Goal: Task Accomplishment & Management: Manage account settings

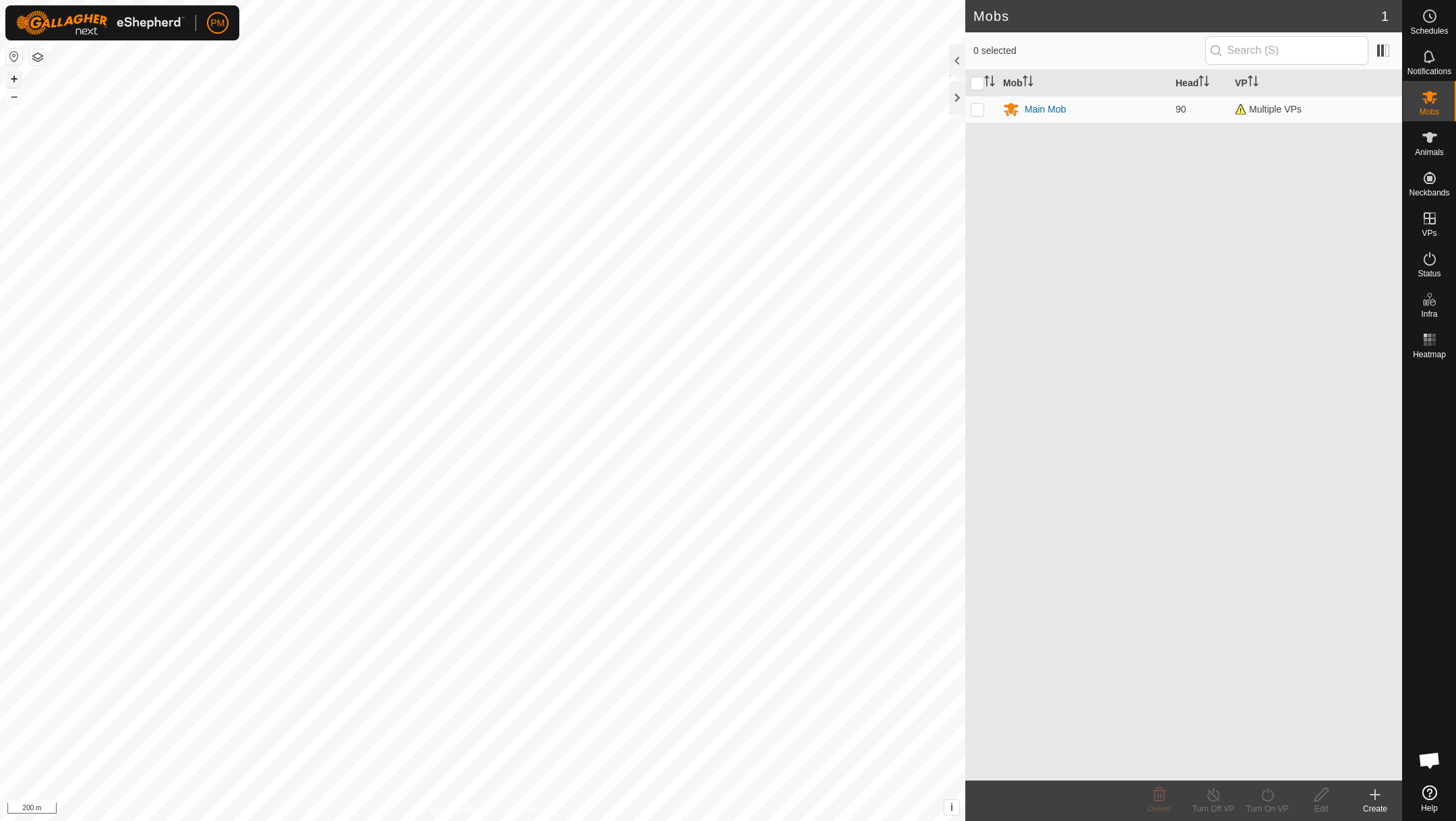
scroll to position [578, 0]
click at [13, 80] on button "+" at bounding box center [13, 78] width 16 height 16
click at [1427, 132] on icon at bounding box center [1429, 137] width 16 height 16
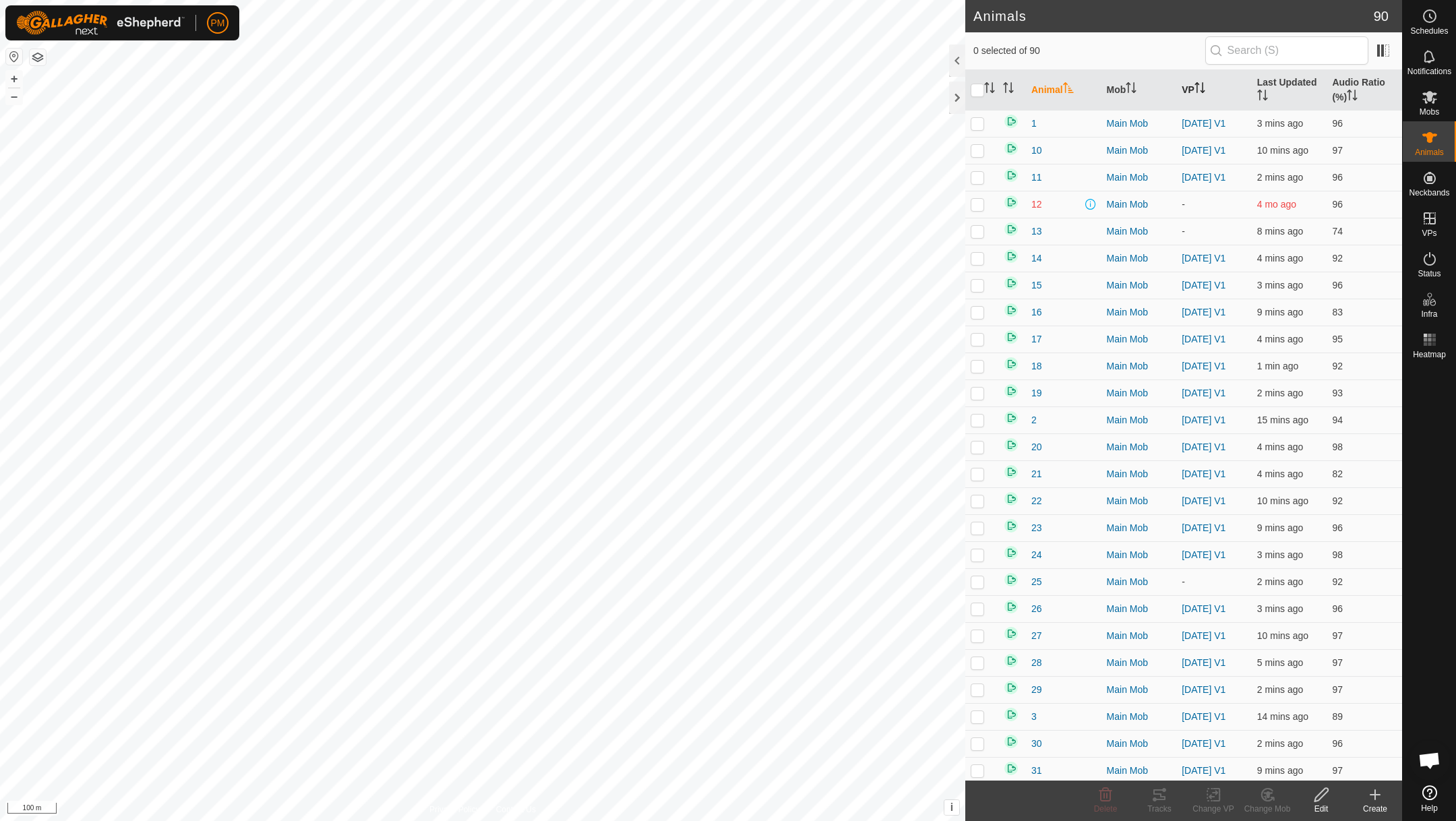
click at [1195, 81] on th "VP" at bounding box center [1214, 90] width 76 height 40
click at [982, 153] on p-checkbox at bounding box center [977, 150] width 13 height 11
checkbox input "true"
click at [1164, 792] on icon at bounding box center [1159, 794] width 16 height 16
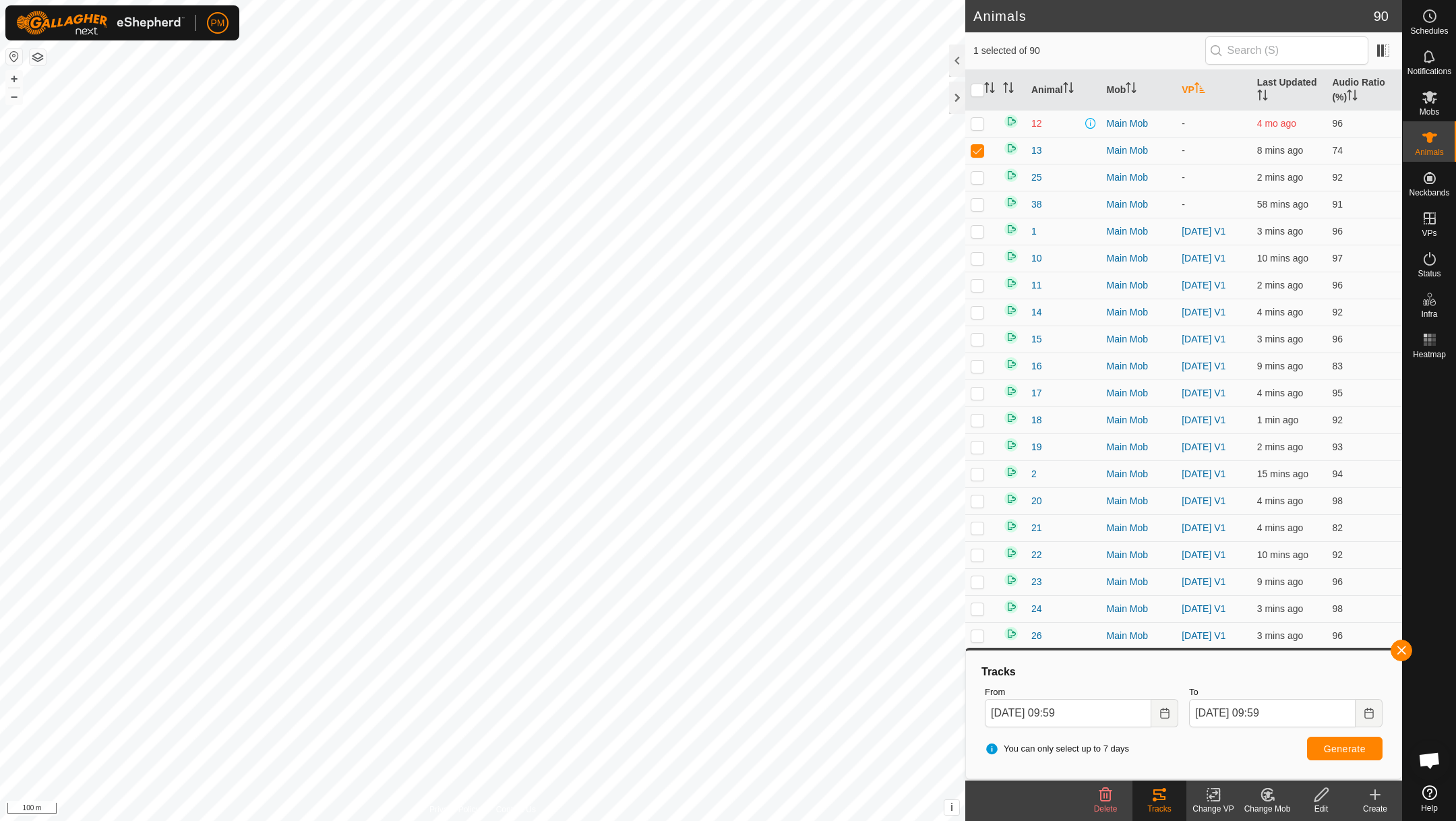
click at [1316, 794] on icon at bounding box center [1322, 794] width 17 height 16
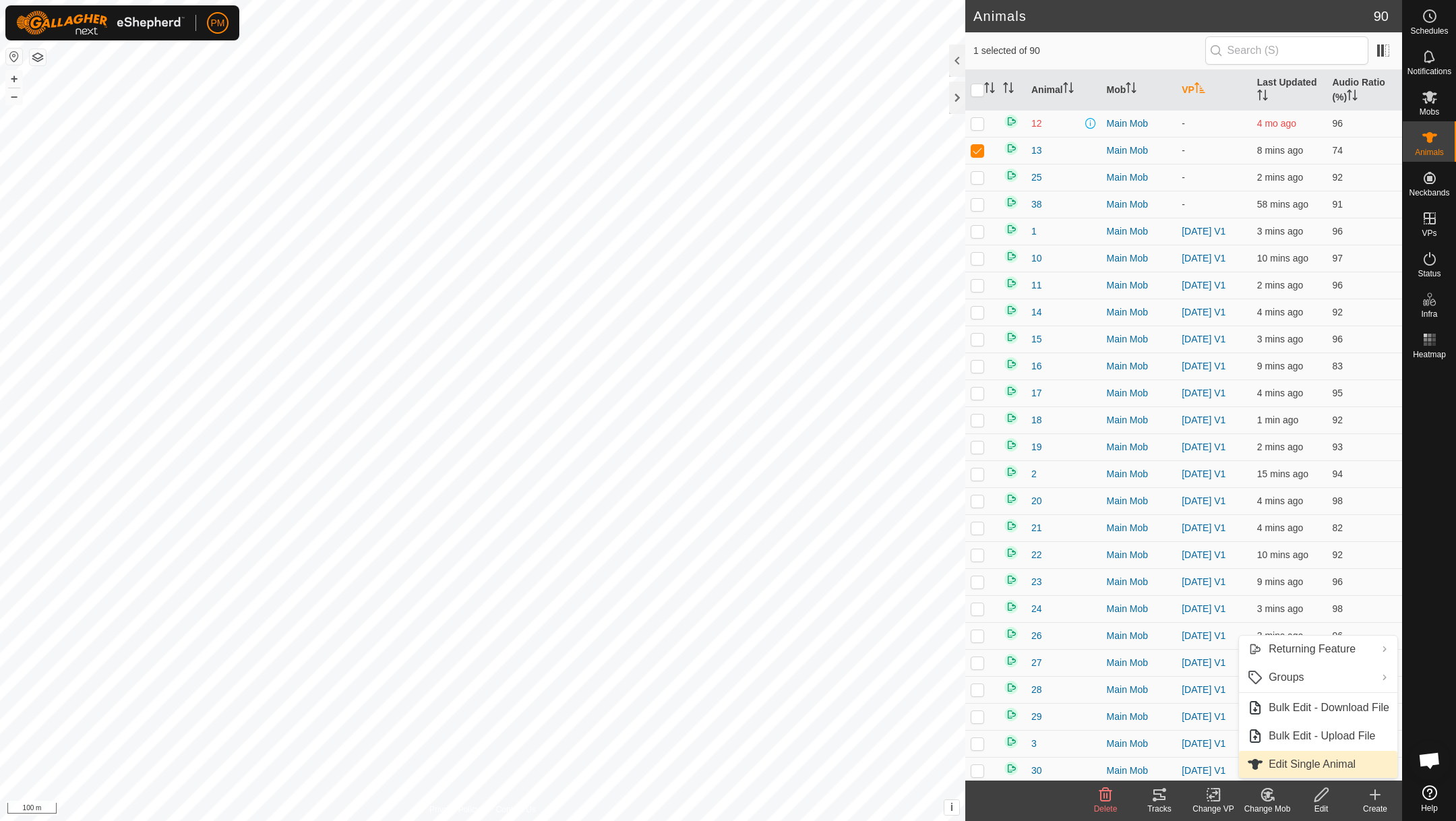
click at [1318, 767] on link "Edit Single Animal" at bounding box center [1318, 764] width 159 height 27
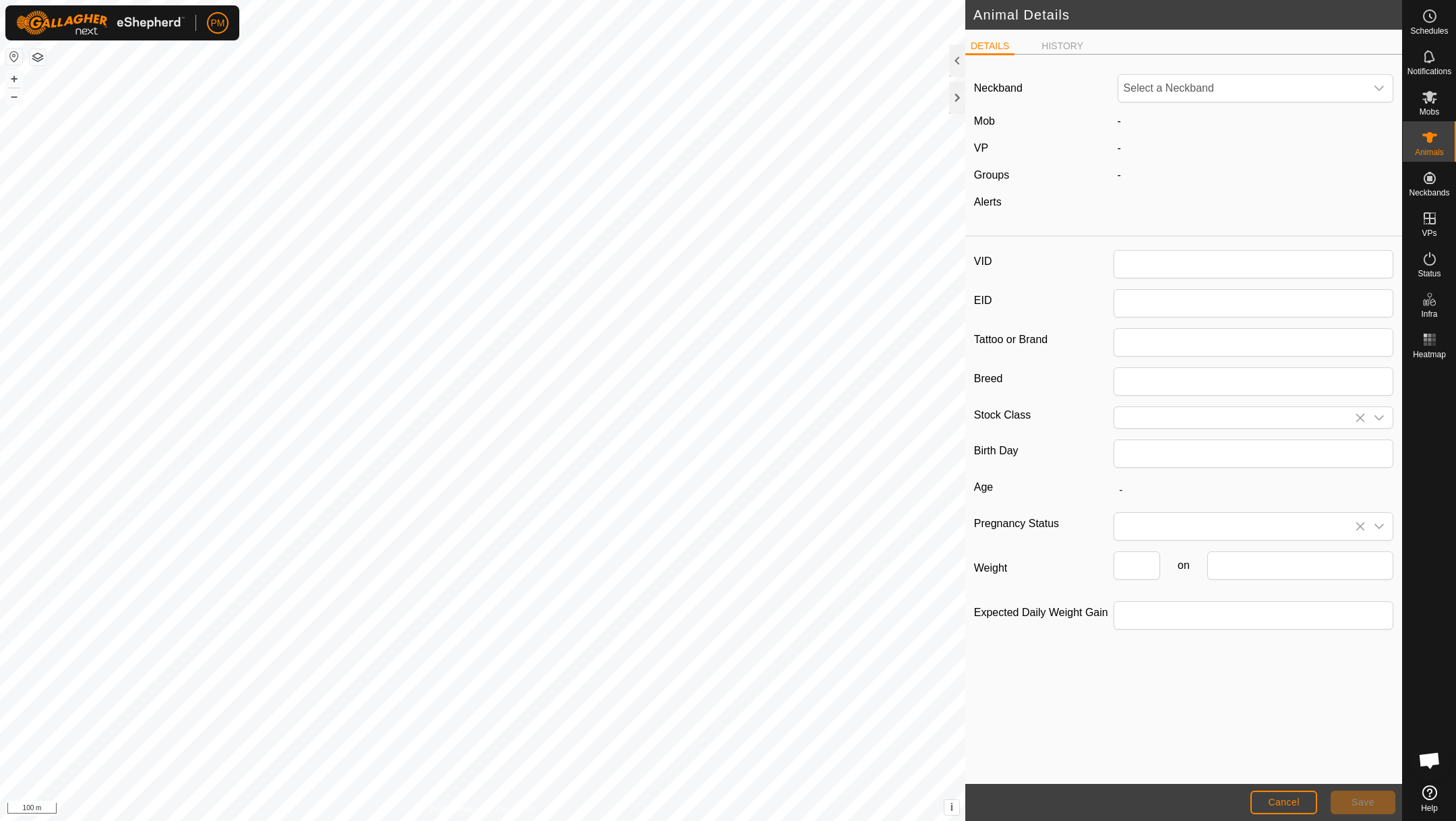
type input "13"
type input "0"
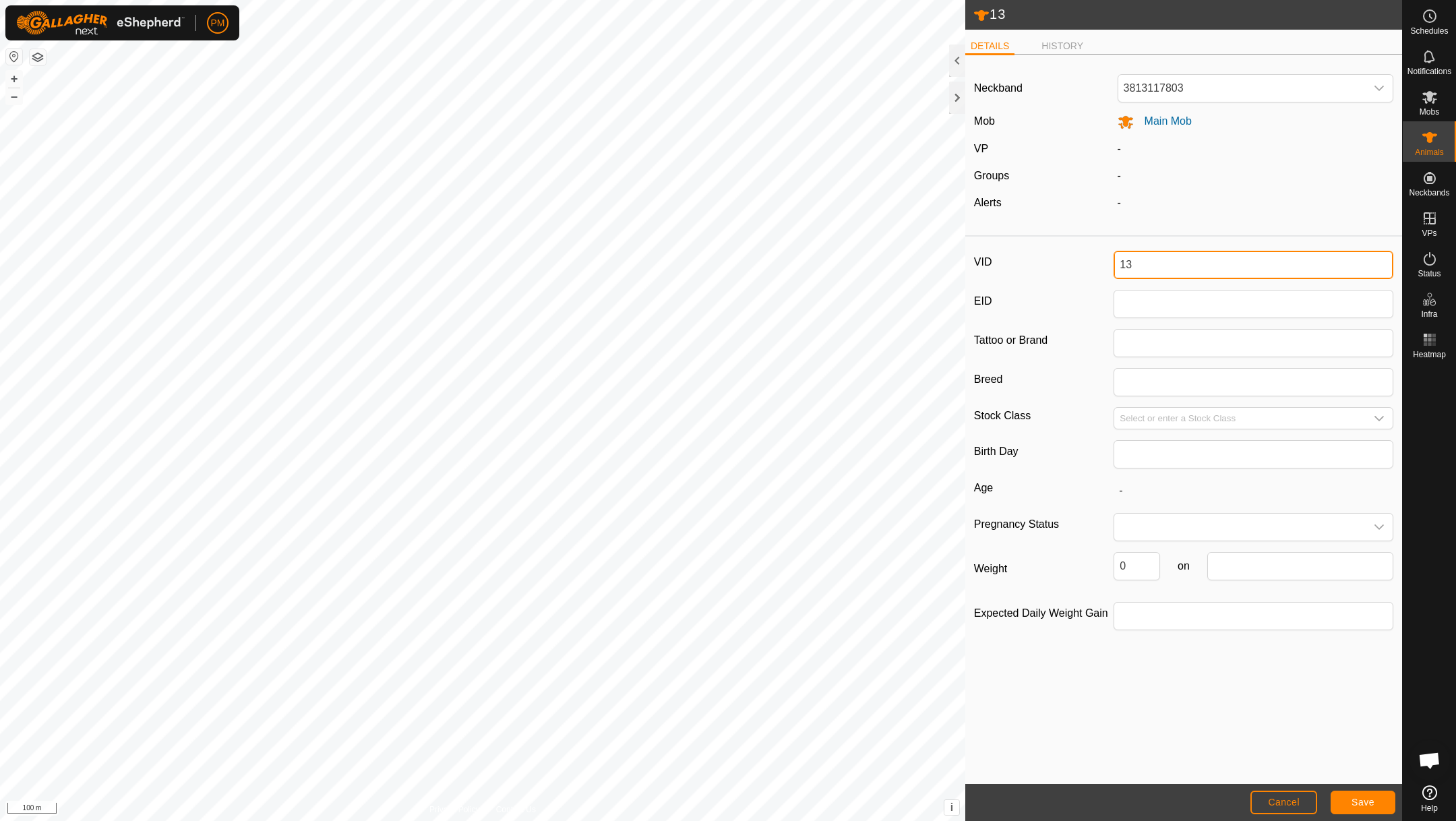
click at [1155, 272] on input "13" at bounding box center [1253, 265] width 280 height 29
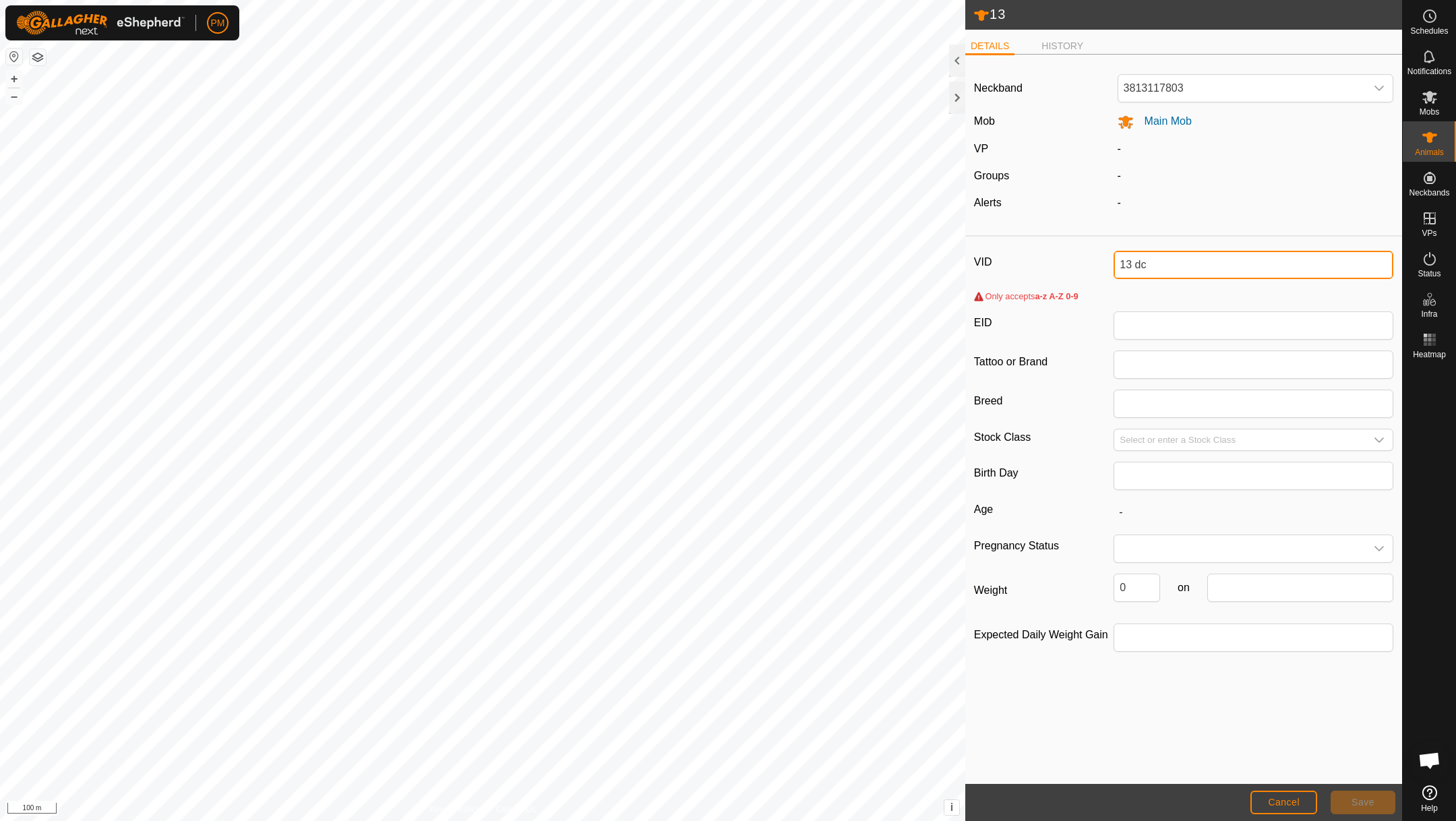
click at [1151, 272] on input "13 dc" at bounding box center [1253, 265] width 280 height 29
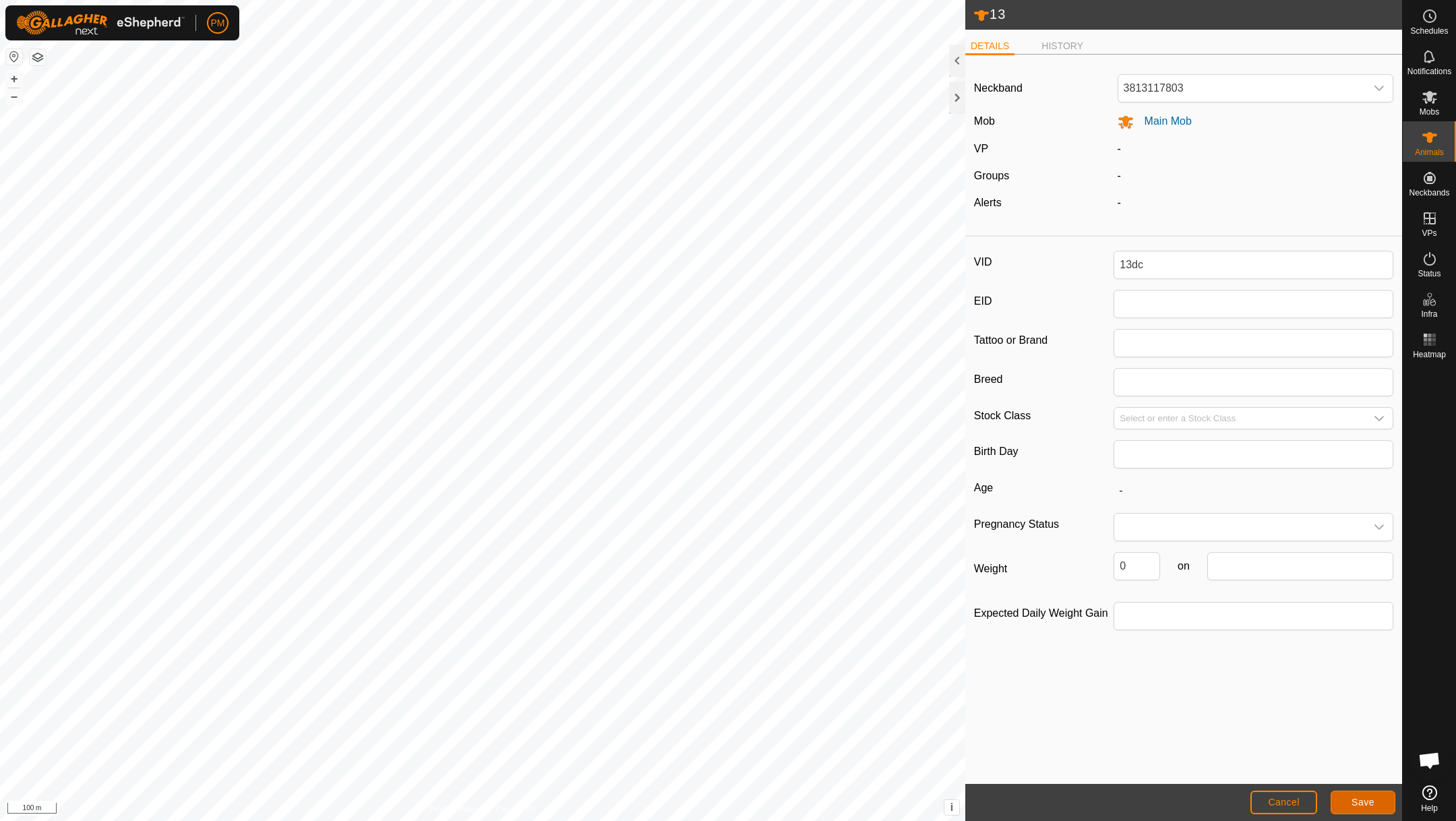
click at [1360, 805] on span "Save" at bounding box center [1363, 802] width 23 height 11
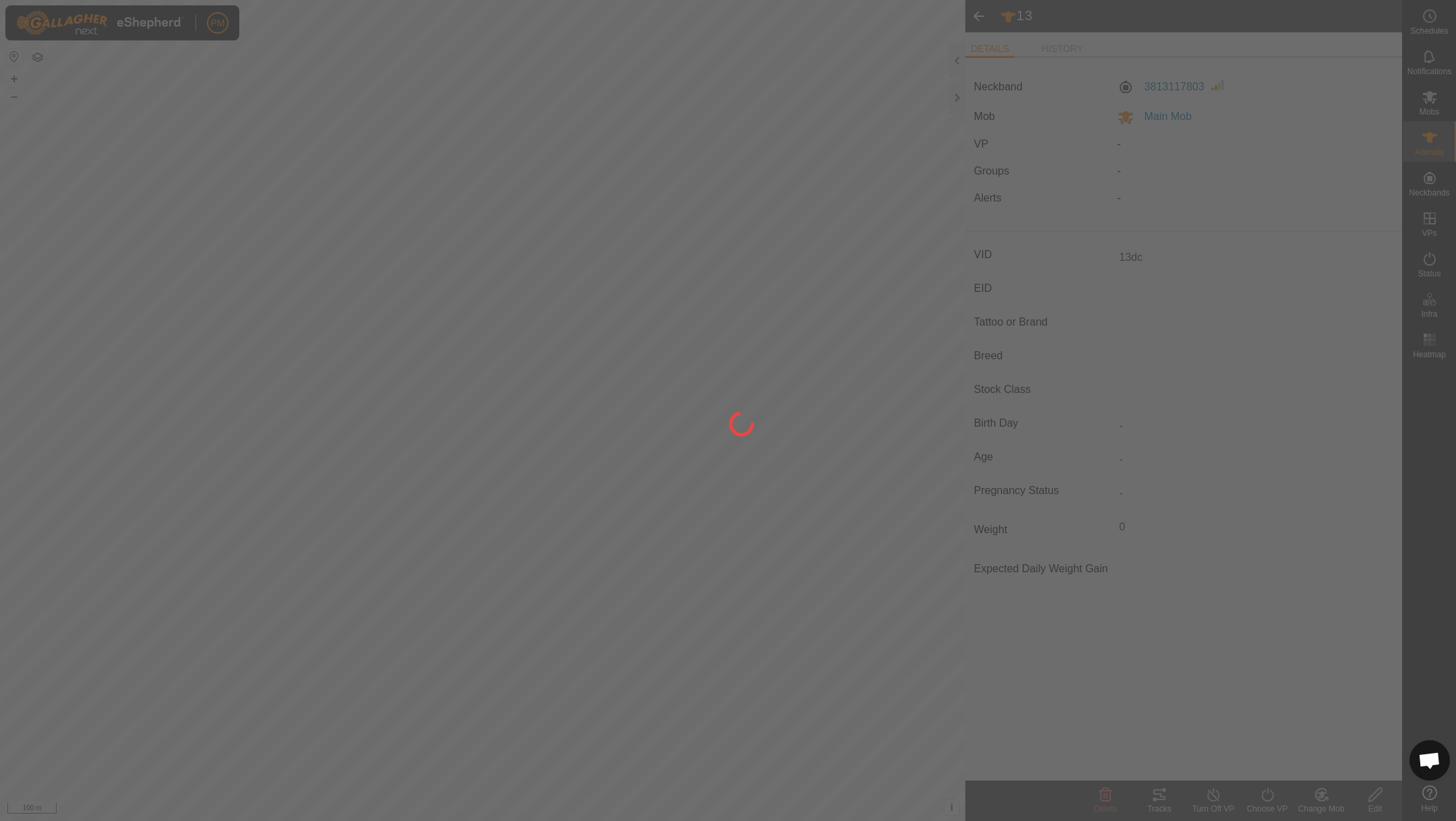
type input "13"
type input "-"
type input "0 kg"
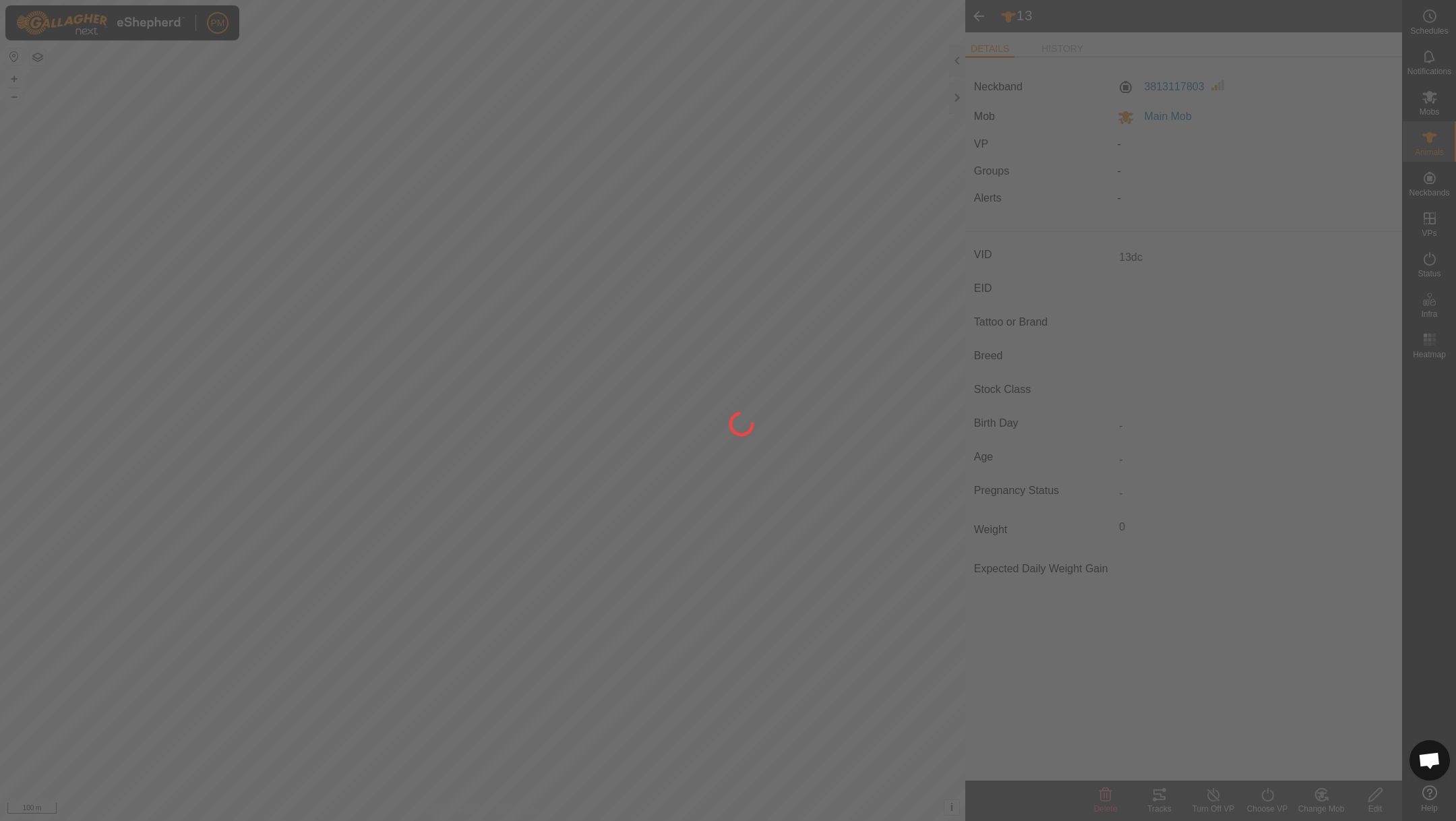
type input "-"
type input "13dc"
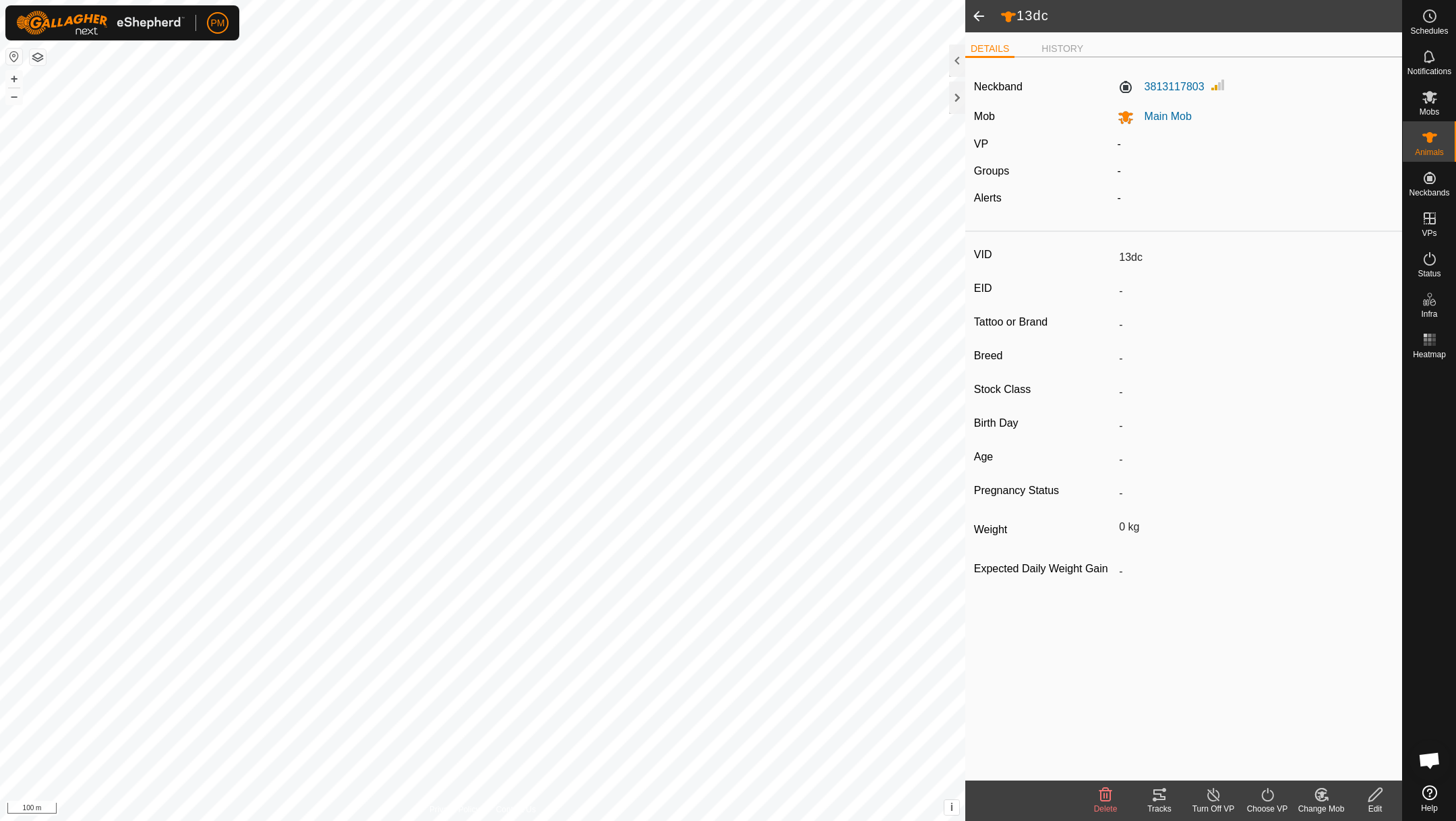
click at [980, 10] on span at bounding box center [979, 16] width 27 height 33
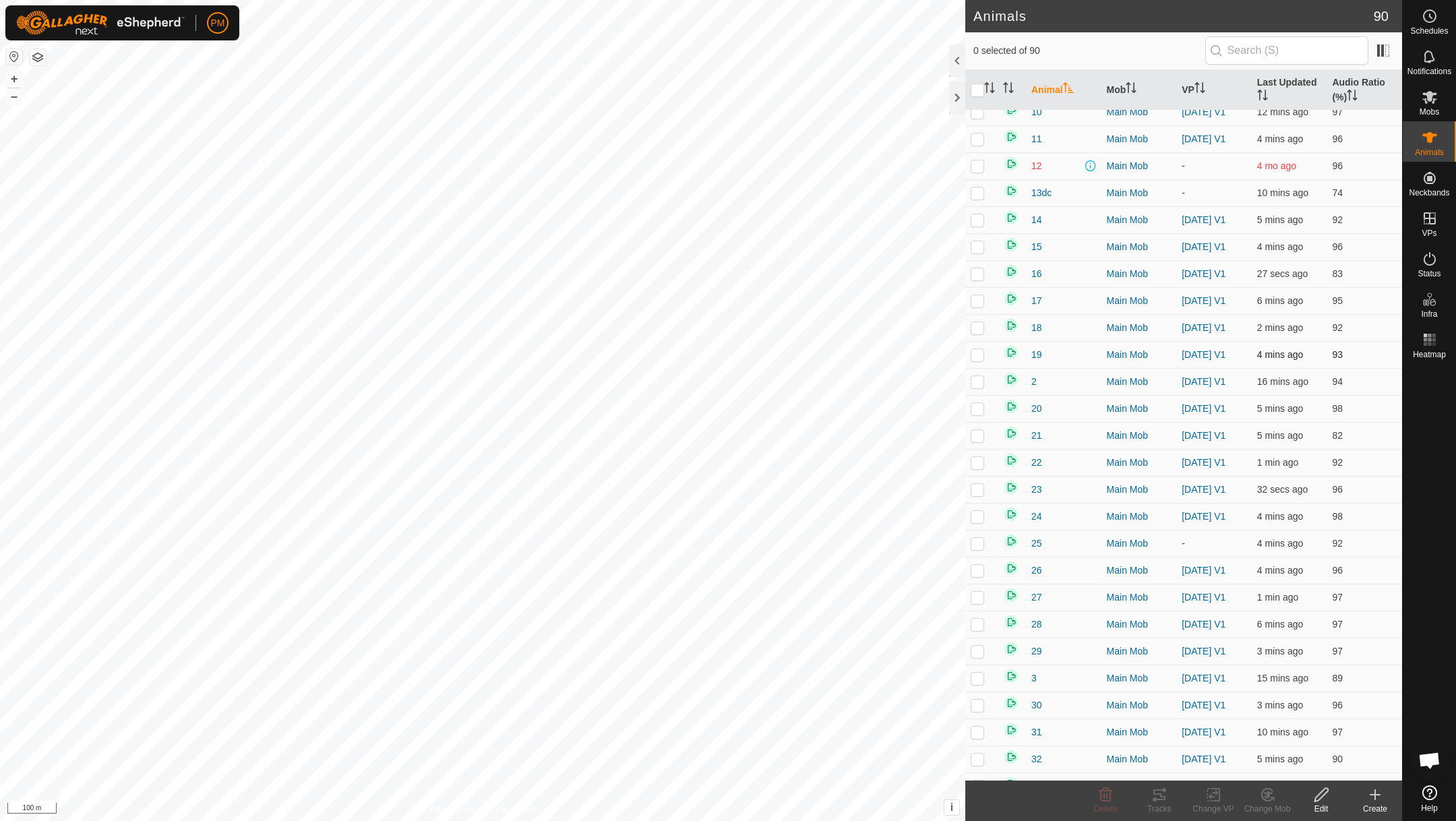
scroll to position [37, 0]
click at [982, 541] on p-checkbox at bounding box center [977, 544] width 13 height 11
checkbox input "true"
click at [1160, 788] on icon at bounding box center [1159, 794] width 16 height 16
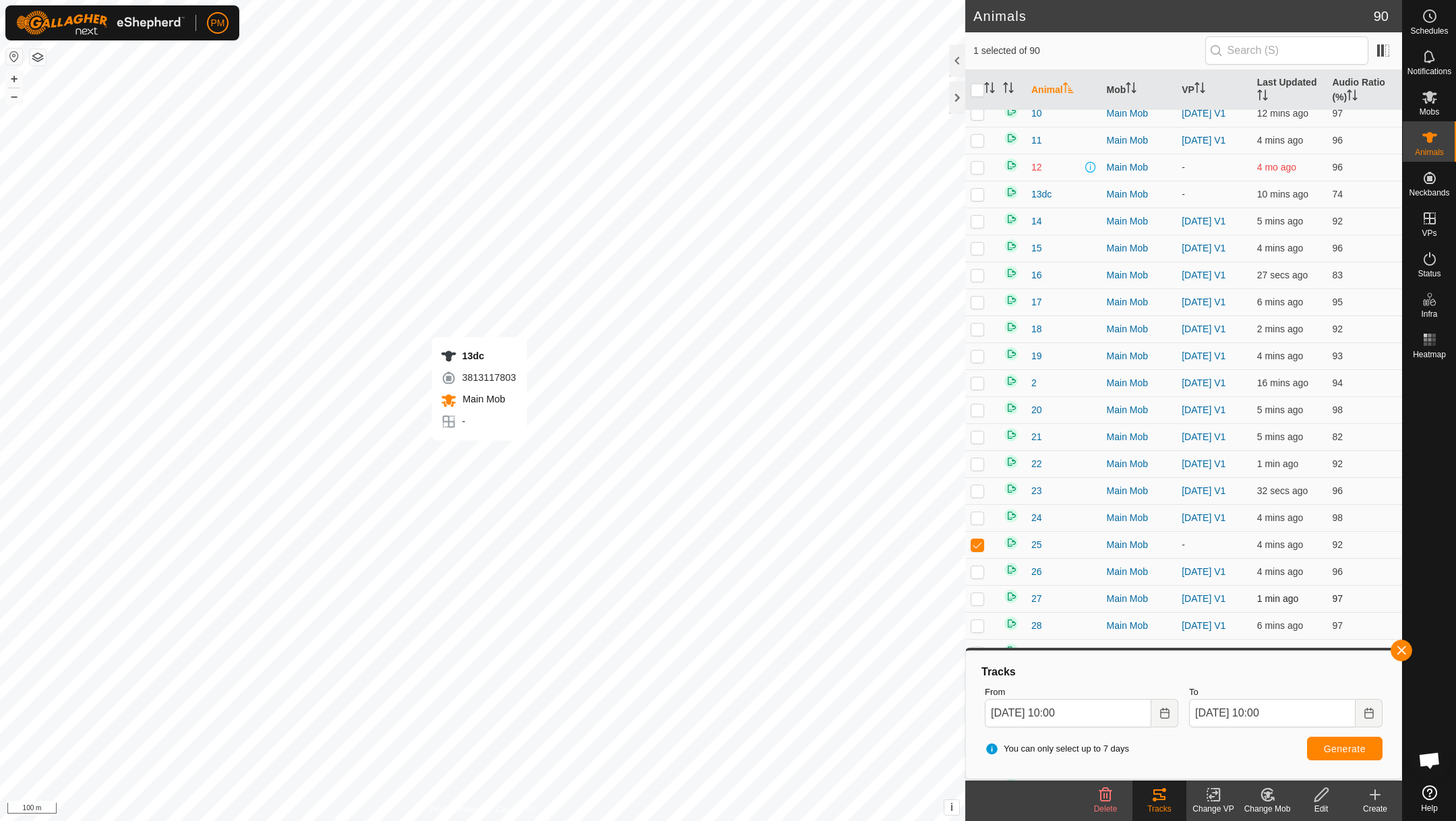
checkbox input "true"
checkbox input "false"
click at [1337, 750] on span "Generate" at bounding box center [1345, 749] width 42 height 11
click at [13, 81] on button "+" at bounding box center [13, 78] width 16 height 16
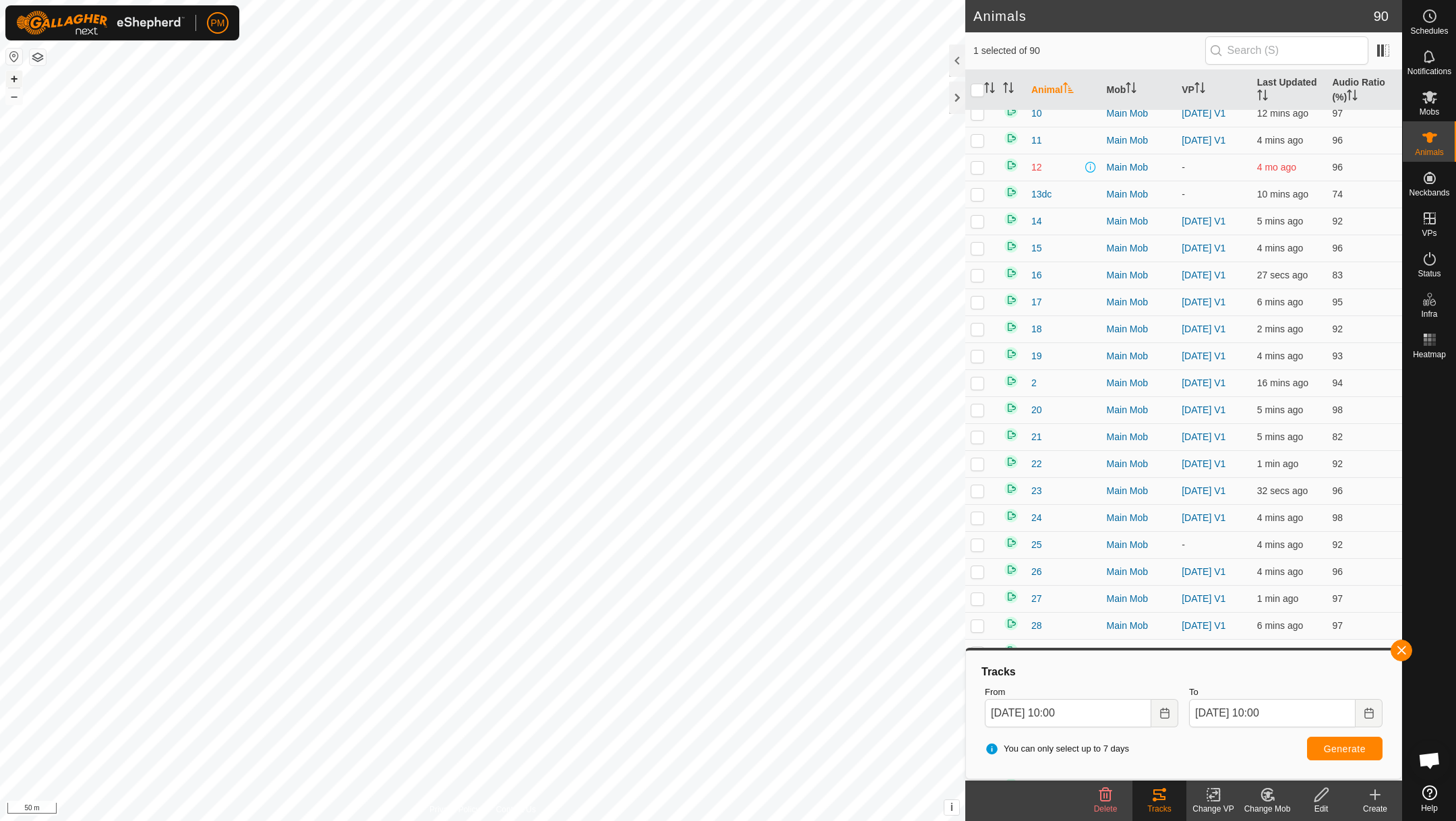
click at [13, 80] on button "+" at bounding box center [13, 78] width 16 height 16
click at [13, 79] on button "+" at bounding box center [13, 78] width 16 height 16
click at [978, 606] on p-checkbox at bounding box center [977, 602] width 13 height 11
checkbox input "false"
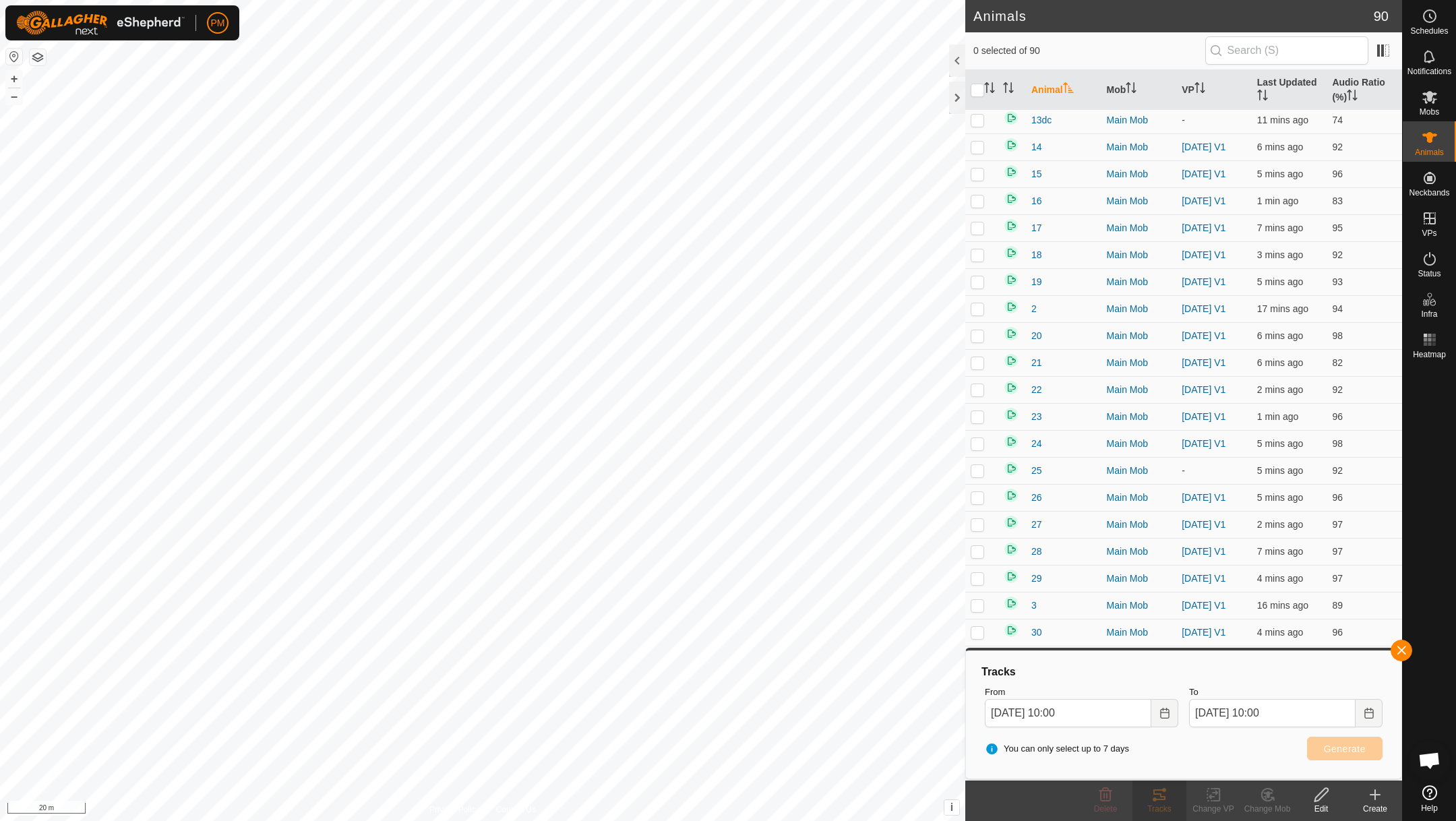
scroll to position [0, 0]
click at [13, 100] on button "–" at bounding box center [13, 96] width 16 height 16
click at [13, 101] on button "–" at bounding box center [13, 96] width 16 height 16
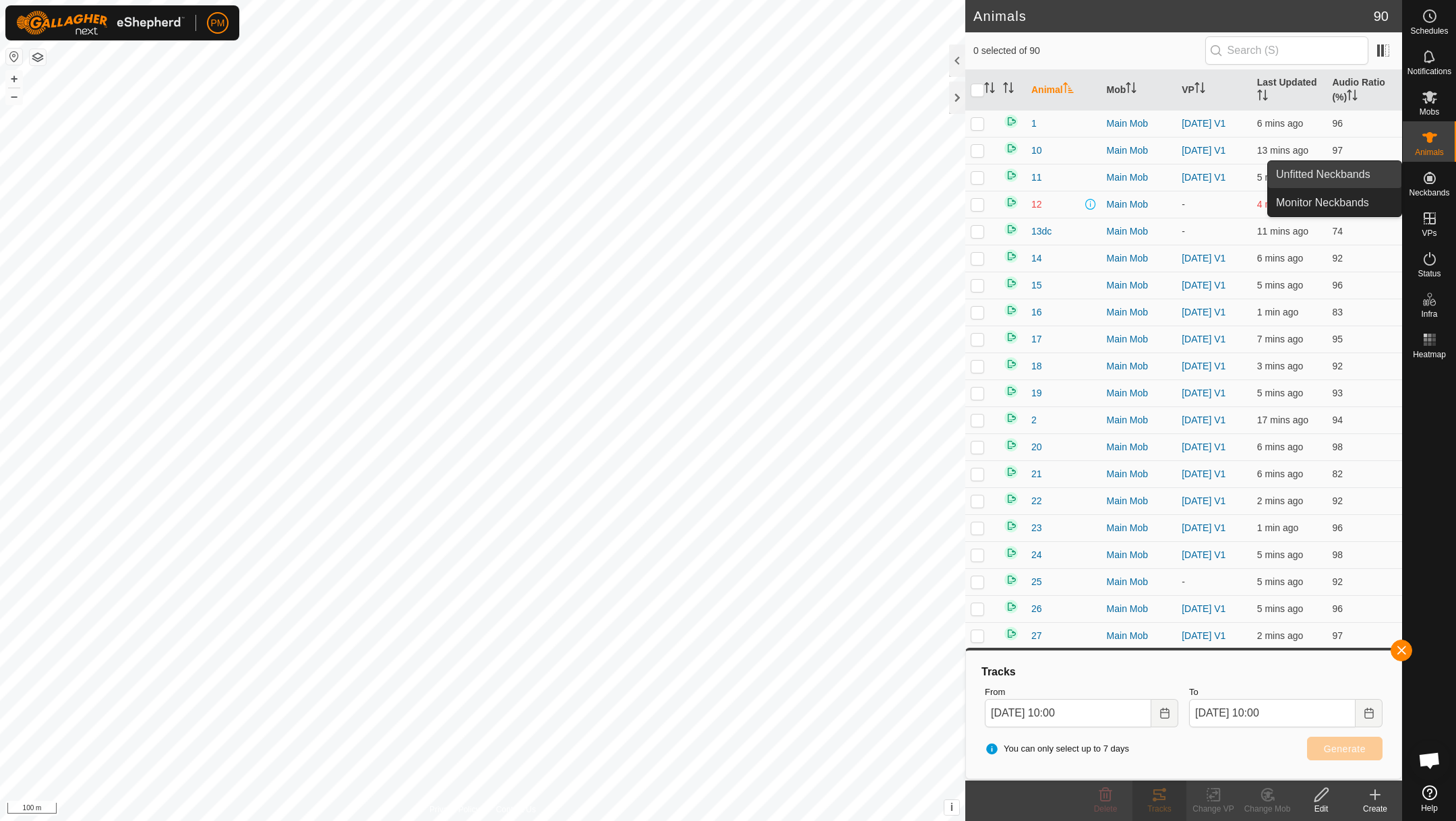
click at [1340, 171] on link "Unfitted Neckbands" at bounding box center [1334, 175] width 134 height 27
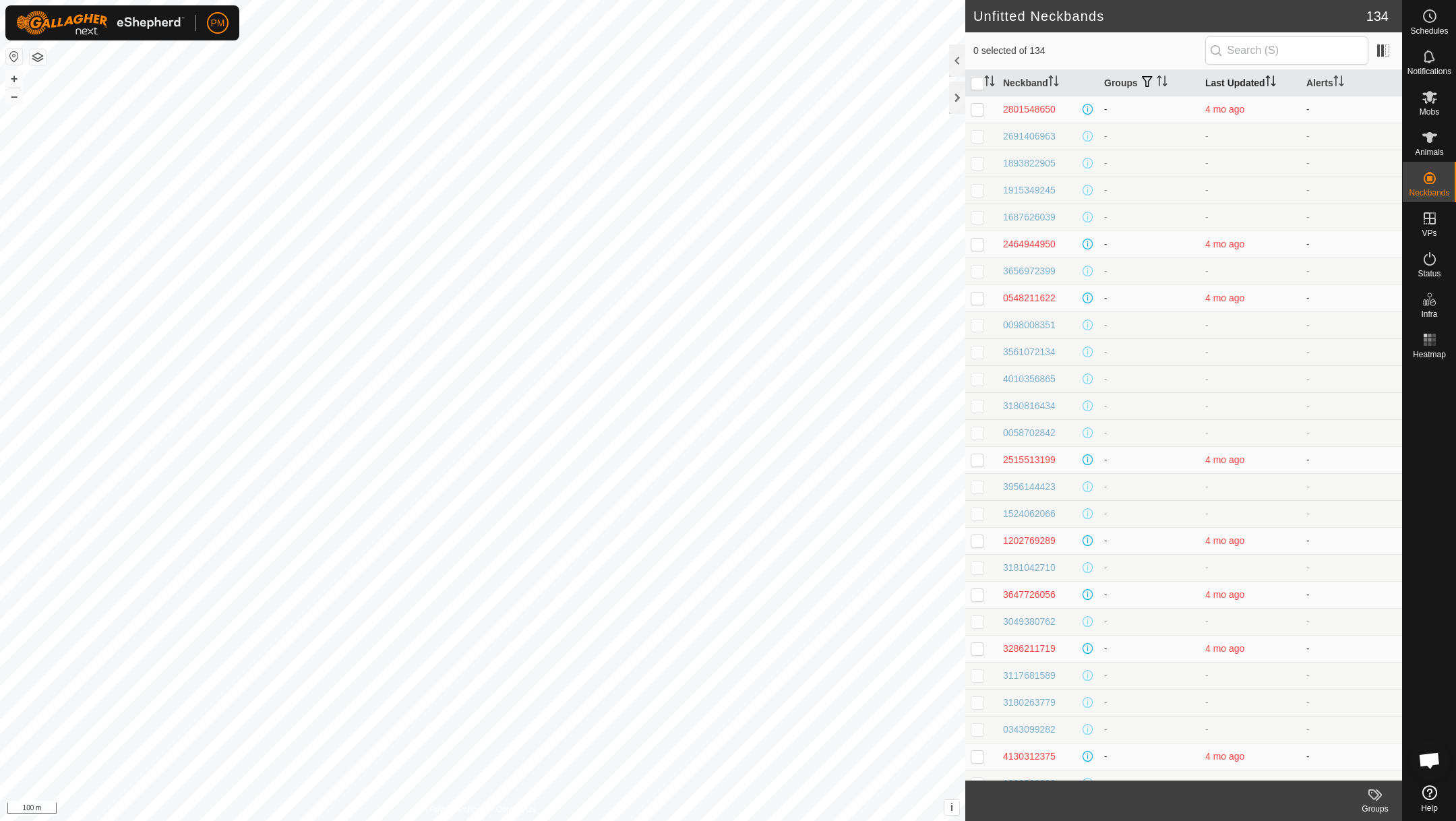
click at [1218, 80] on th "Last Updated" at bounding box center [1250, 82] width 101 height 26
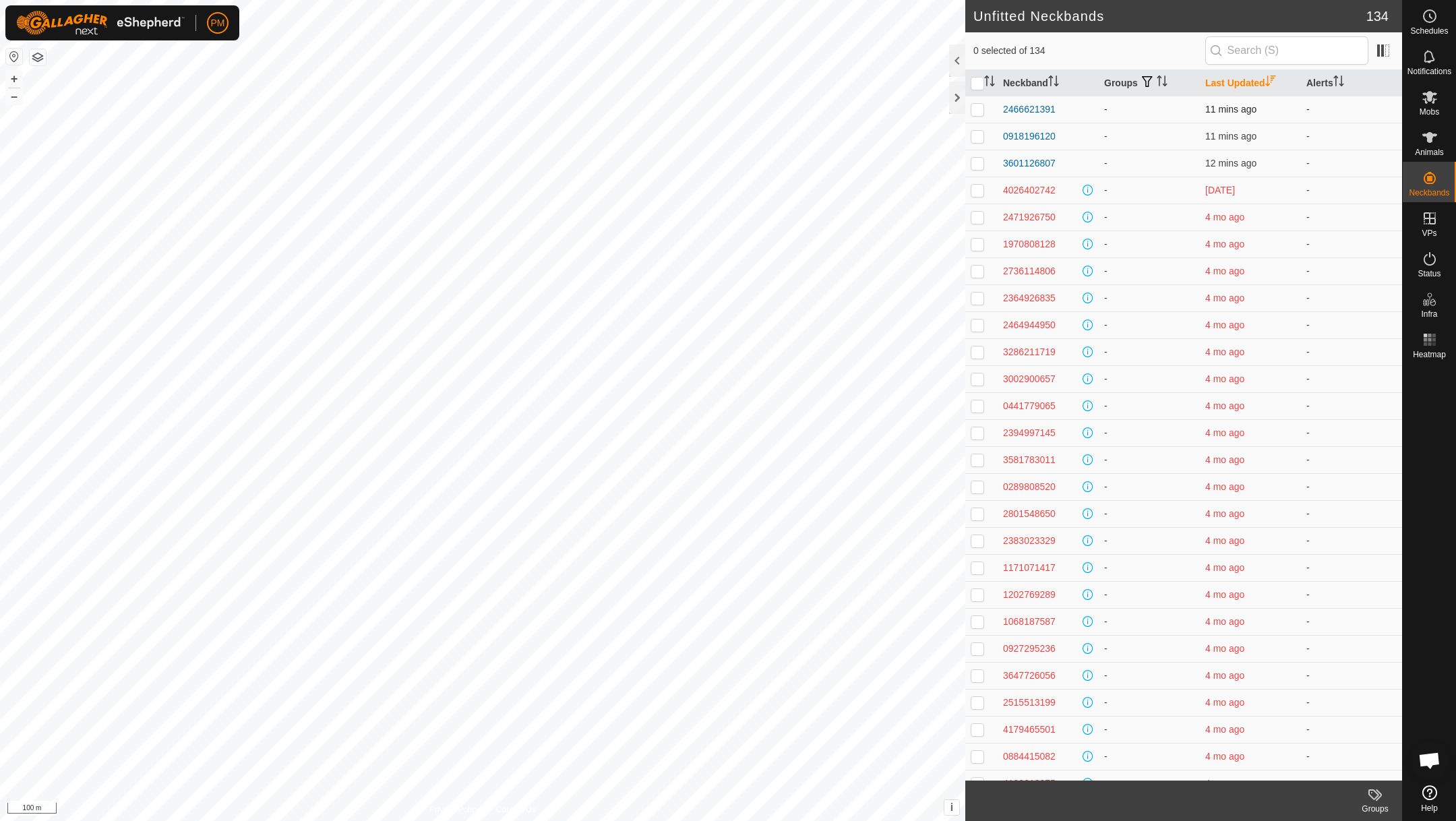
click at [977, 113] on p-checkbox at bounding box center [977, 109] width 13 height 11
click at [977, 112] on p-checkbox at bounding box center [977, 109] width 13 height 11
checkbox input "false"
click at [980, 137] on p-checkbox at bounding box center [977, 136] width 13 height 11
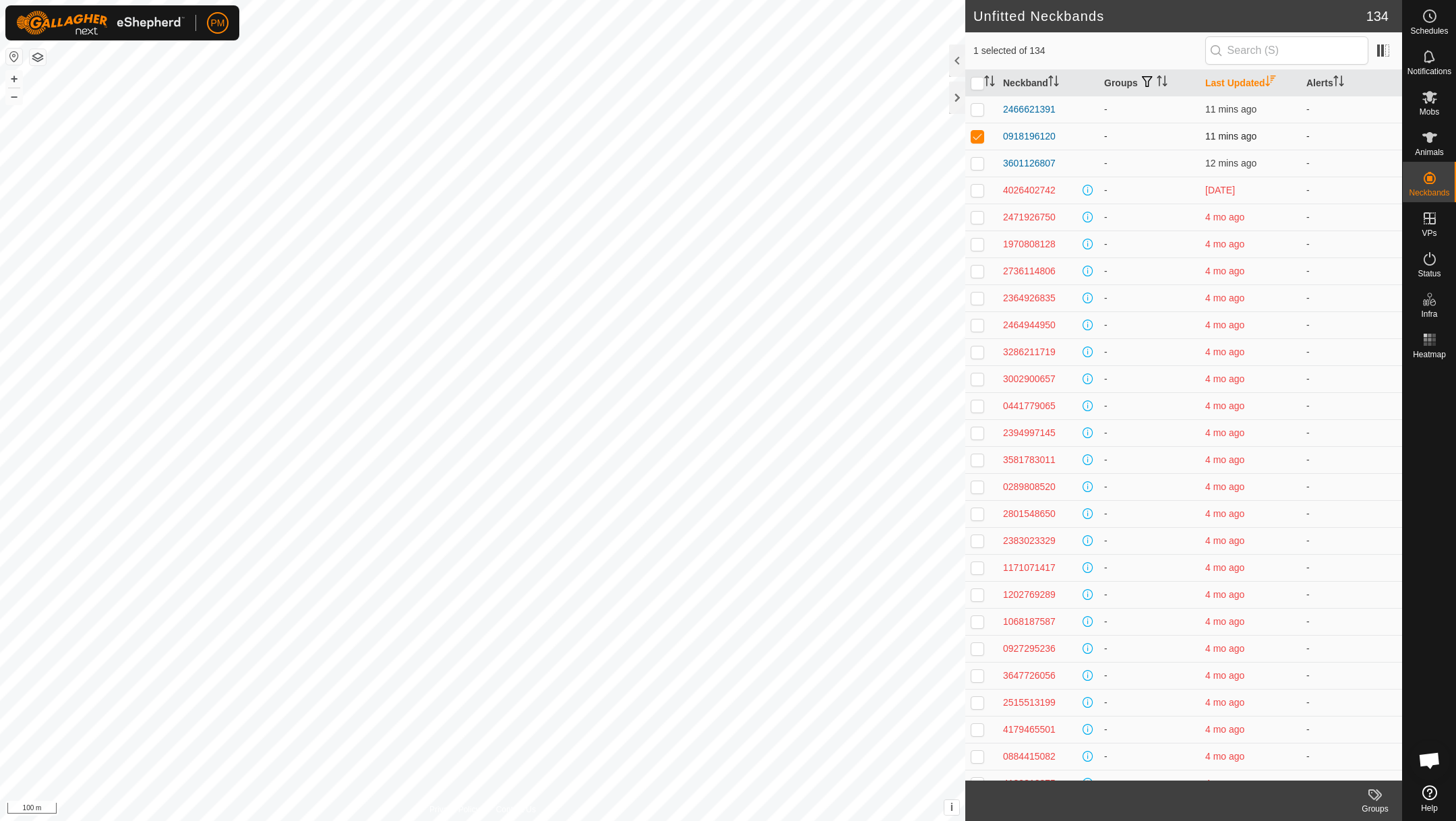
checkbox input "false"
click at [979, 164] on p-checkbox at bounding box center [977, 163] width 13 height 11
click at [979, 163] on p-checkbox at bounding box center [977, 163] width 13 height 11
click at [13, 78] on button "+" at bounding box center [13, 78] width 16 height 16
click at [13, 77] on button "+" at bounding box center [13, 78] width 16 height 16
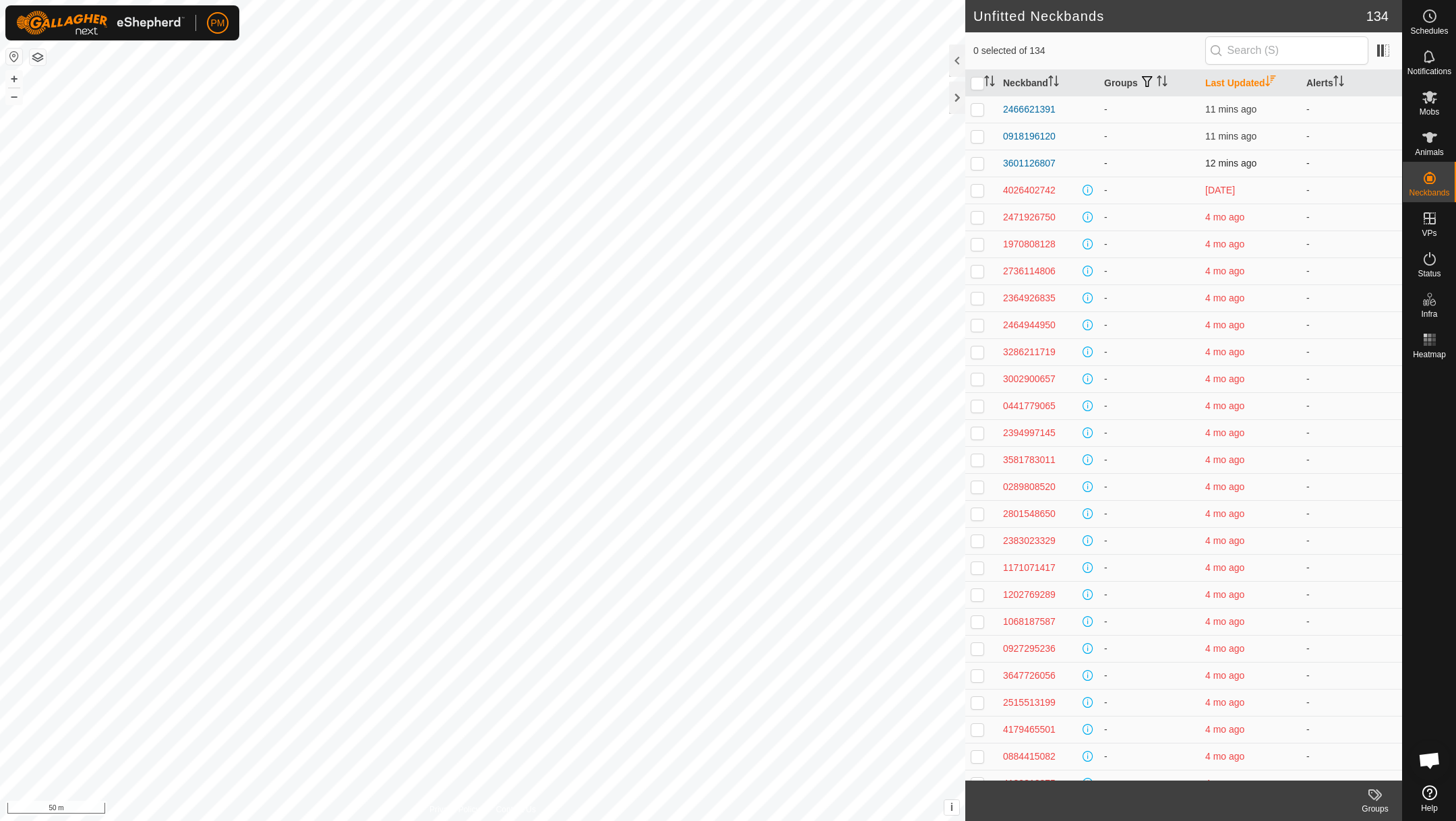
click at [977, 168] on p-checkbox at bounding box center [977, 163] width 13 height 11
checkbox input "false"
click at [1087, 567] on div "Unfitted Neckbands 134 0 selected of 134 Neckband Groups Last Updated Alerts 24…" at bounding box center [701, 410] width 1402 height 821
click at [703, 820] on div at bounding box center [483, 410] width 966 height 821
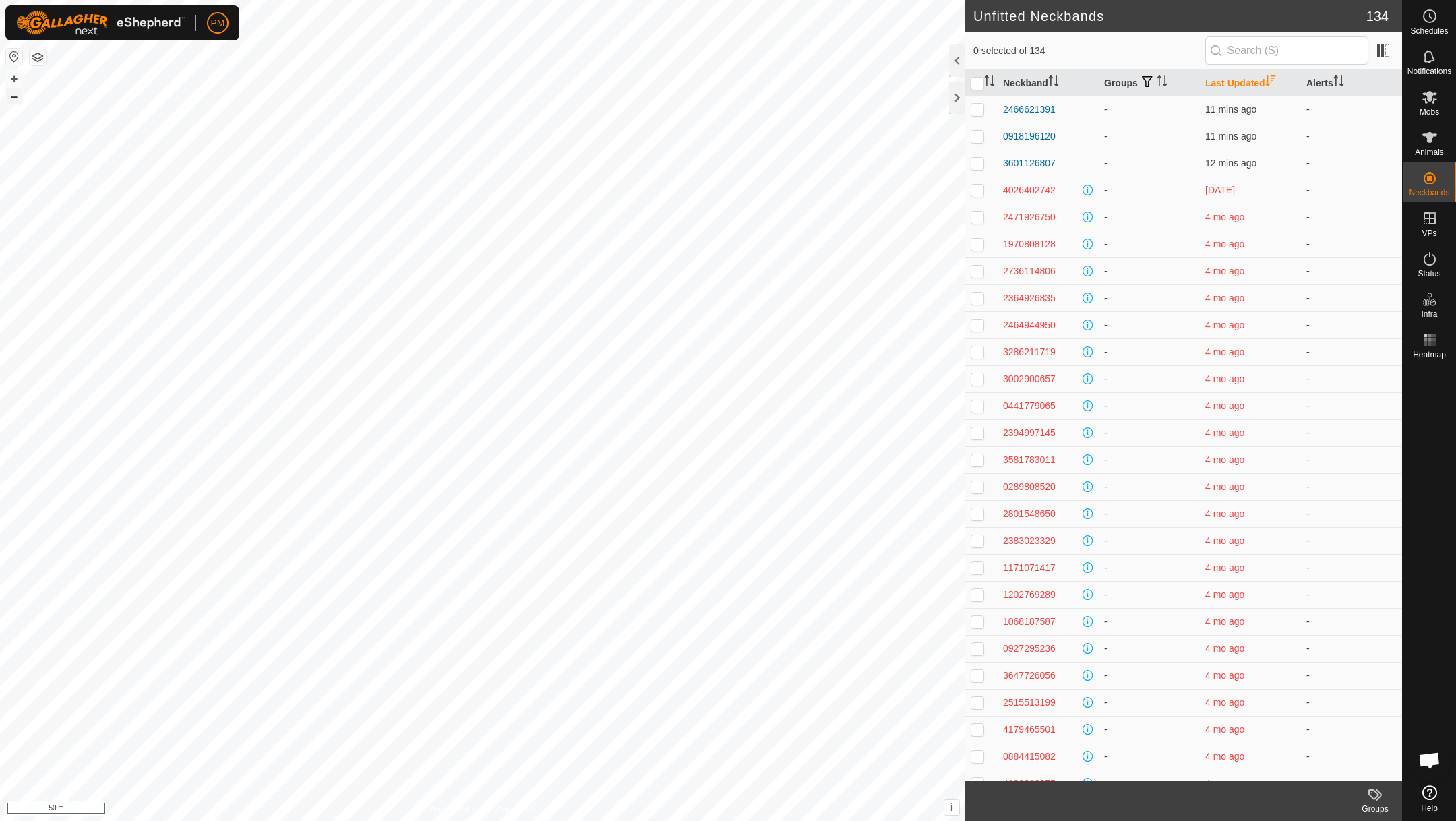
click at [13, 96] on button "–" at bounding box center [13, 96] width 16 height 16
click at [1431, 137] on icon at bounding box center [1430, 137] width 15 height 11
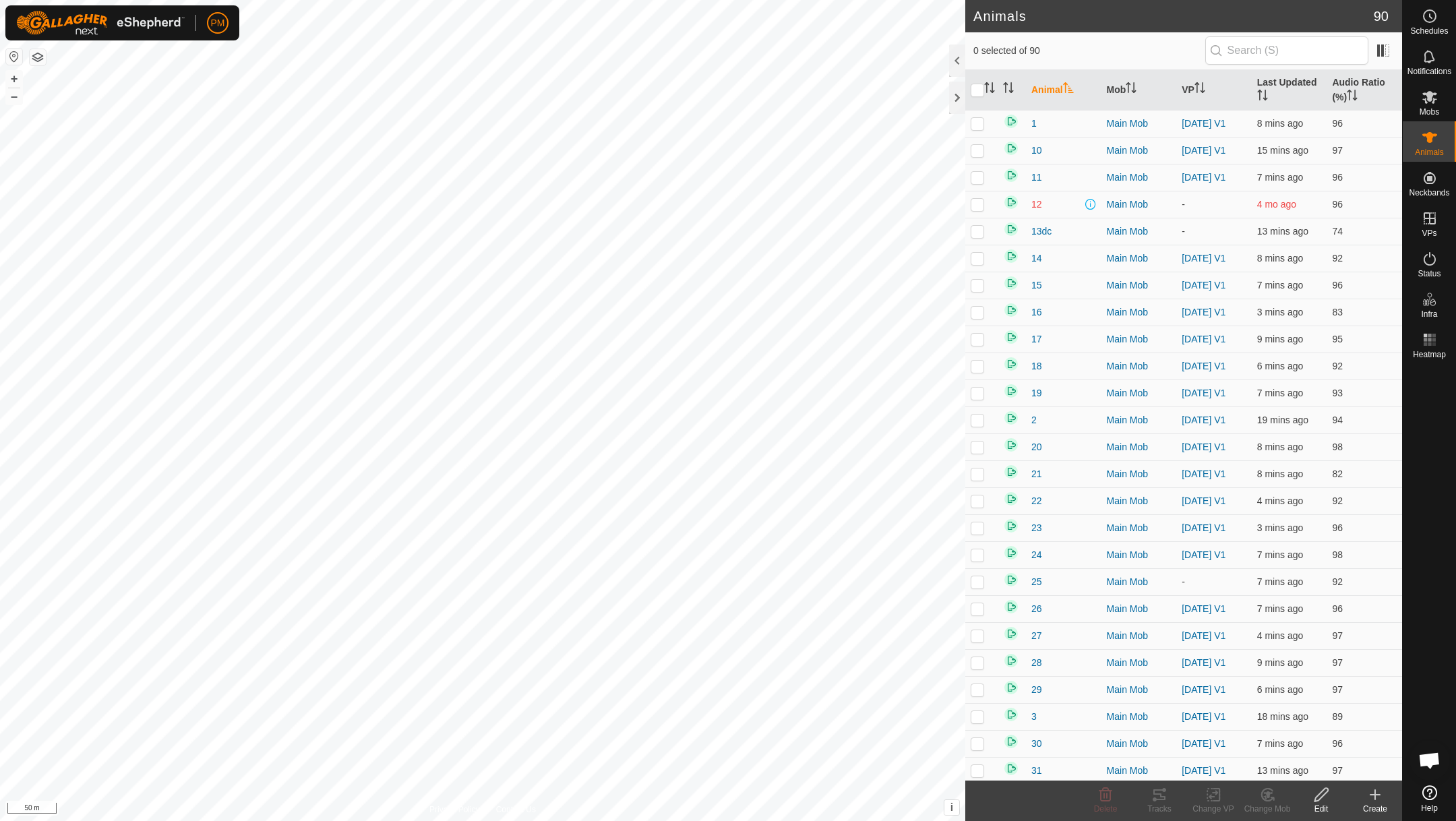
click at [1372, 798] on icon at bounding box center [1375, 794] width 16 height 16
click at [1335, 765] on link "Create Single Animal" at bounding box center [1315, 764] width 172 height 27
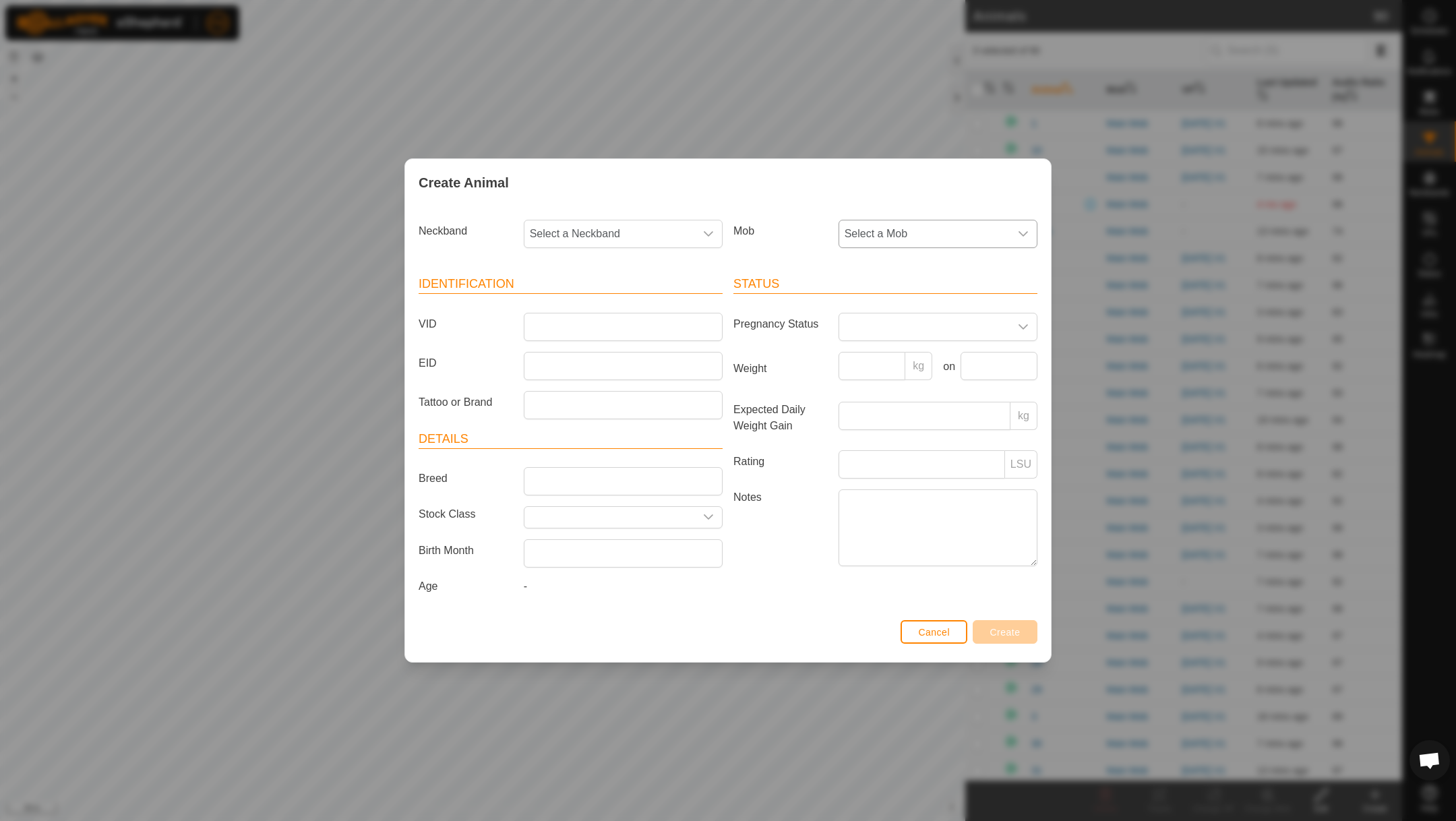
click at [890, 235] on span "Select a Mob" at bounding box center [924, 234] width 170 height 27
click at [869, 331] on li "Main Mob" at bounding box center [938, 332] width 197 height 27
click at [712, 231] on icon "dropdown trigger" at bounding box center [708, 233] width 9 height 5
click at [927, 632] on span "Cancel" at bounding box center [934, 632] width 32 height 11
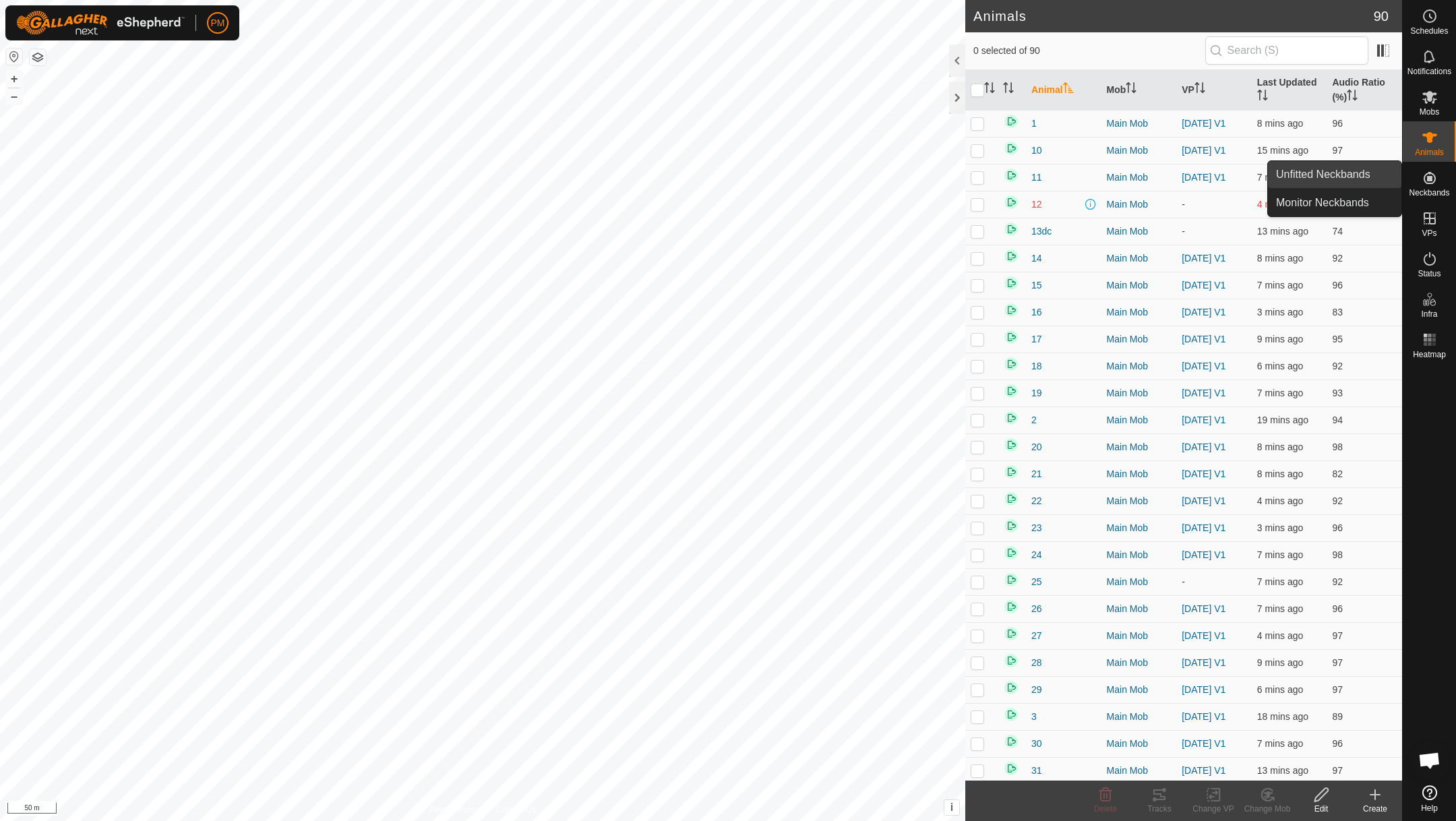
click at [1329, 178] on link "Unfitted Neckbands" at bounding box center [1334, 175] width 134 height 27
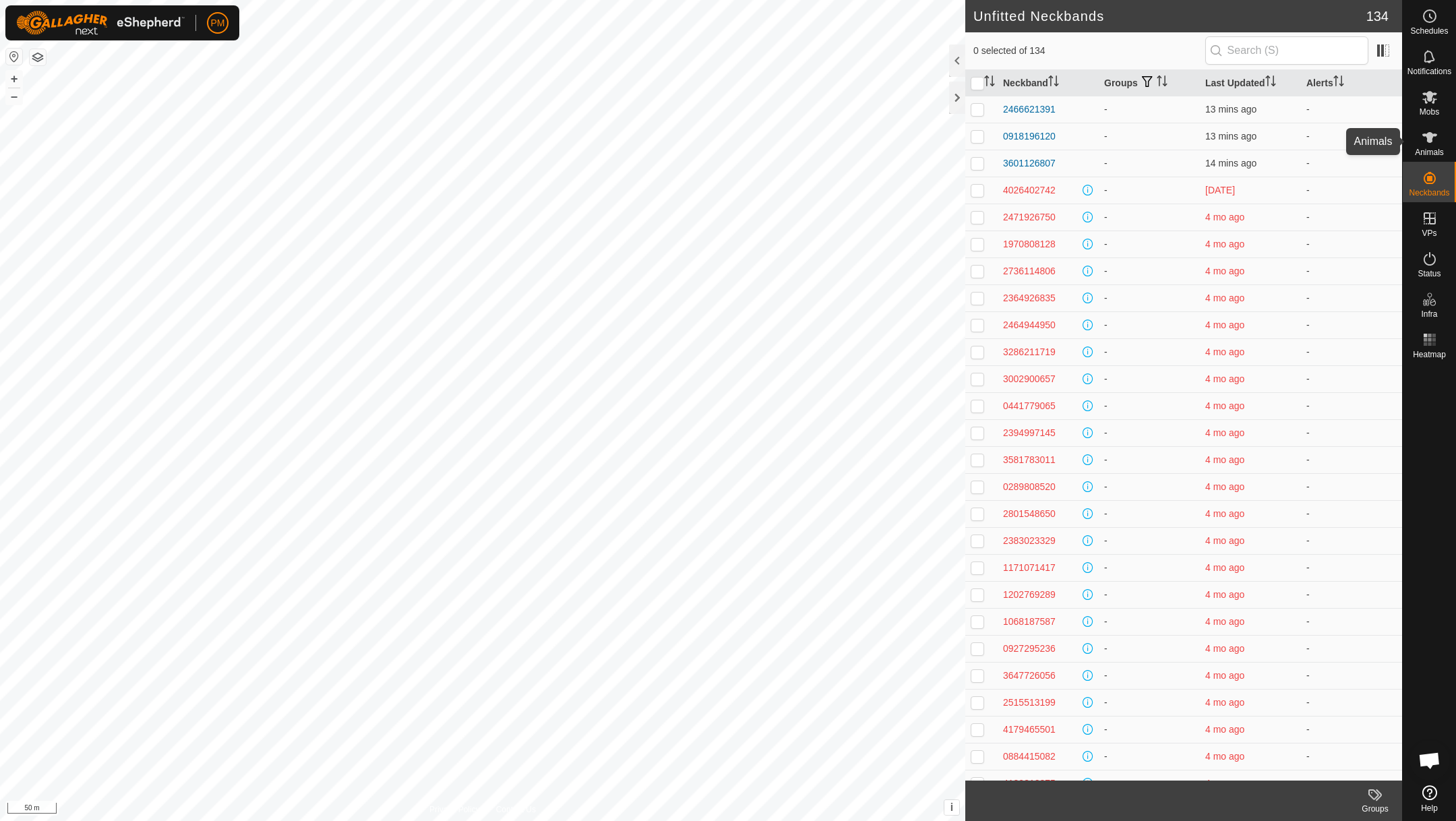
click at [1434, 144] on icon at bounding box center [1429, 137] width 16 height 16
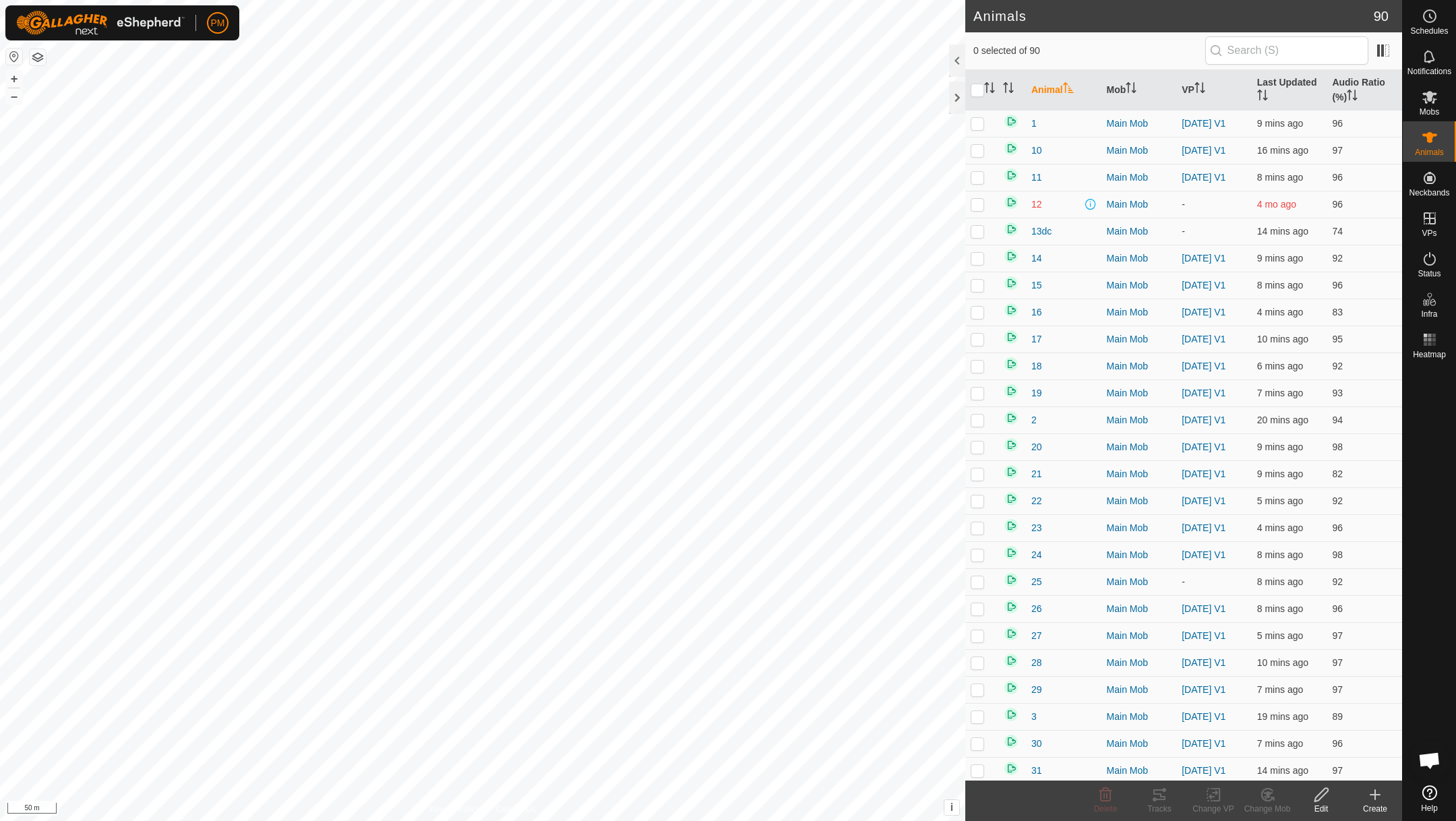
click at [1373, 797] on icon at bounding box center [1375, 794] width 16 height 16
click at [1298, 765] on link "Create Single Animal" at bounding box center [1315, 764] width 172 height 27
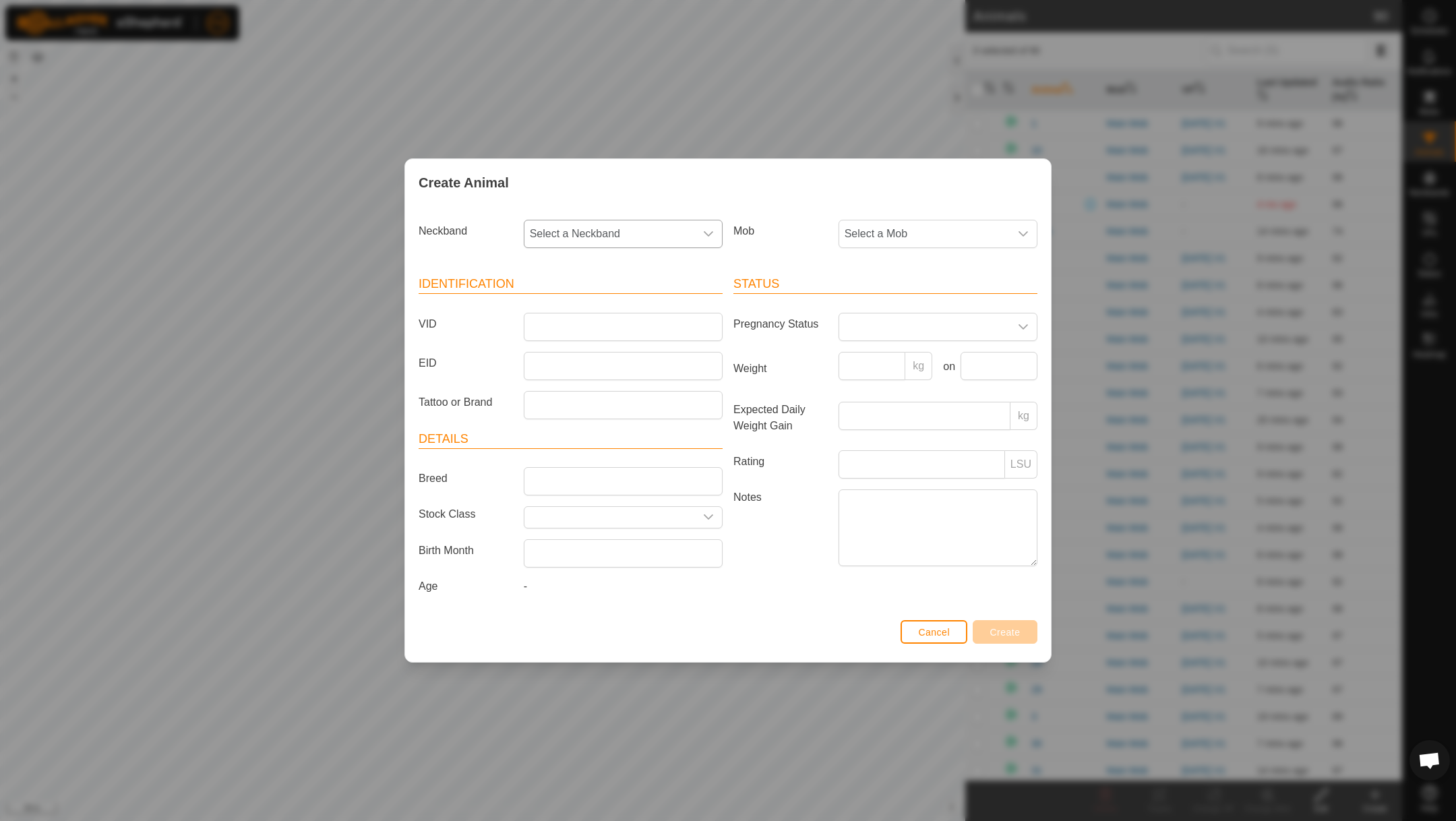
click at [696, 223] on div "dropdown trigger" at bounding box center [709, 234] width 27 height 27
click at [581, 333] on li "2466621391" at bounding box center [623, 332] width 197 height 27
click at [872, 225] on span "Select a Mob" at bounding box center [924, 234] width 170 height 27
click at [883, 331] on li "Main Mob" at bounding box center [938, 332] width 197 height 27
click at [926, 636] on span "Cancel" at bounding box center [934, 632] width 32 height 11
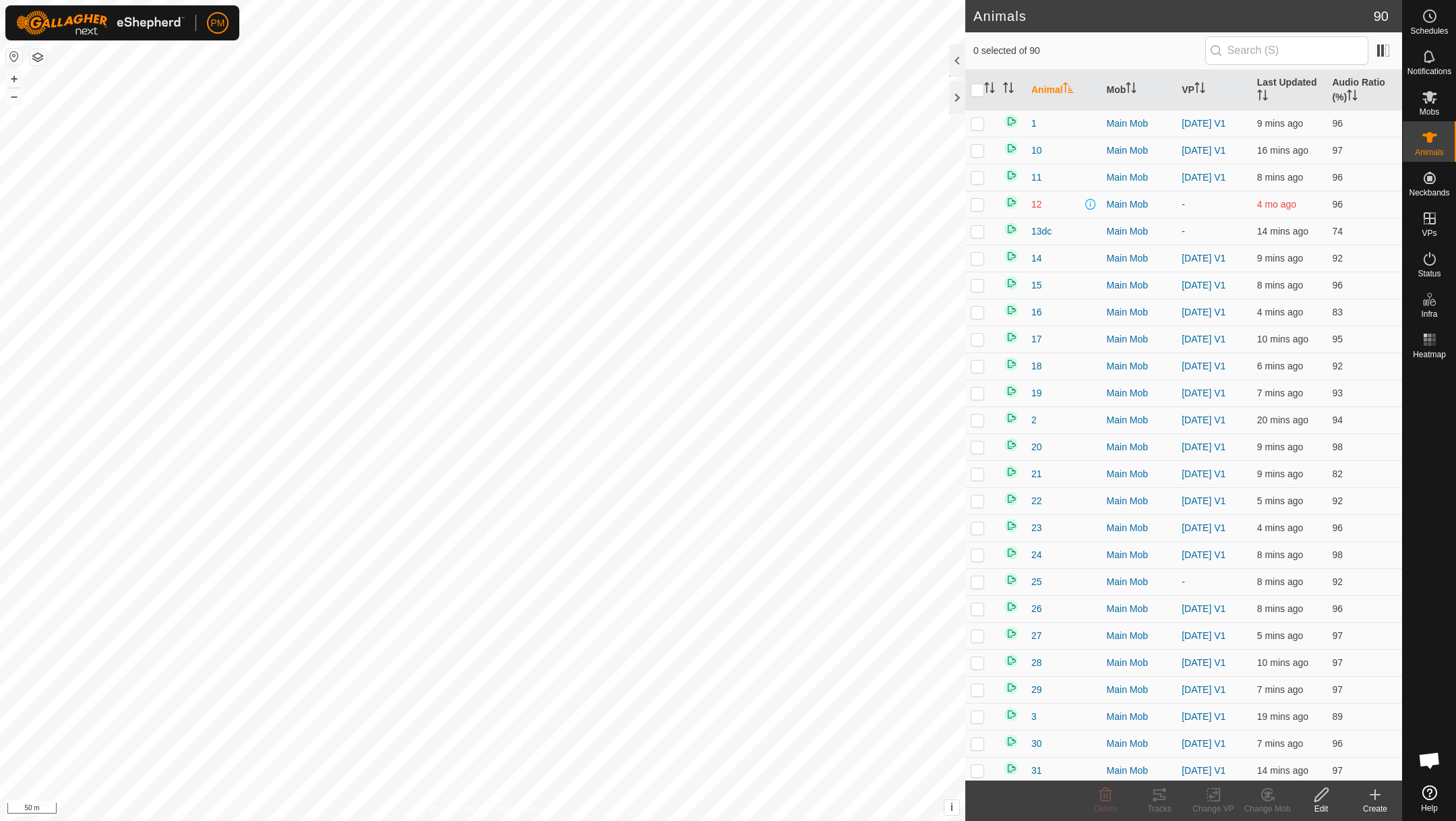
click at [1055, 86] on th "Animal" at bounding box center [1064, 90] width 76 height 40
click at [1375, 792] on icon at bounding box center [1375, 794] width 0 height 9
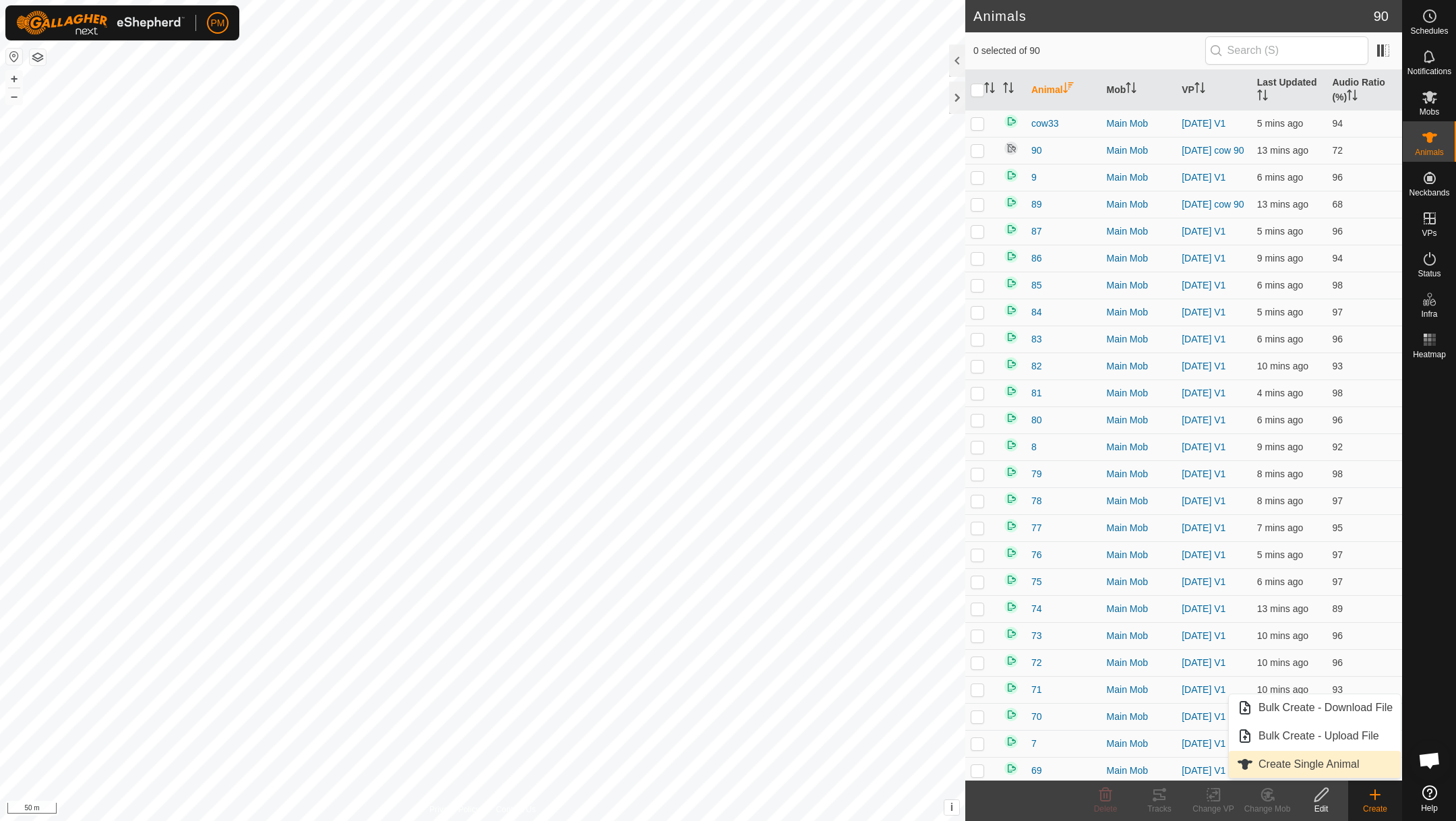
click at [1338, 768] on link "Create Single Animal" at bounding box center [1315, 764] width 172 height 27
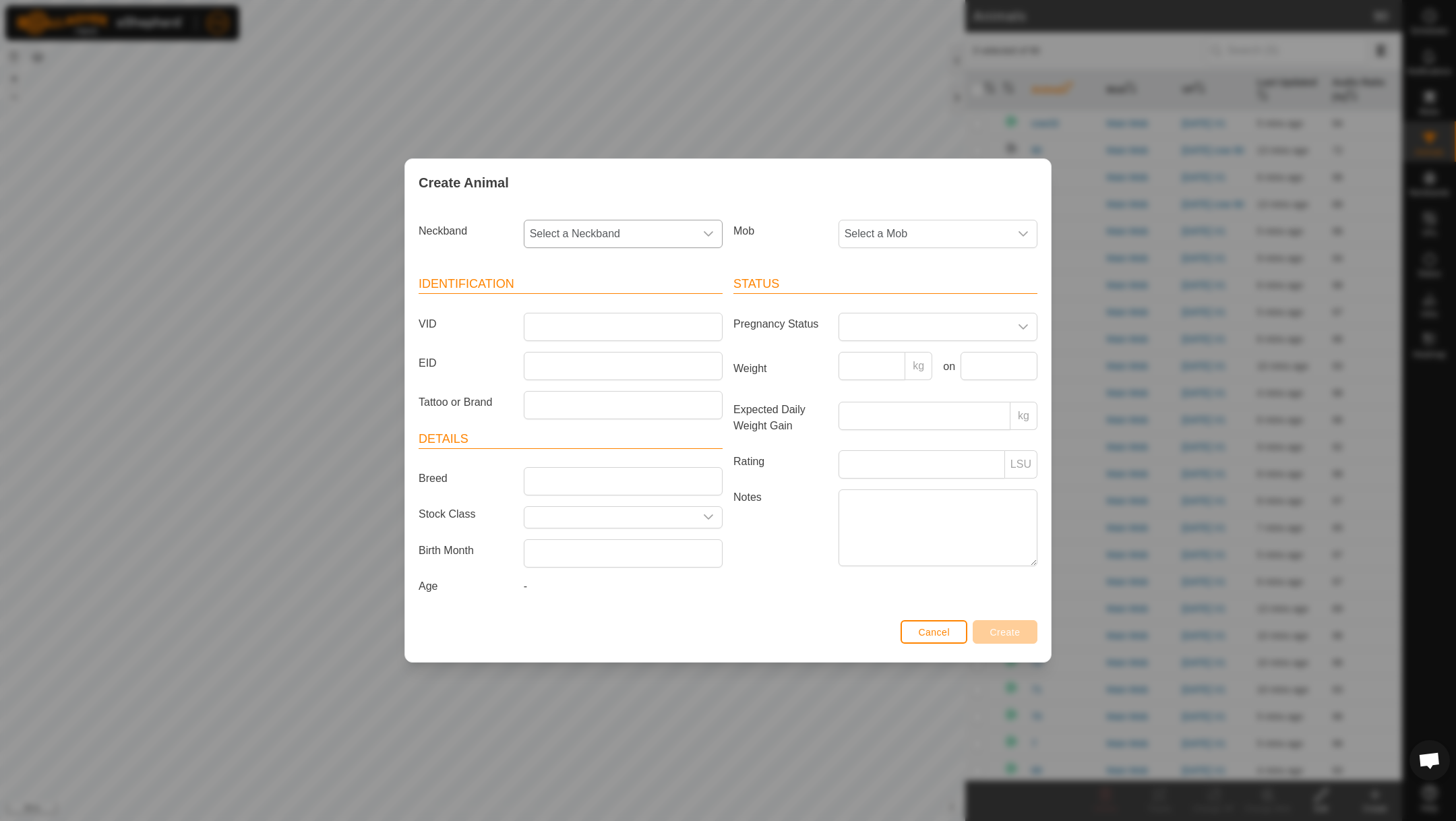
click at [709, 221] on div "dropdown trigger" at bounding box center [709, 234] width 27 height 27
click at [579, 333] on li "2466621391" at bounding box center [623, 332] width 197 height 27
click at [888, 230] on span "Select a Mob" at bounding box center [924, 234] width 170 height 27
click at [874, 323] on li "Main Mob" at bounding box center [938, 332] width 197 height 27
click at [610, 332] on input "VID" at bounding box center [623, 327] width 199 height 29
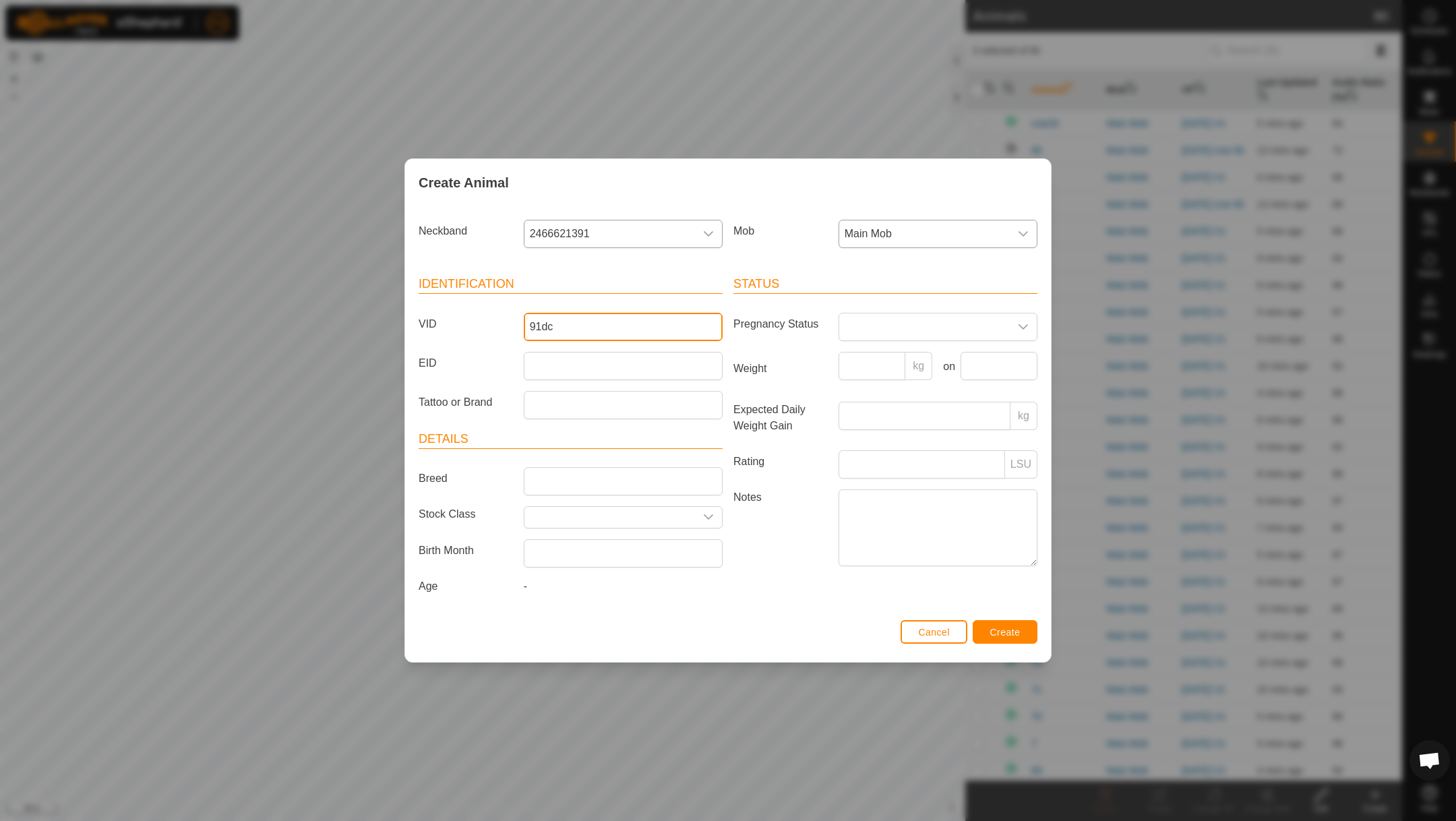
type input "91dc"
click at [1003, 631] on span "Create" at bounding box center [1005, 632] width 30 height 11
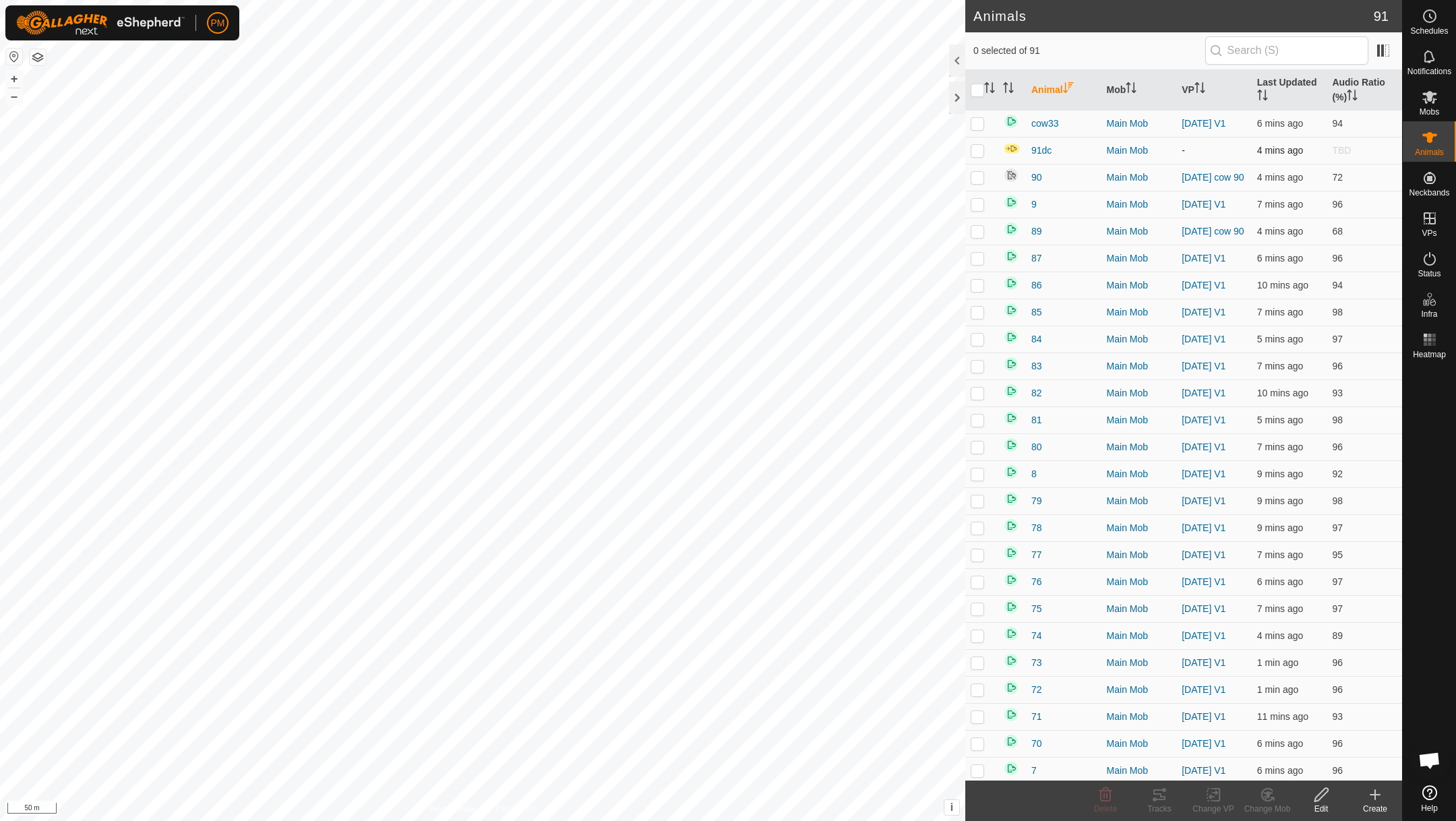
click at [981, 152] on p-checkbox at bounding box center [977, 150] width 13 height 11
checkbox input "true"
click at [17, 97] on button "–" at bounding box center [13, 96] width 16 height 16
click at [18, 97] on button "–" at bounding box center [13, 96] width 16 height 16
click at [1373, 791] on icon at bounding box center [1375, 794] width 16 height 16
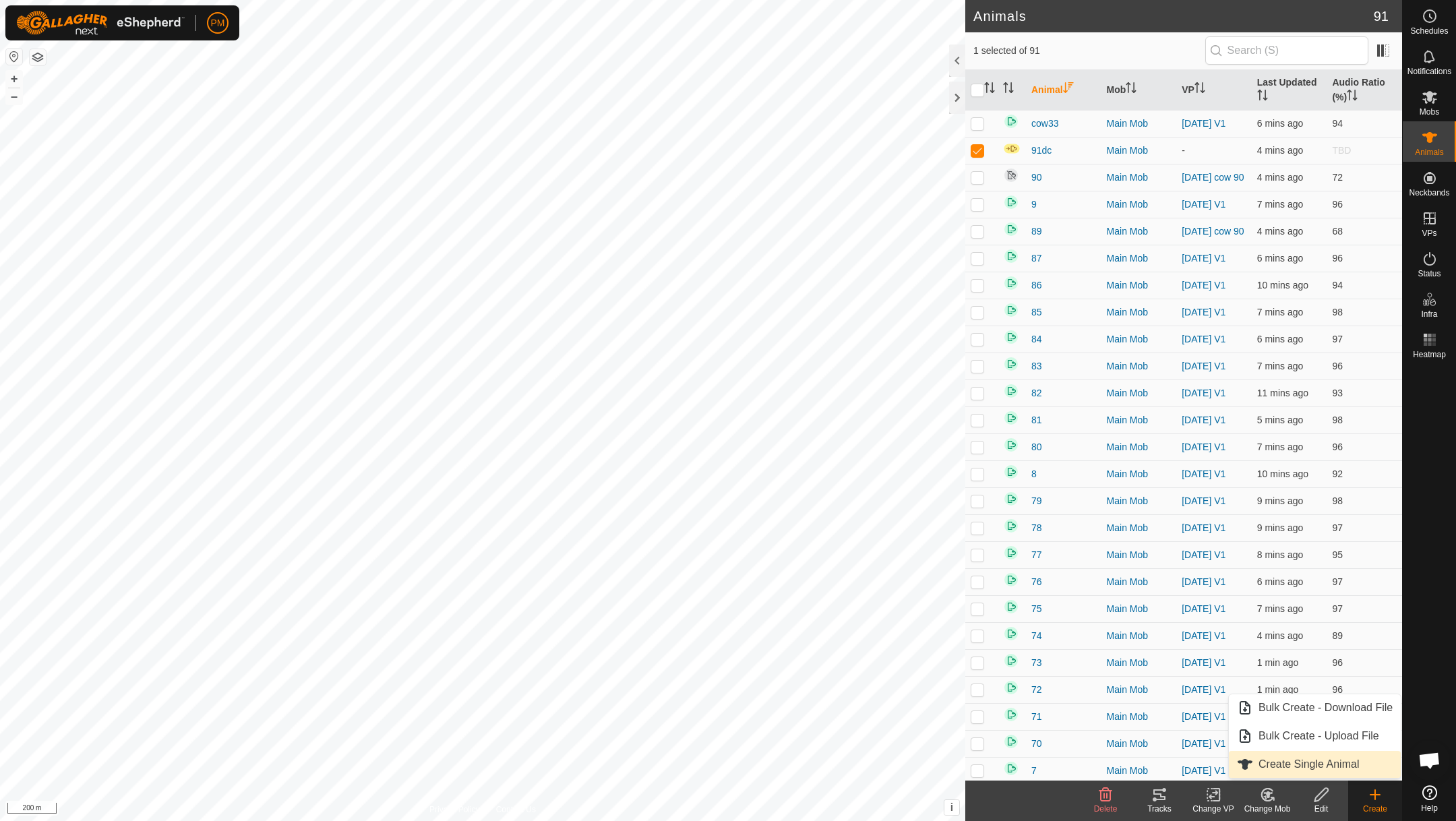
click at [1299, 765] on link "Create Single Animal" at bounding box center [1315, 764] width 172 height 27
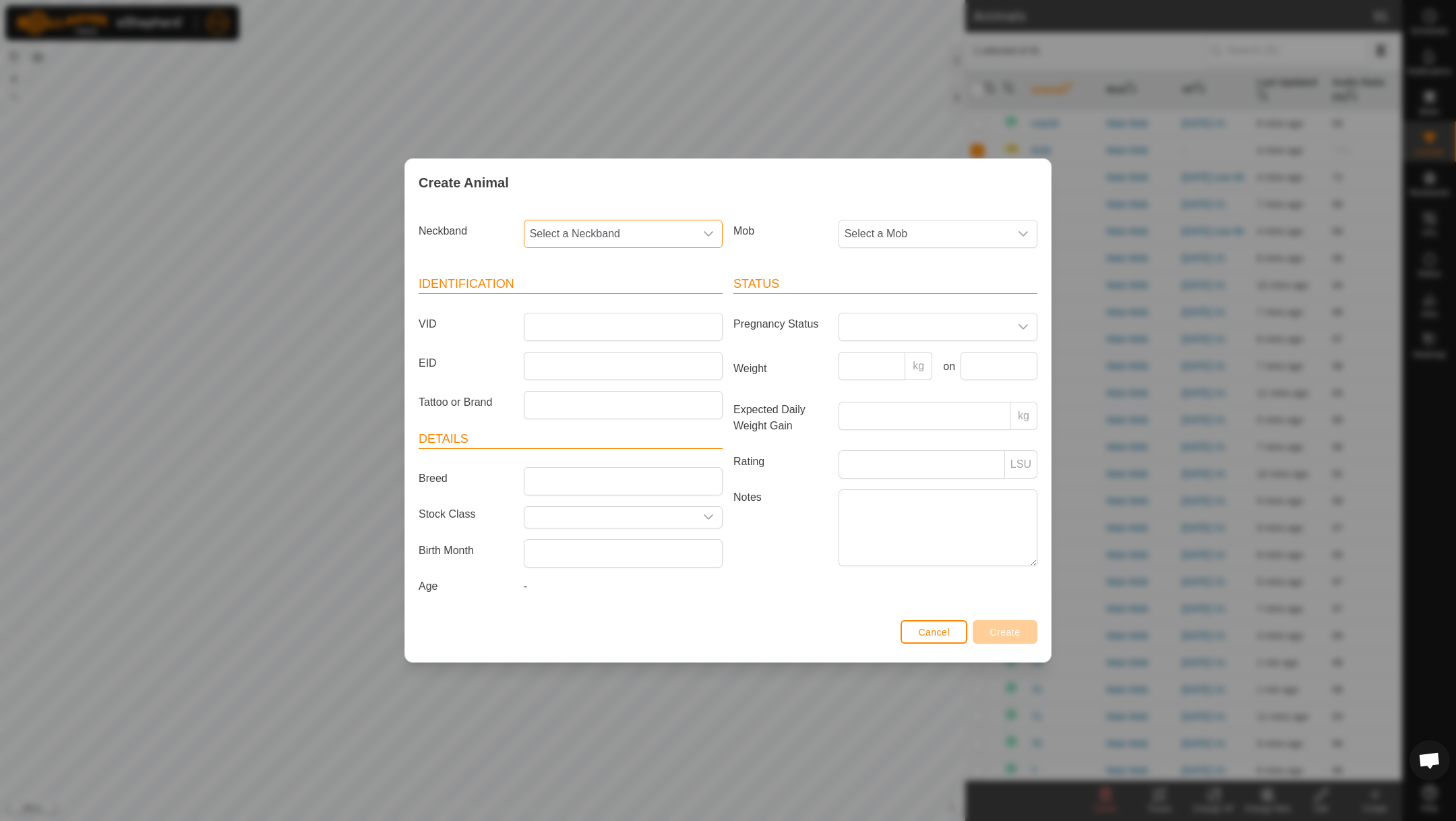
click at [687, 225] on span "Select a Neckband" at bounding box center [610, 234] width 170 height 27
click at [935, 630] on span "Cancel" at bounding box center [934, 632] width 32 height 11
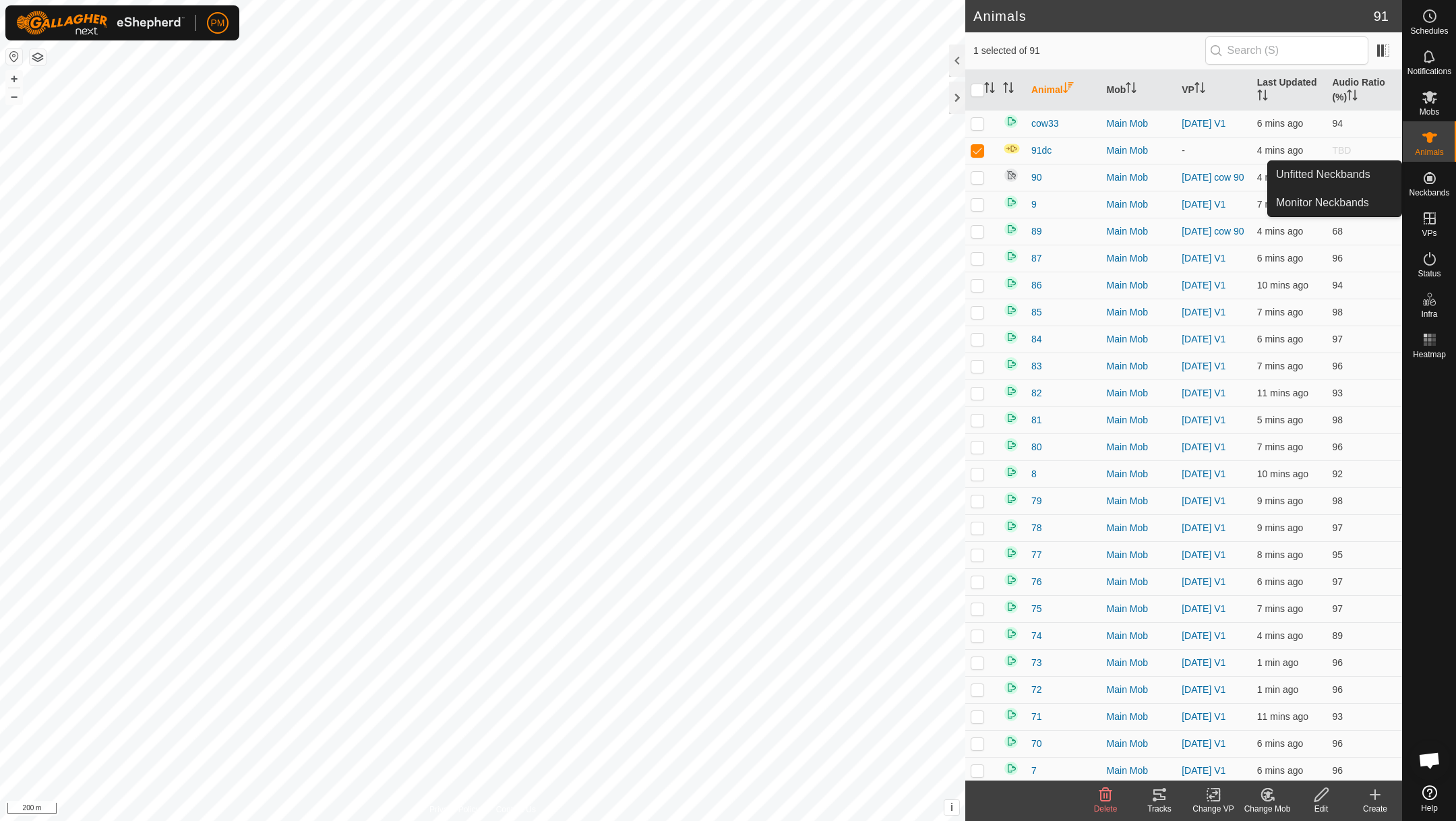
click at [1429, 180] on icon at bounding box center [1430, 178] width 12 height 12
click at [1324, 168] on link "Unfitted Neckbands" at bounding box center [1334, 175] width 134 height 27
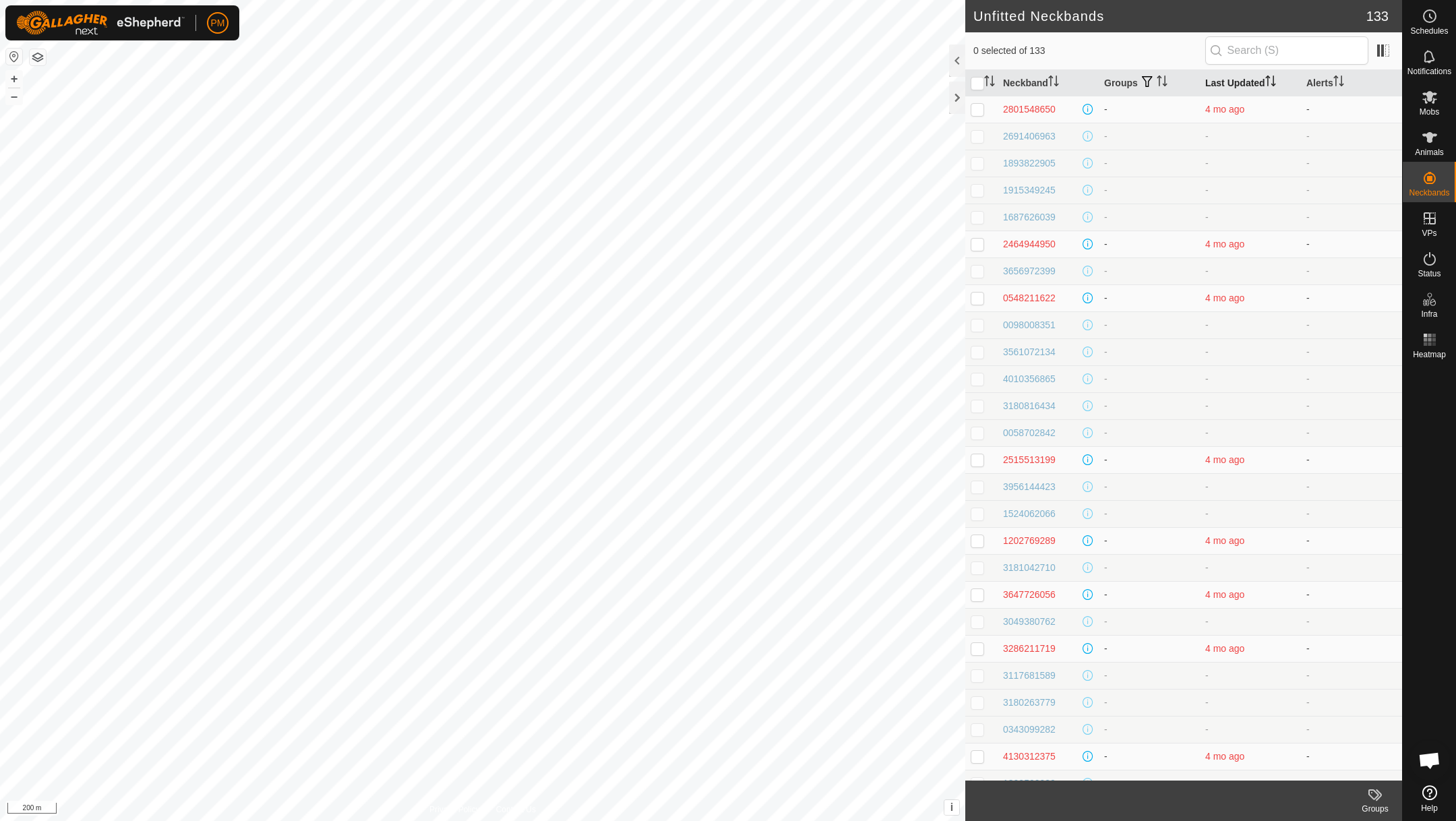
click at [1212, 74] on th "Last Updated" at bounding box center [1250, 82] width 101 height 26
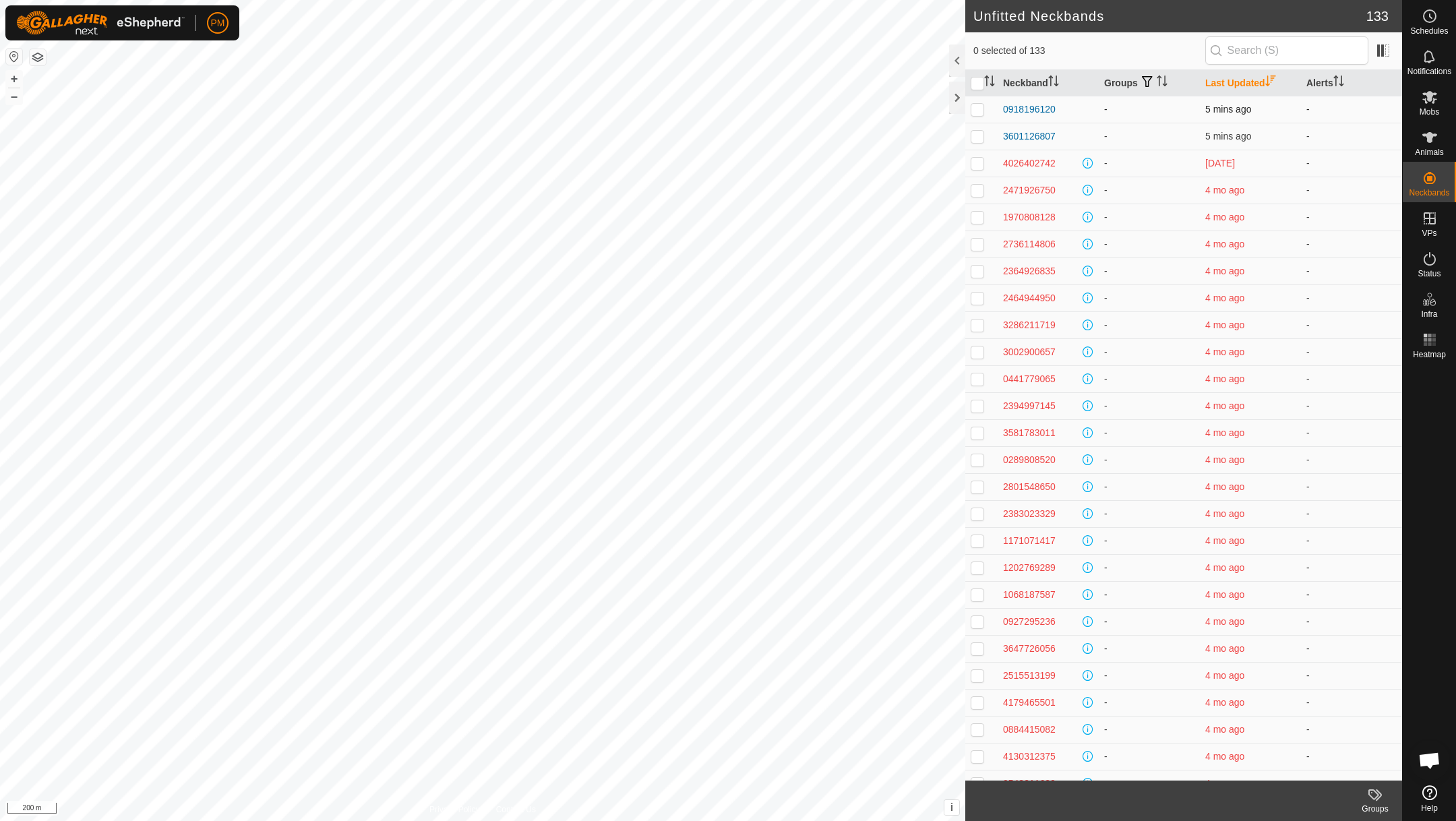
click at [979, 112] on p-checkbox at bounding box center [977, 109] width 13 height 11
checkbox input "true"
click at [1430, 141] on icon at bounding box center [1430, 137] width 15 height 11
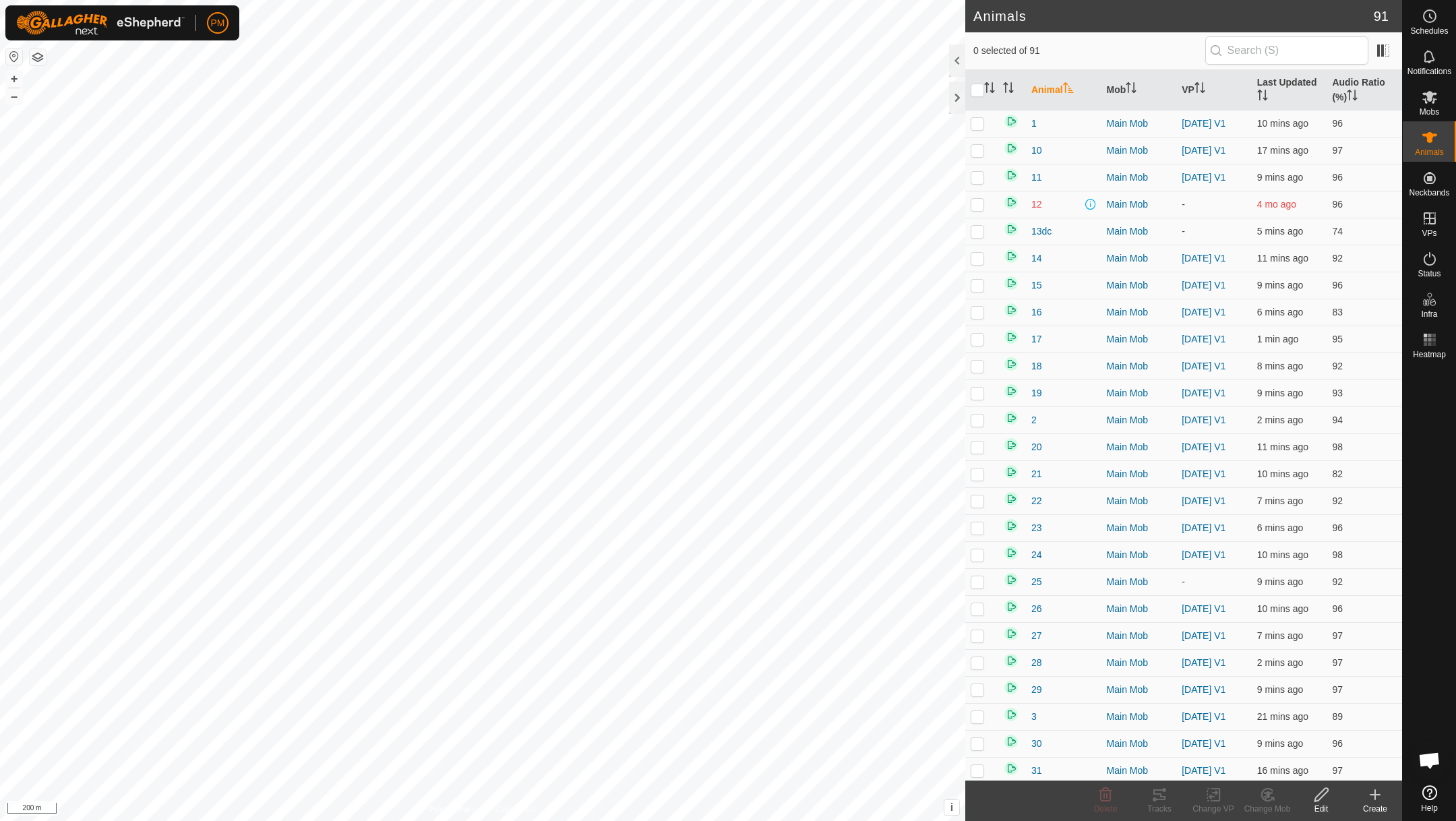
click at [1376, 792] on icon at bounding box center [1375, 794] width 16 height 16
click at [1338, 757] on link "Create Single Animal" at bounding box center [1315, 764] width 172 height 27
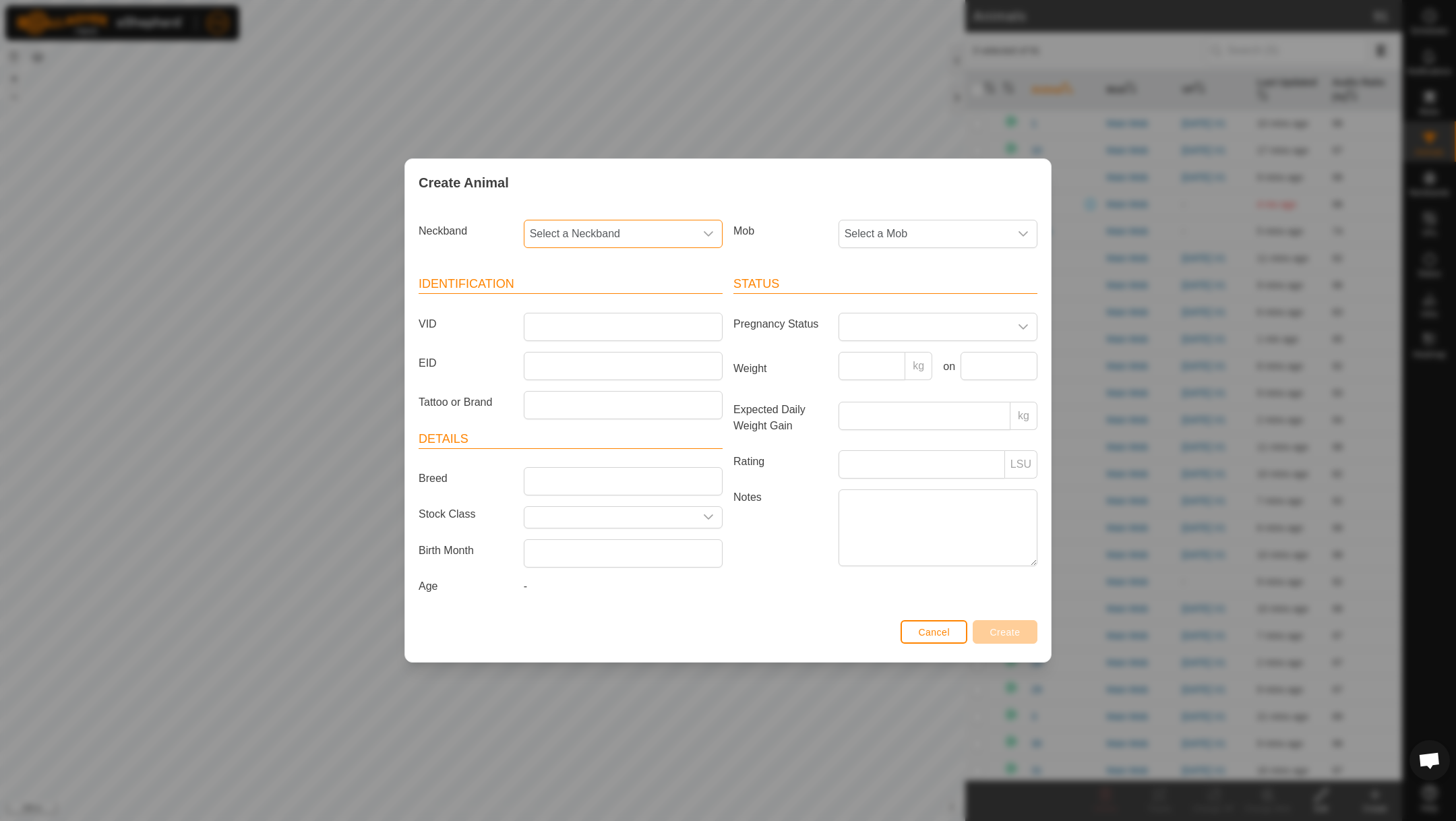
click at [675, 228] on span "Select a Neckband" at bounding box center [610, 234] width 170 height 27
click at [572, 326] on li "0918196120" at bounding box center [623, 332] width 197 height 27
click at [869, 227] on span "Select a Mob" at bounding box center [924, 234] width 170 height 27
click at [872, 331] on li "Main Mob" at bounding box center [938, 332] width 197 height 27
click at [659, 323] on input "VID" at bounding box center [623, 327] width 199 height 29
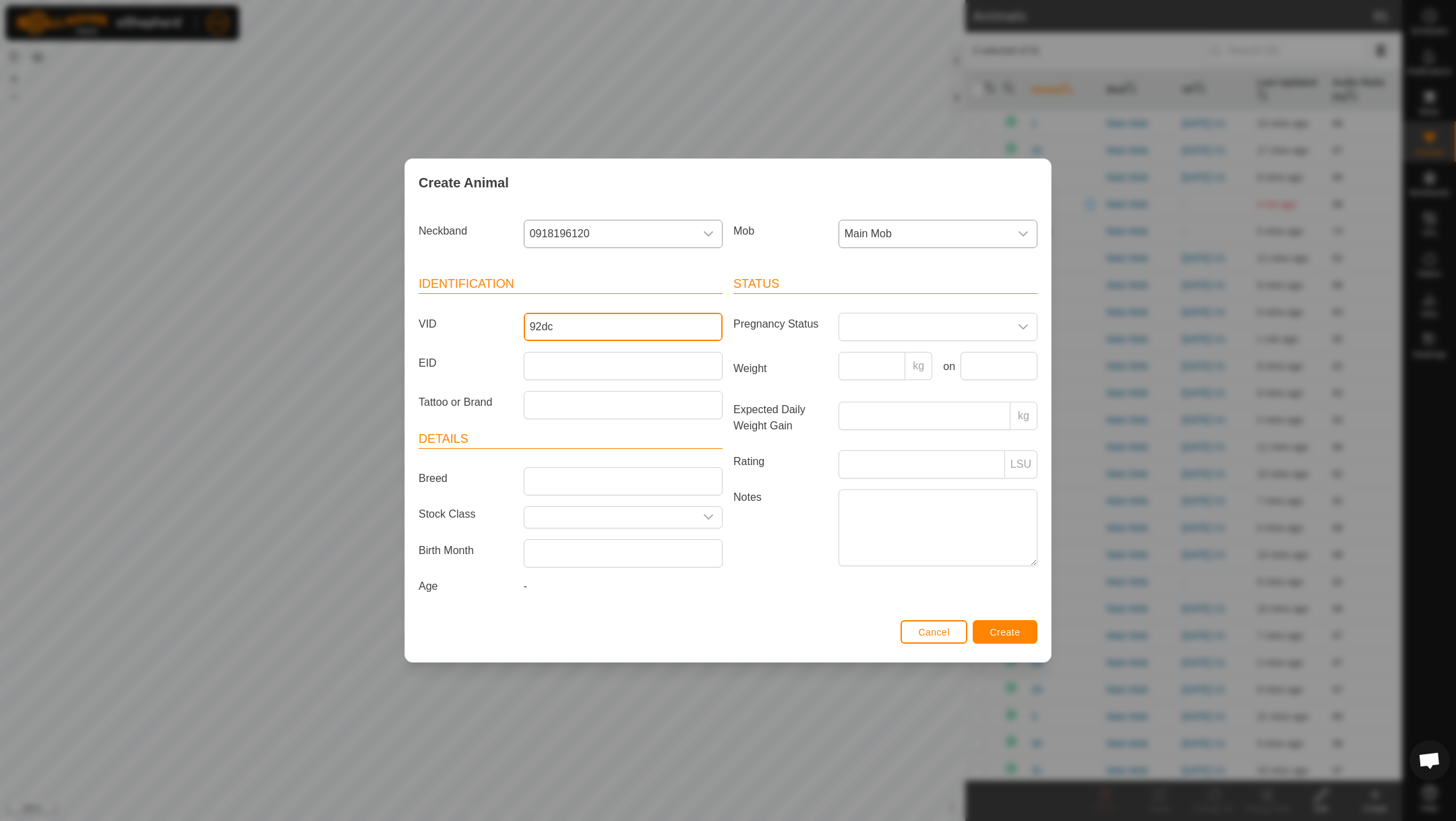
type input "92dc"
click at [997, 633] on span "Create" at bounding box center [1005, 632] width 30 height 11
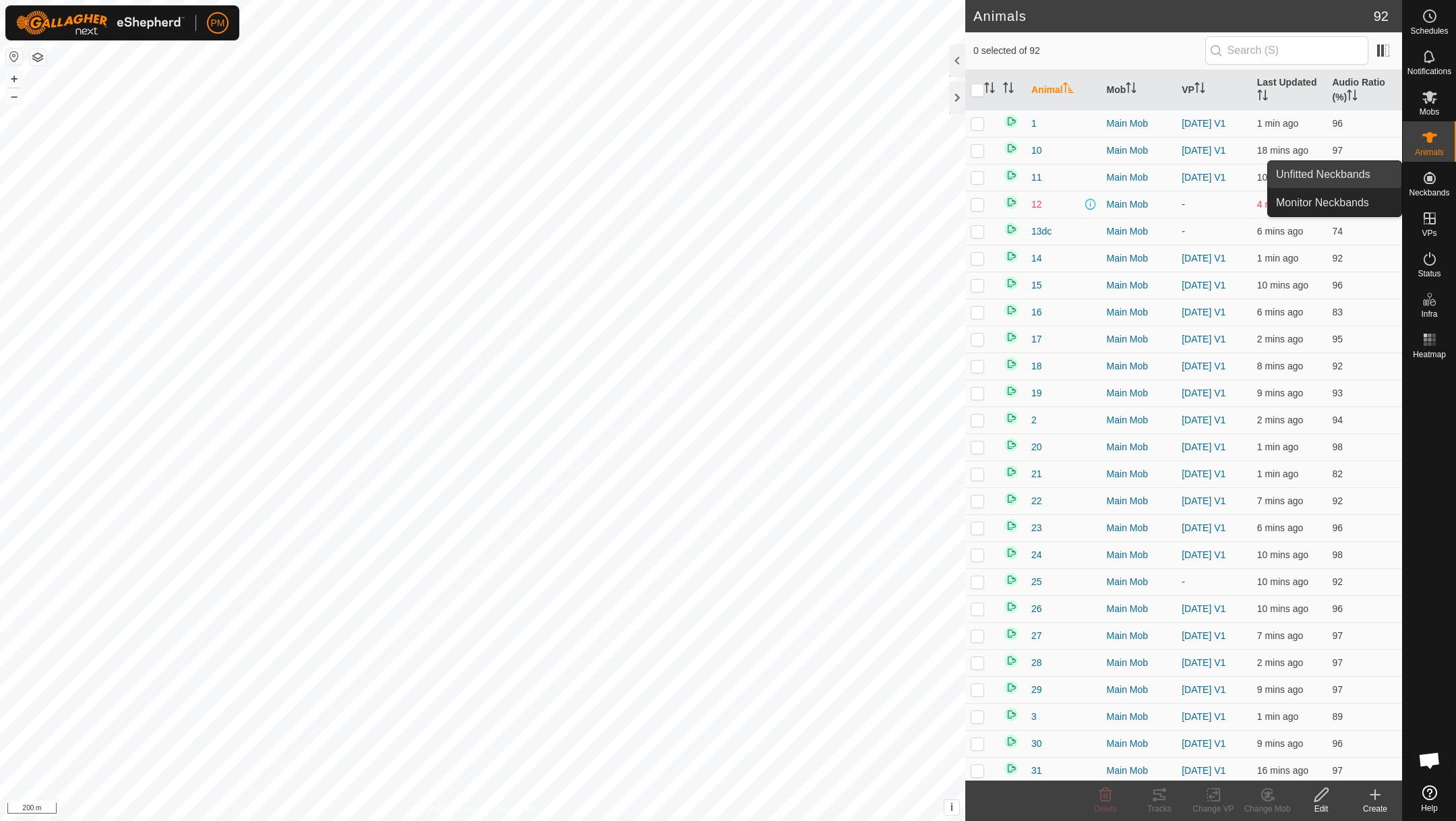
click at [1366, 172] on link "Unfitted Neckbands" at bounding box center [1334, 175] width 134 height 27
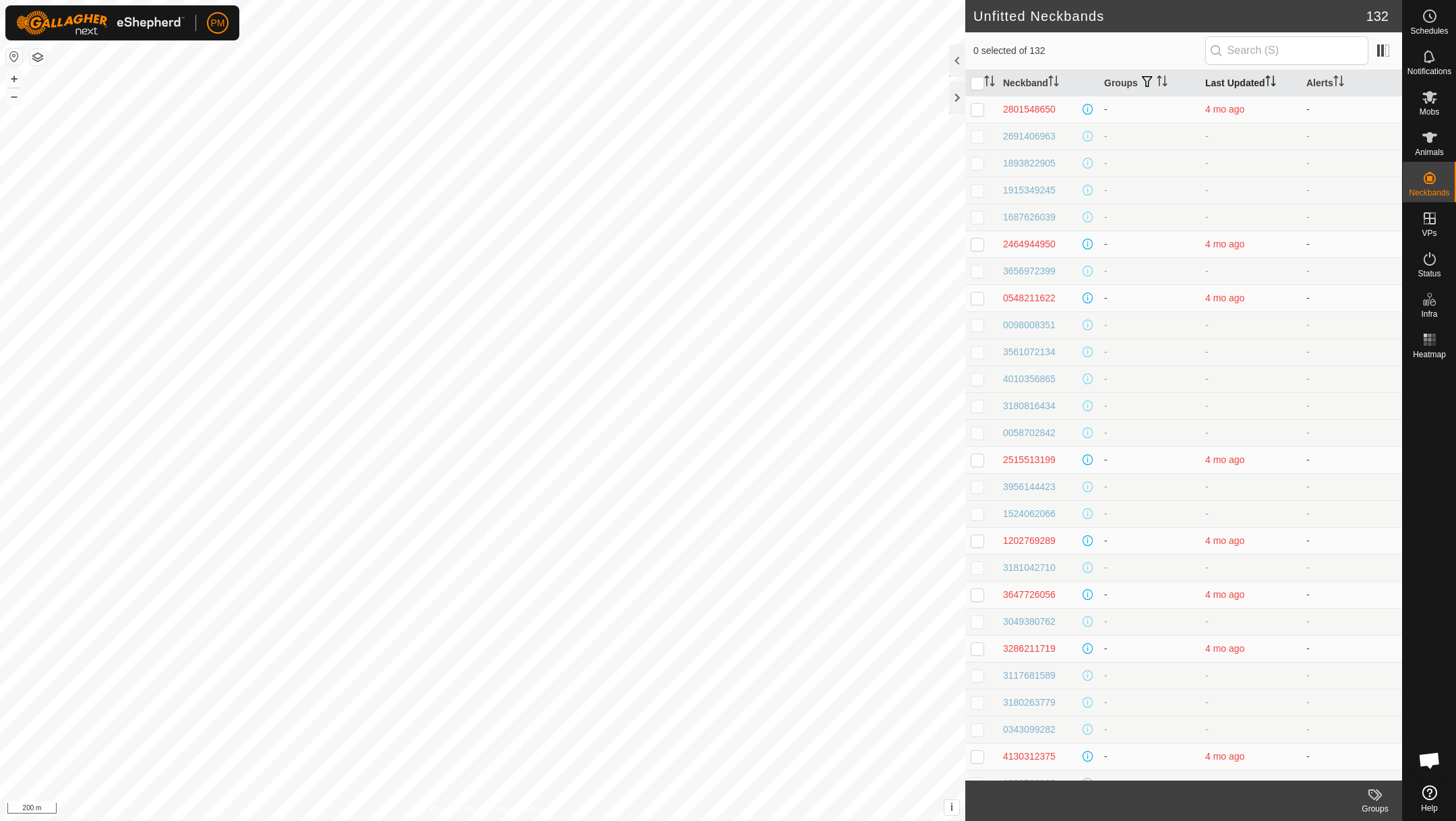
click at [1234, 87] on th "Last Updated" at bounding box center [1250, 82] width 101 height 26
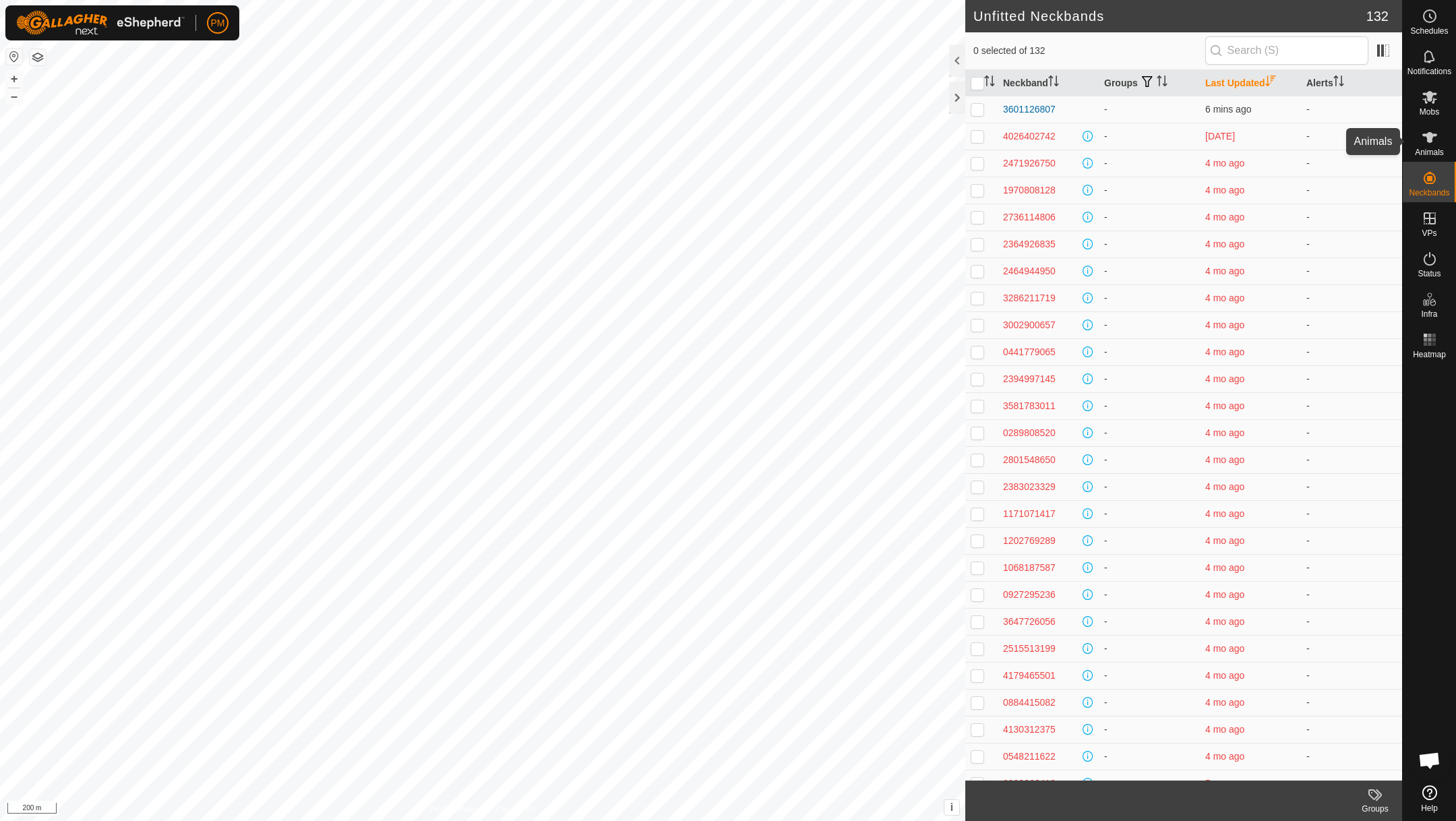
click at [1424, 140] on icon at bounding box center [1429, 137] width 16 height 16
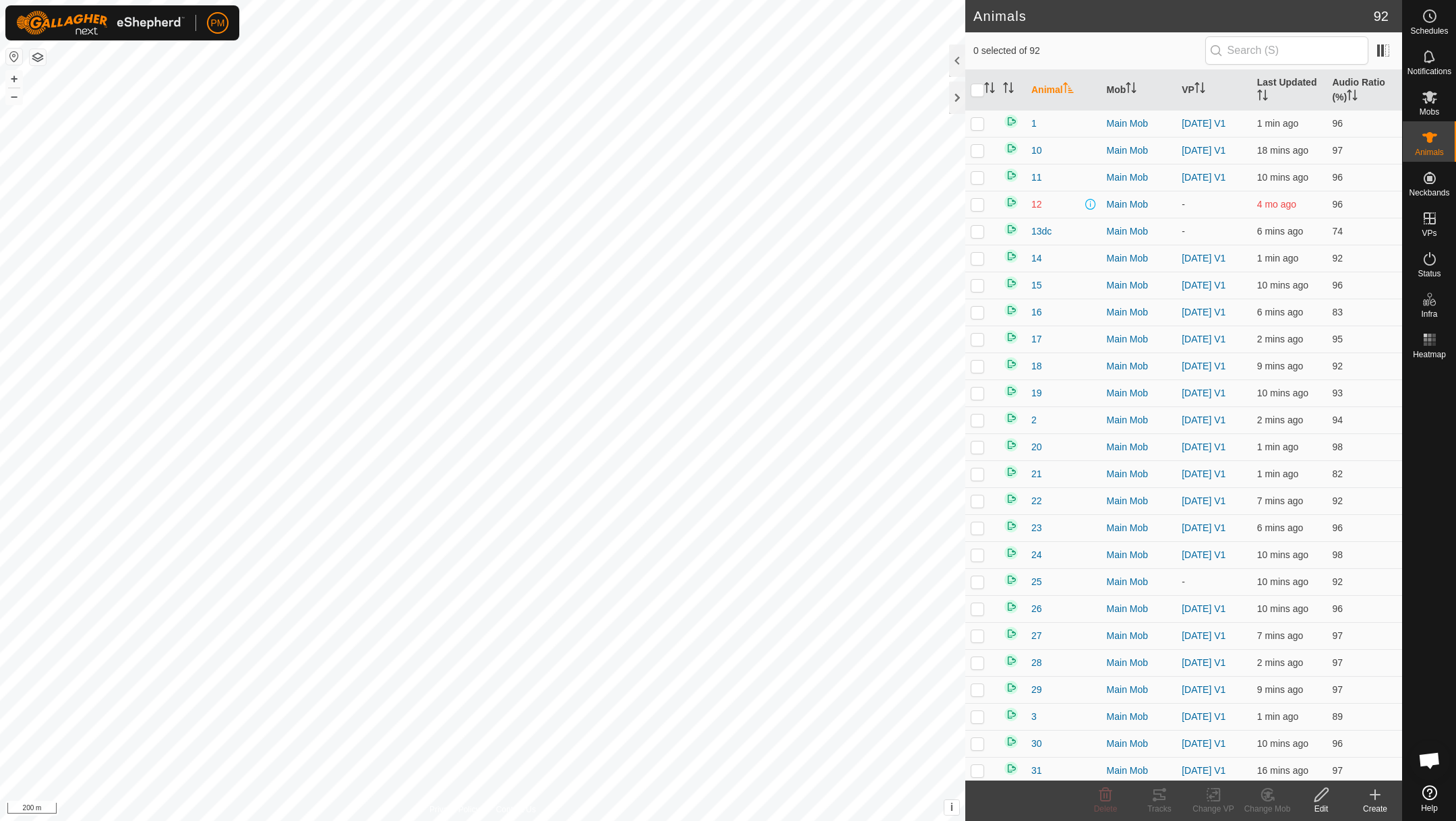
click at [1379, 791] on icon at bounding box center [1375, 794] width 16 height 16
click at [1315, 761] on link "Create Single Animal" at bounding box center [1315, 764] width 172 height 27
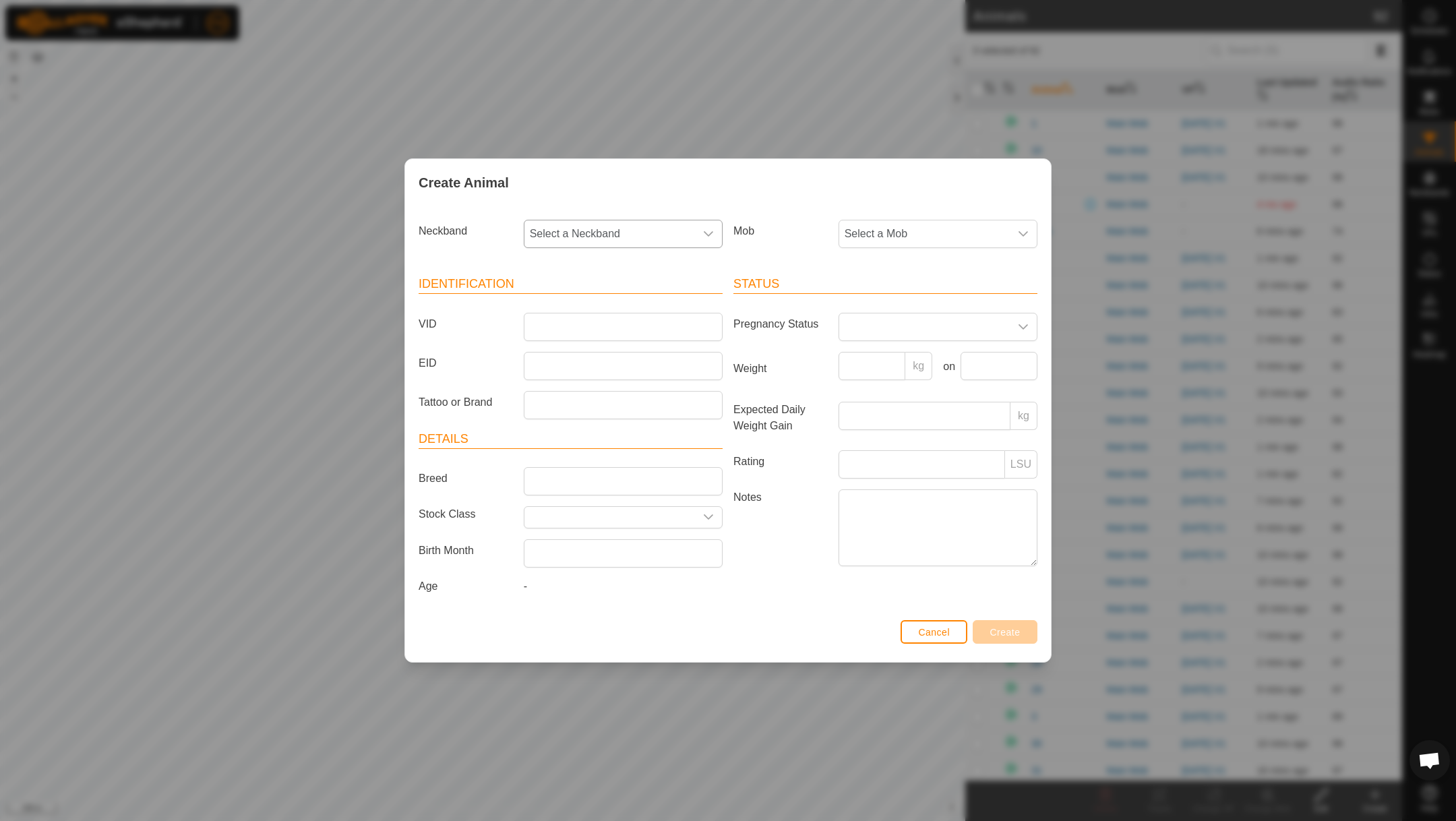
click at [643, 224] on span "Select a Neckband" at bounding box center [610, 234] width 170 height 27
click at [556, 330] on li "3601126807" at bounding box center [623, 332] width 197 height 27
click at [934, 230] on span "Select a Mob" at bounding box center [924, 234] width 170 height 27
click at [884, 329] on li "Main Mob" at bounding box center [938, 332] width 197 height 27
click at [610, 331] on input "VID" at bounding box center [623, 327] width 199 height 29
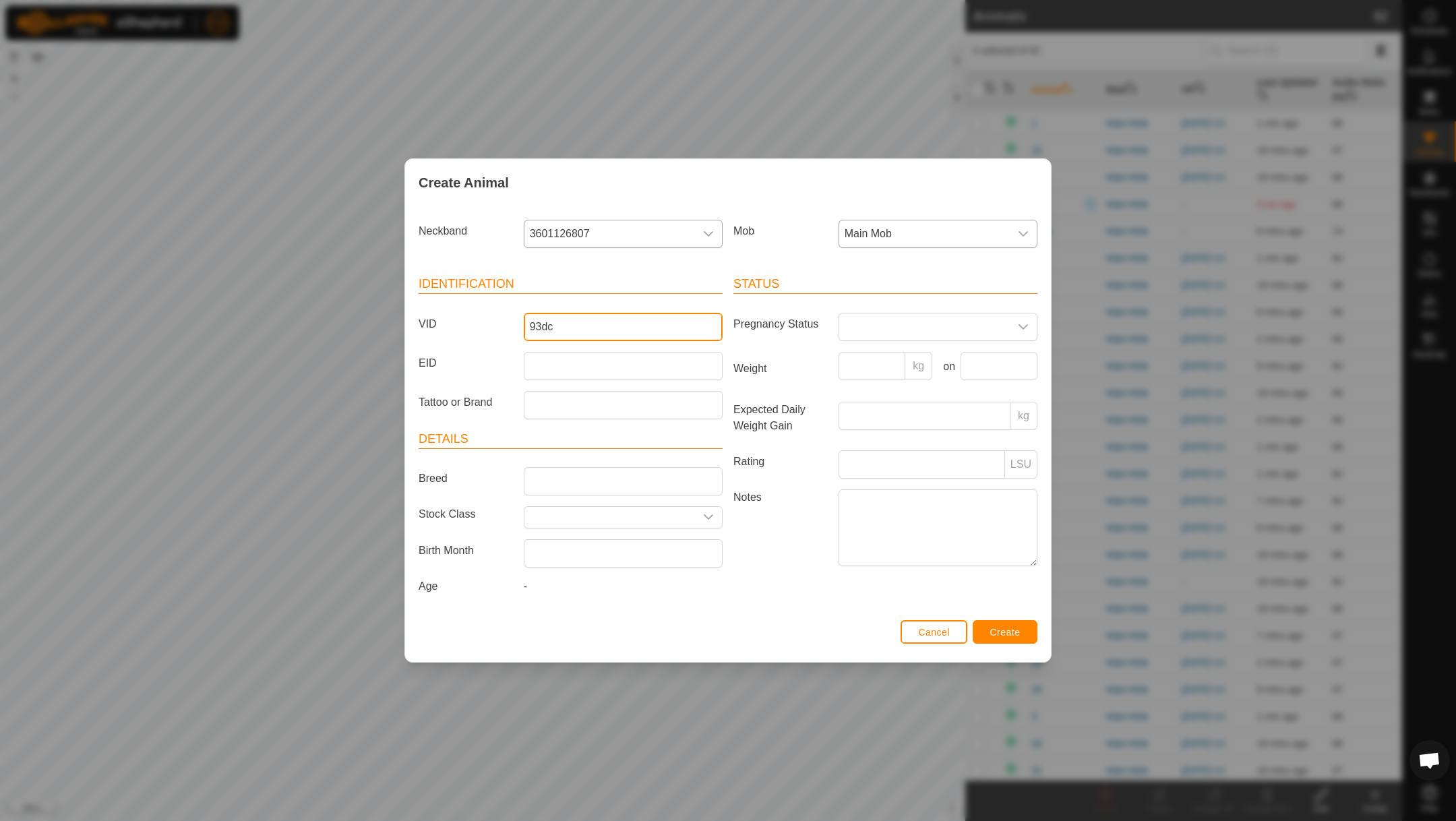
type input "93dc"
click at [984, 630] on button "Create" at bounding box center [1005, 632] width 65 height 24
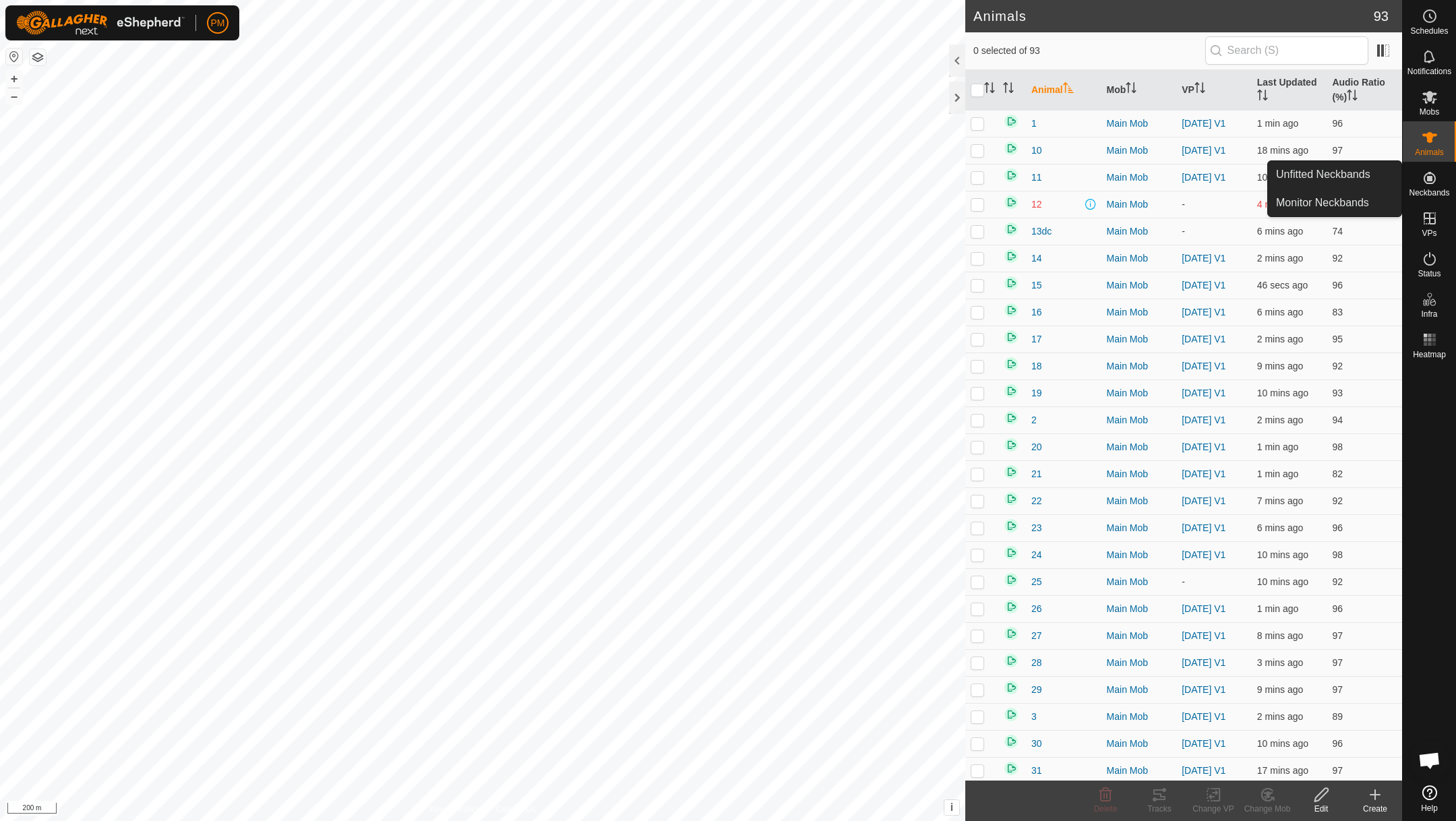
click at [1433, 173] on icon at bounding box center [1429, 177] width 16 height 16
click at [1370, 173] on span "Unfitted Neckbands" at bounding box center [1323, 174] width 94 height 16
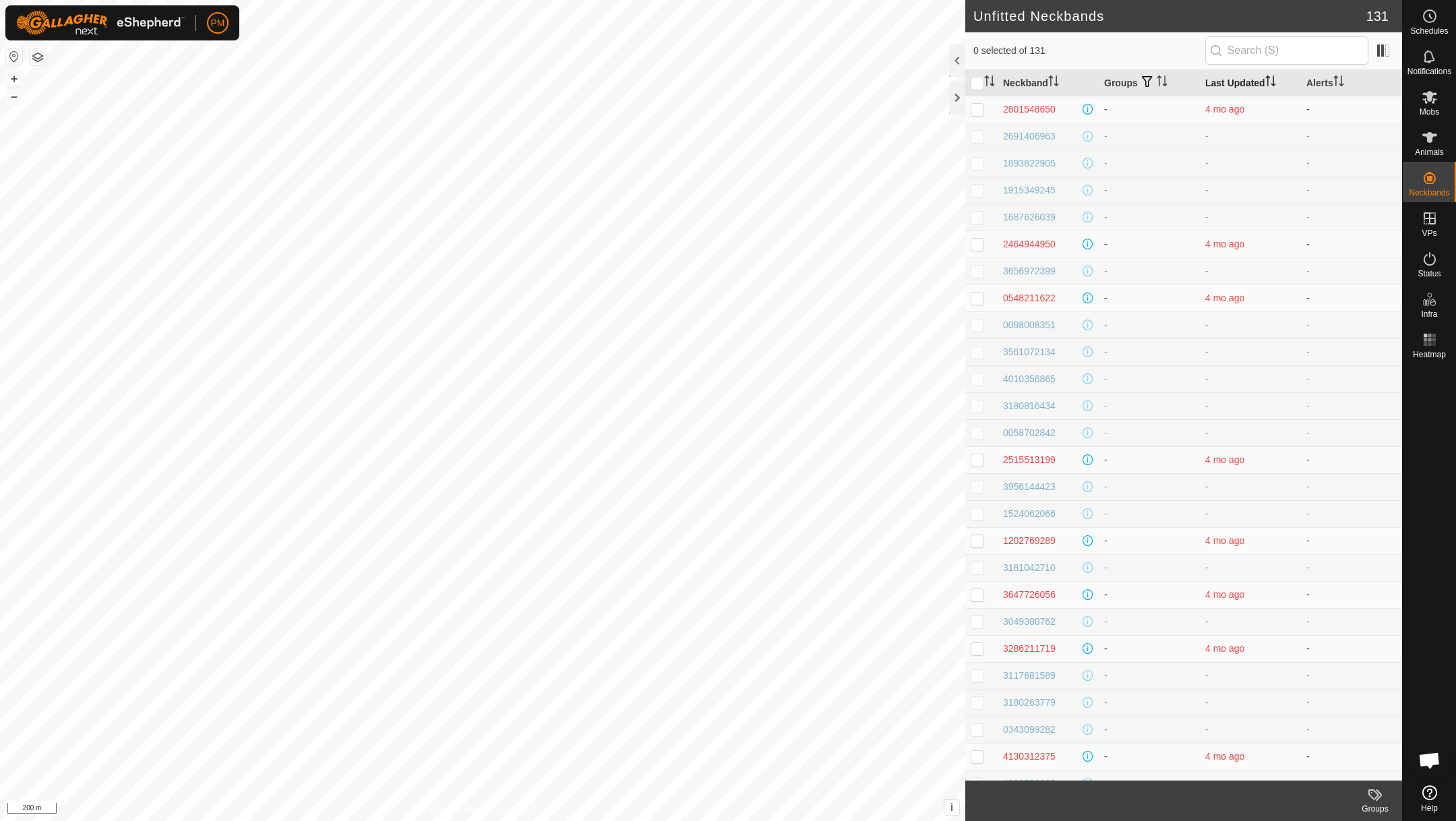
click at [1228, 76] on th "Last Updated" at bounding box center [1250, 82] width 101 height 26
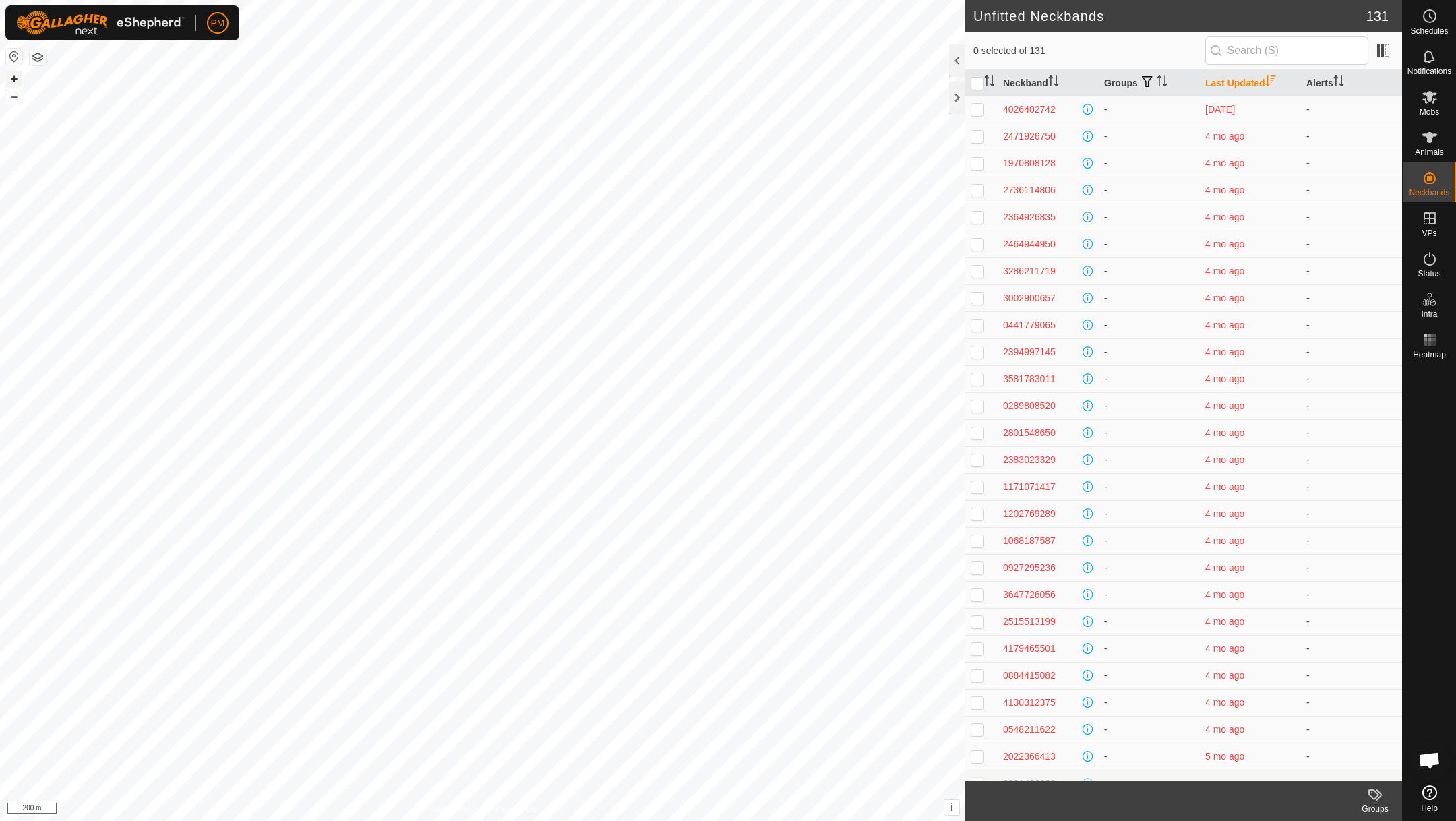
click at [13, 74] on button "+" at bounding box center [13, 78] width 16 height 16
click at [1419, 135] on es-animals-svg-icon at bounding box center [1429, 138] width 24 height 22
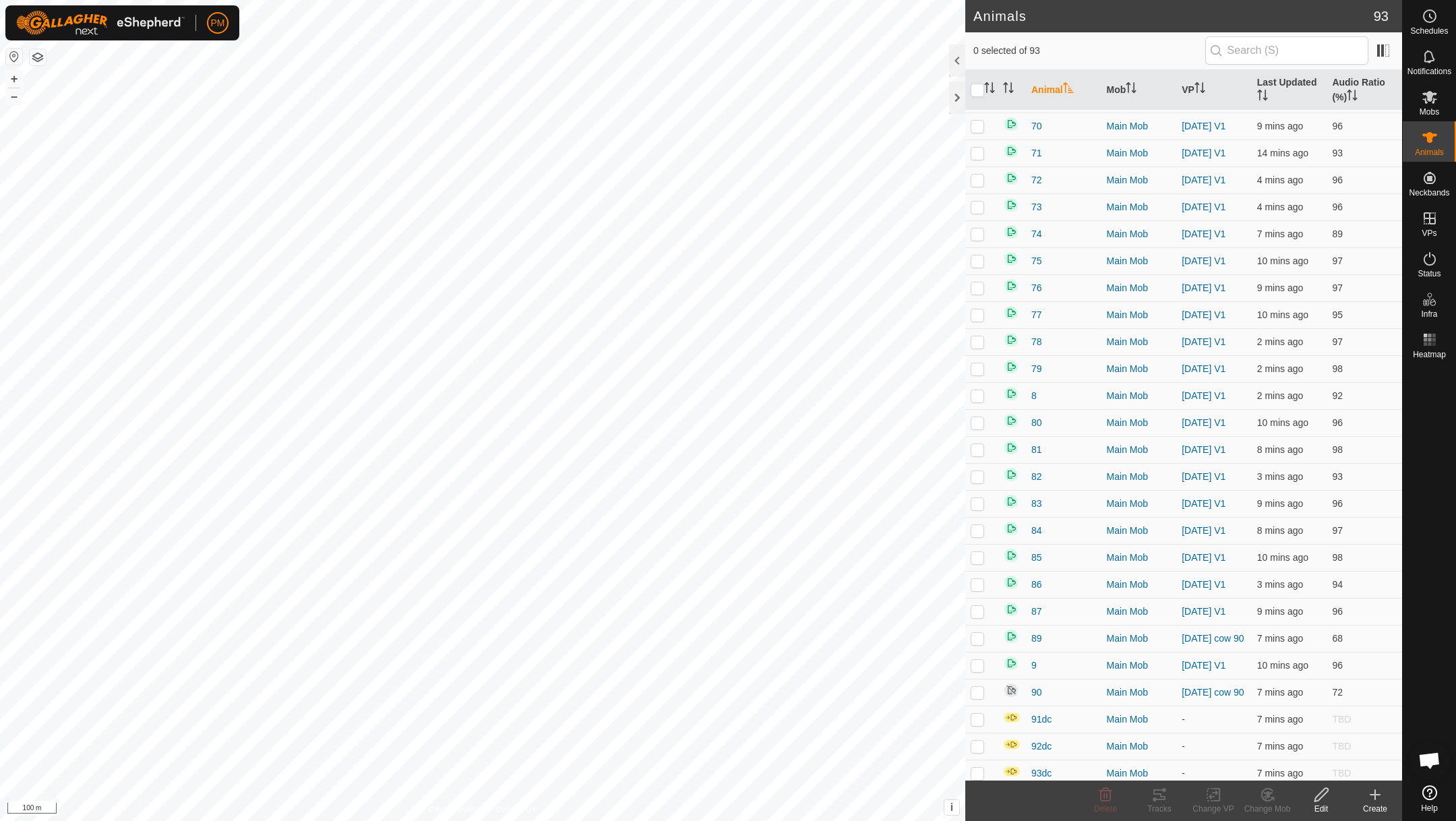
scroll to position [1850, 0]
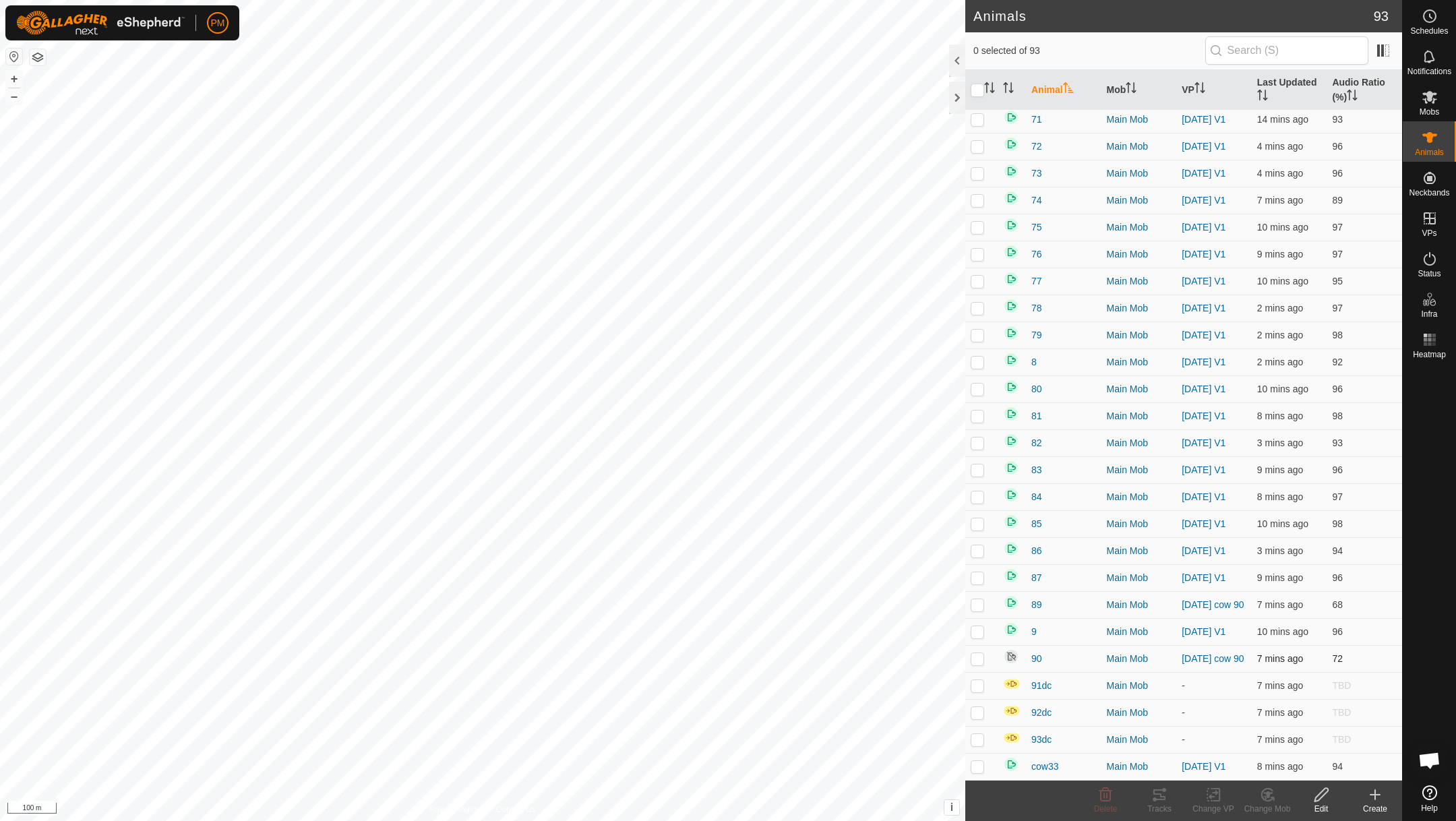
click at [981, 658] on p-checkbox at bounding box center [977, 658] width 13 height 11
checkbox input "true"
click at [1163, 792] on icon at bounding box center [1159, 794] width 16 height 16
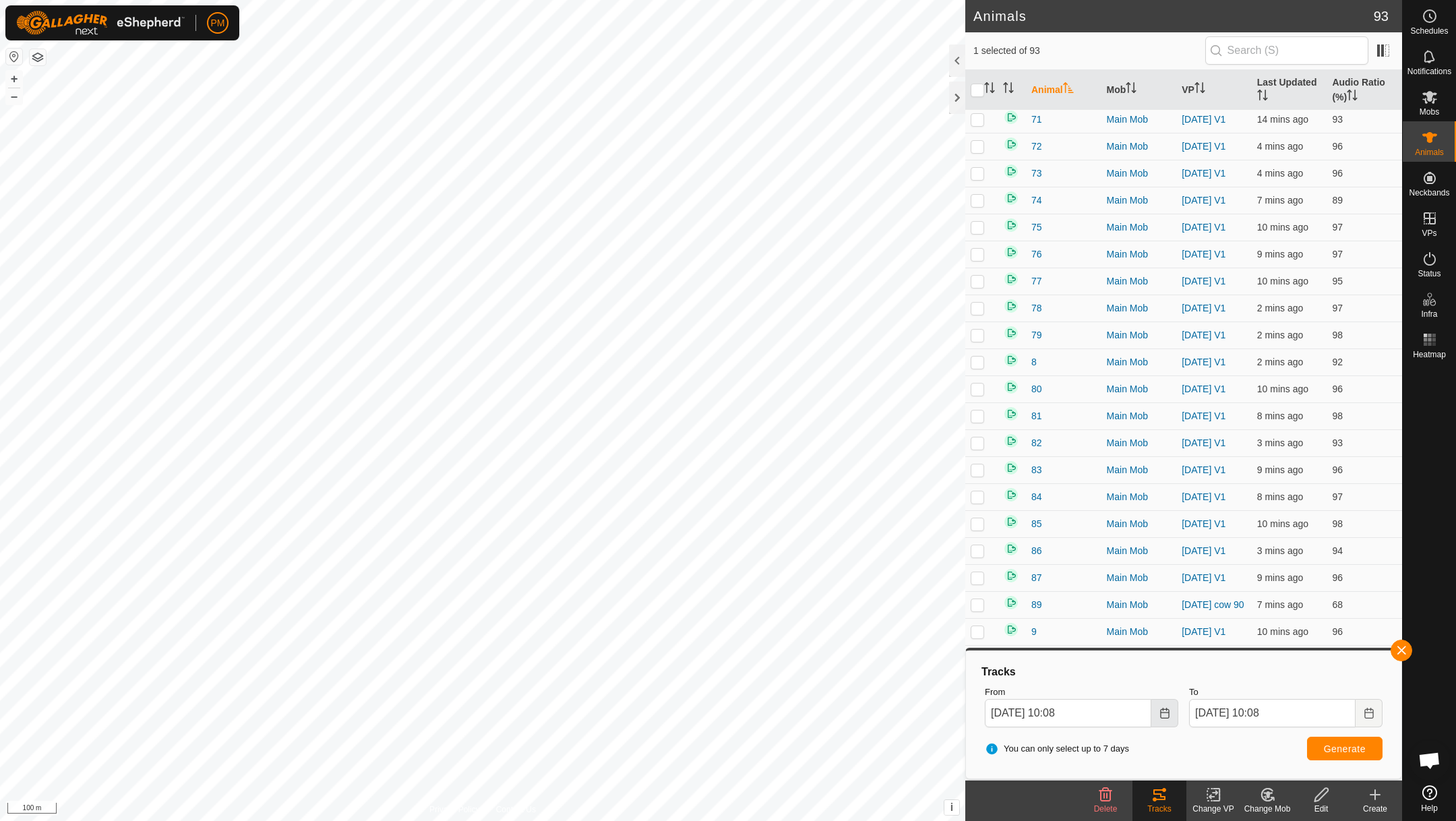
click at [1165, 713] on icon "Choose Date" at bounding box center [1165, 713] width 11 height 11
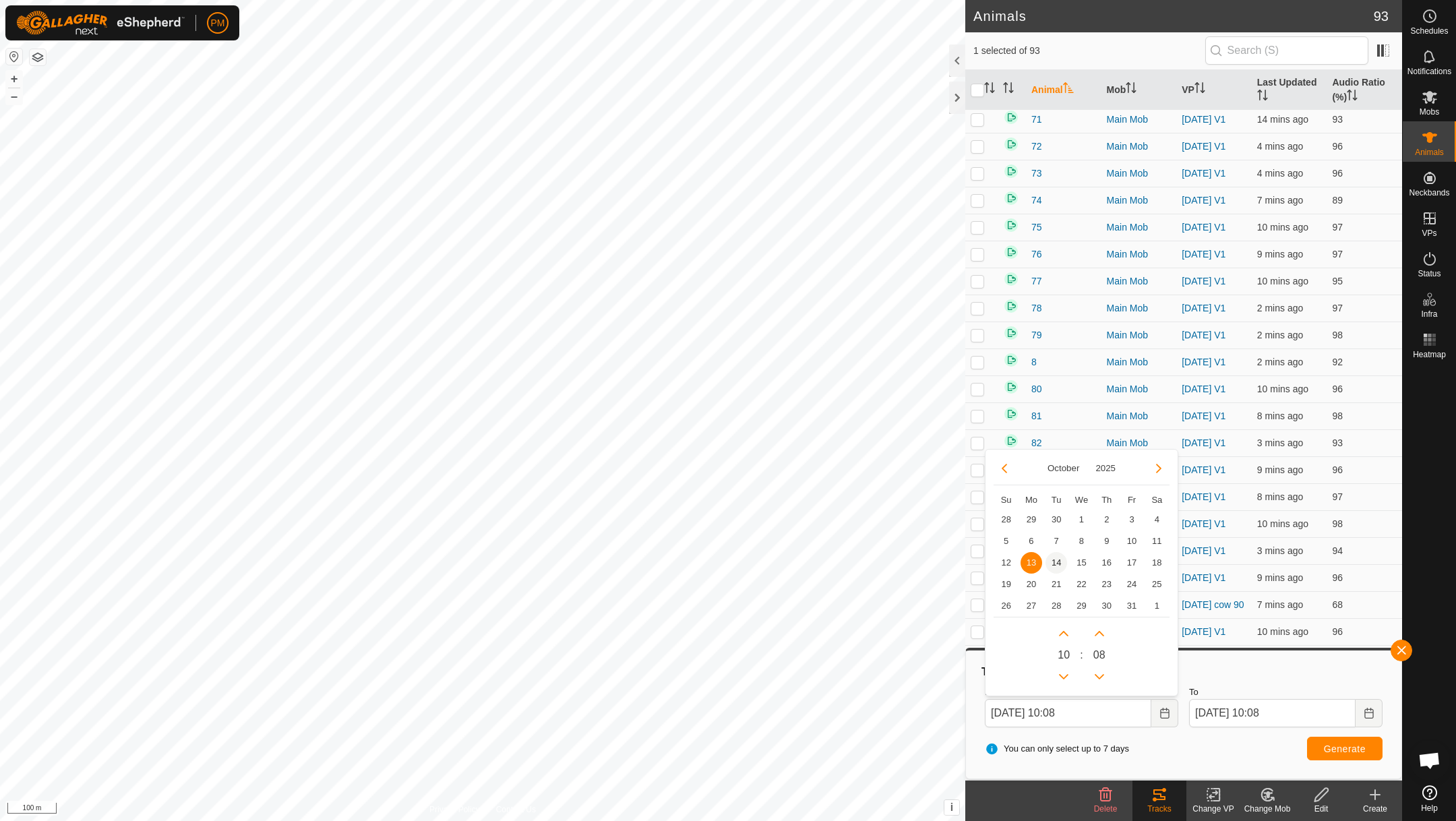
click at [1055, 558] on span "14" at bounding box center [1056, 563] width 22 height 22
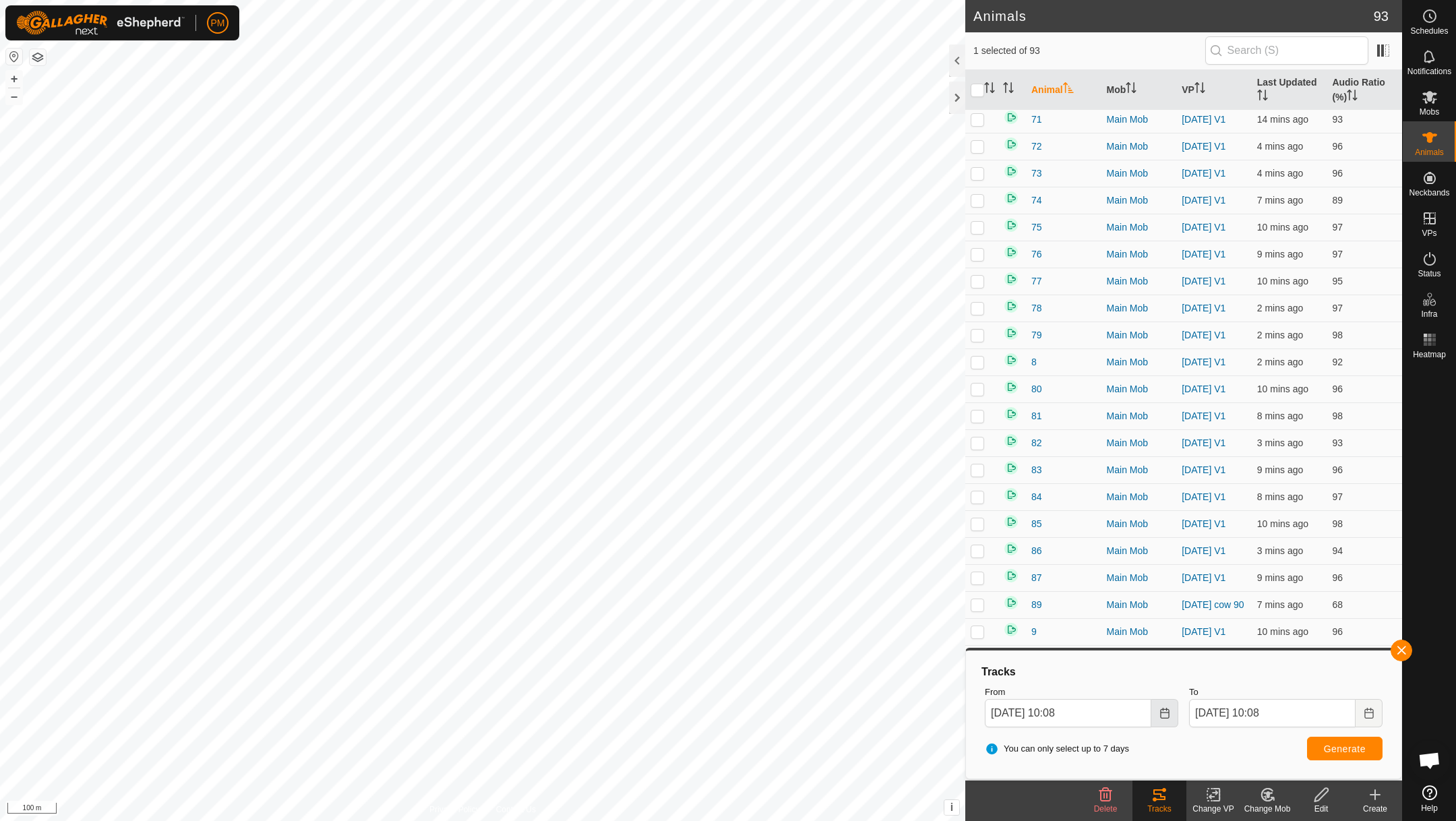
click at [1165, 709] on icon "Choose Date" at bounding box center [1165, 713] width 11 height 11
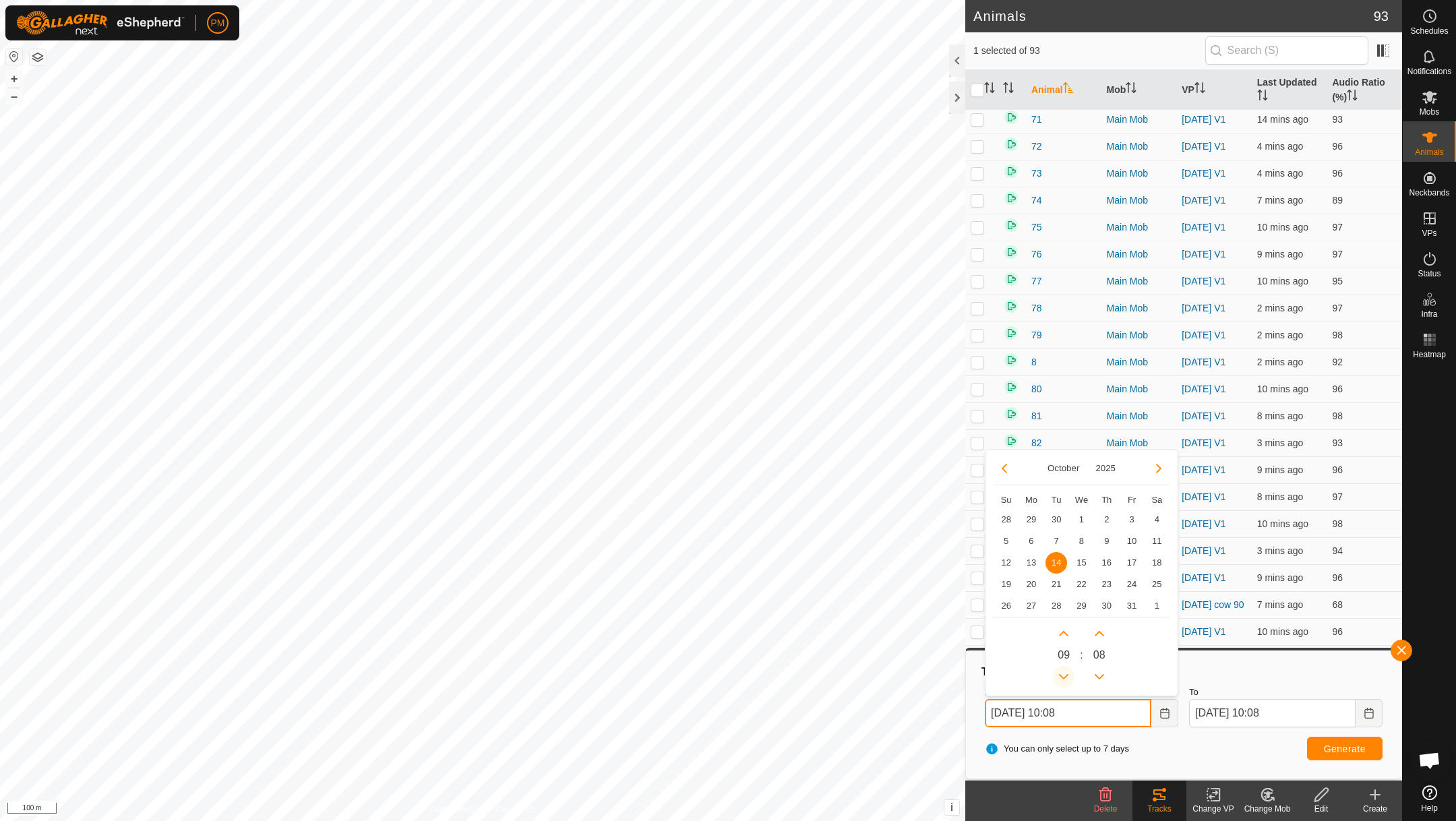
click at [1061, 675] on button "Previous Hour" at bounding box center [1064, 677] width 22 height 22
click at [1065, 627] on button "Next Hour" at bounding box center [1064, 634] width 22 height 22
type input "14 Oct, 2025 08:08"
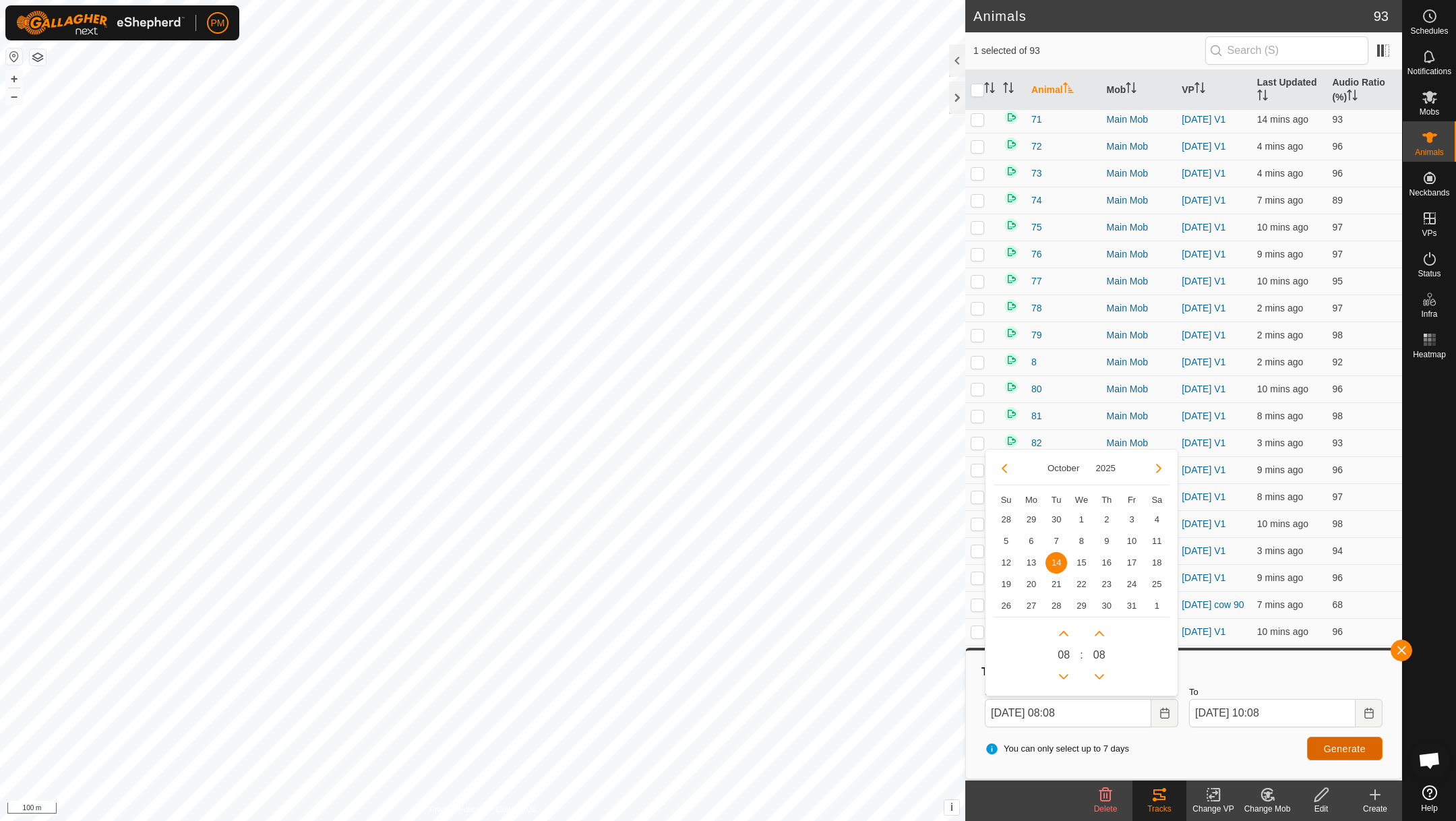
click at [1321, 740] on button "Generate" at bounding box center [1345, 749] width 76 height 24
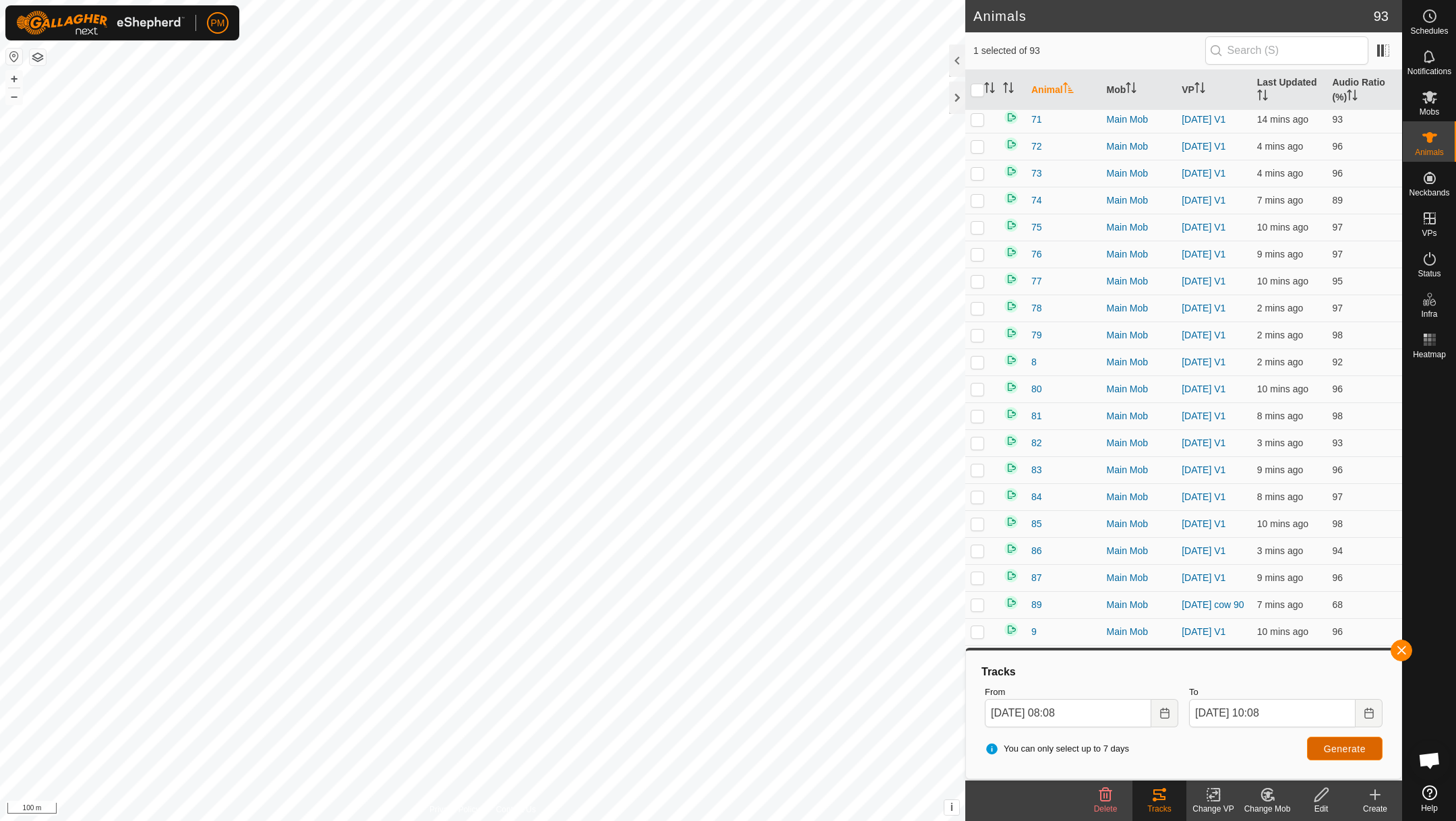
click at [1349, 748] on span "Generate" at bounding box center [1345, 749] width 42 height 11
click at [1405, 646] on button "button" at bounding box center [1401, 651] width 22 height 22
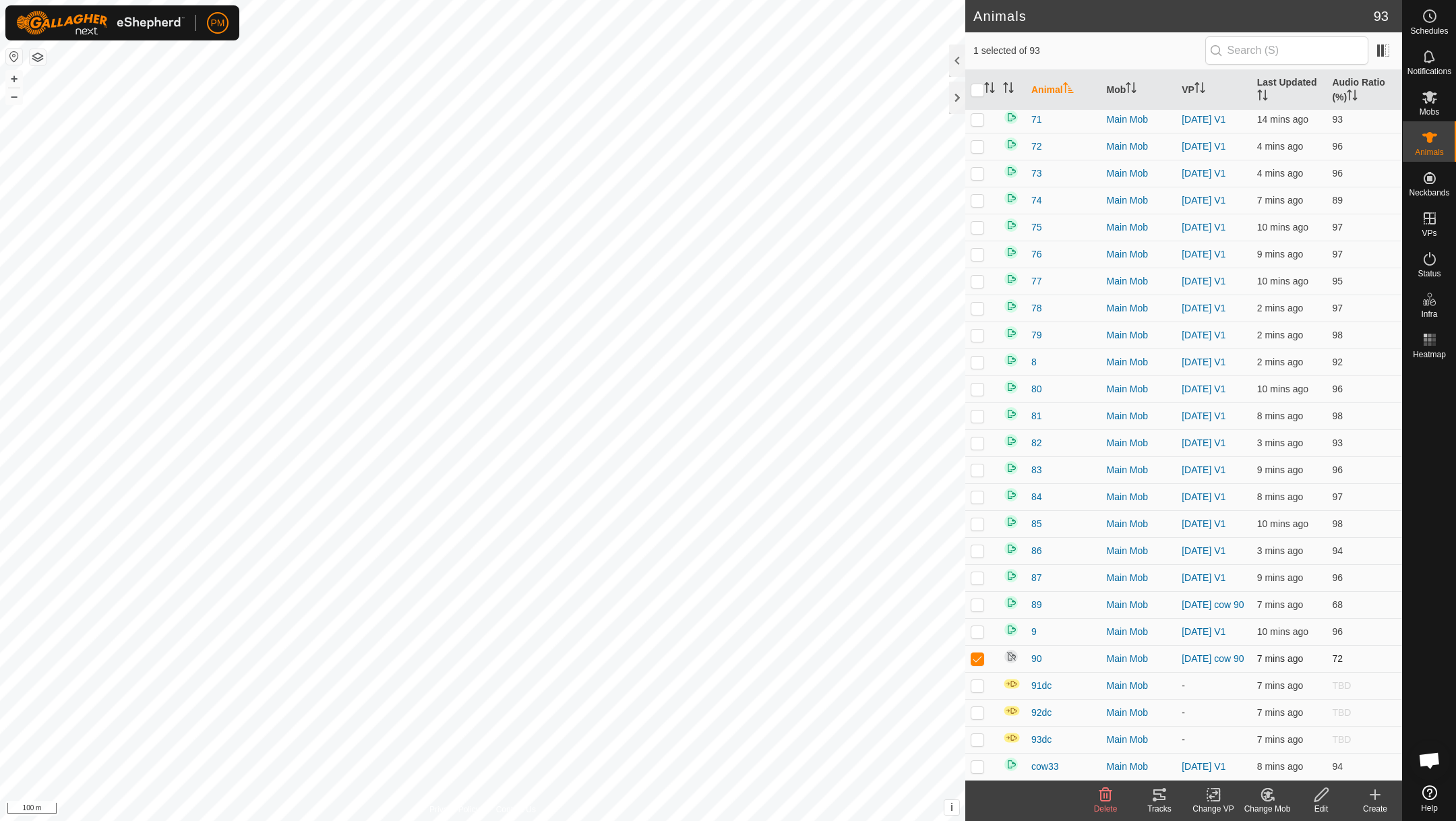
click at [977, 659] on p-checkbox at bounding box center [977, 658] width 13 height 11
checkbox input "false"
click at [977, 688] on p-checkbox at bounding box center [977, 685] width 13 height 11
click at [1161, 795] on icon at bounding box center [1160, 794] width 12 height 11
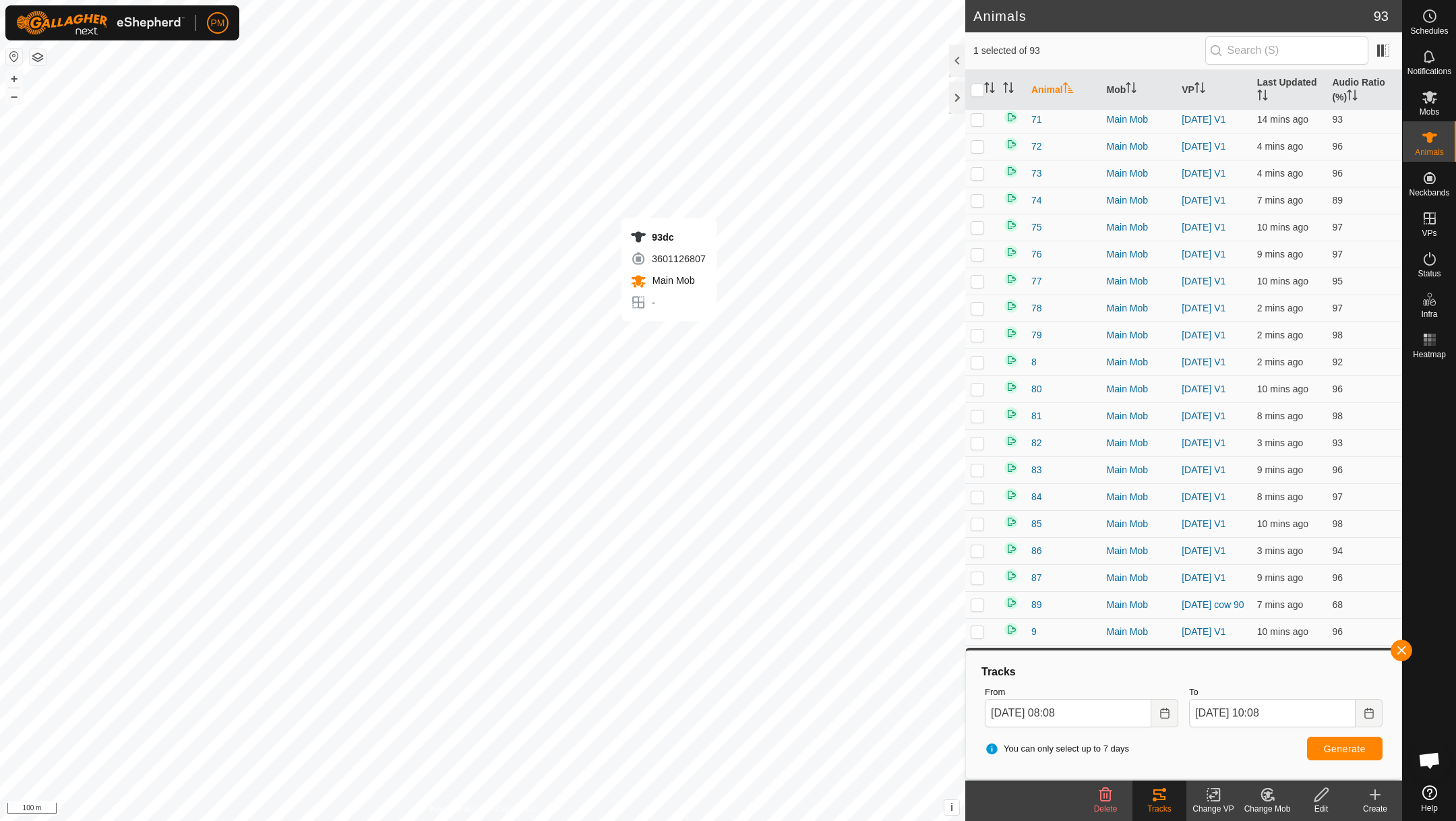
checkbox input "false"
checkbox input "true"
click at [1351, 747] on span "Generate" at bounding box center [1345, 749] width 42 height 11
checkbox input "true"
checkbox input "false"
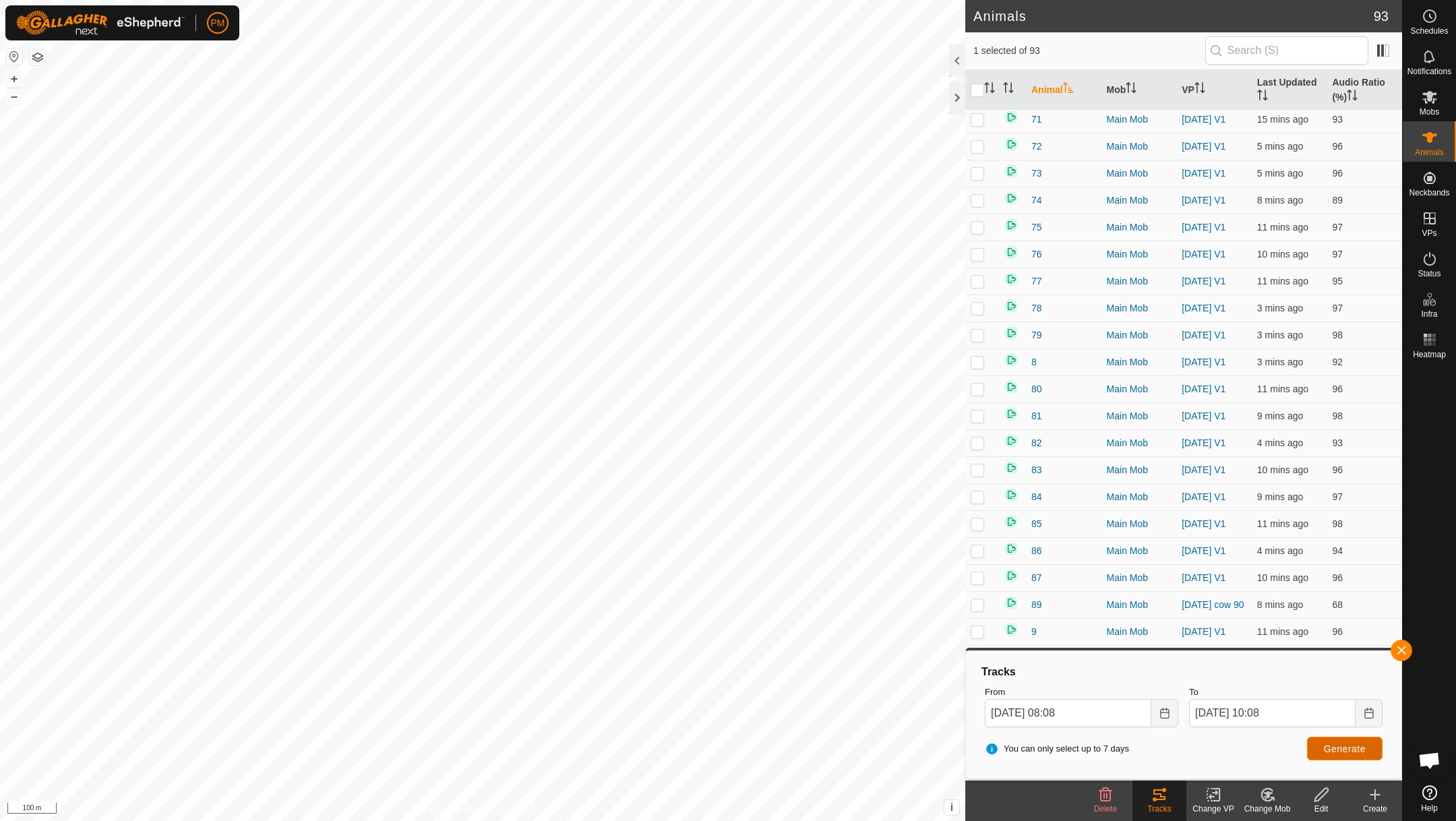
click at [1345, 750] on span "Generate" at bounding box center [1345, 749] width 42 height 11
checkbox input "false"
checkbox input "true"
click at [1332, 746] on span "Generate" at bounding box center [1345, 749] width 42 height 11
checkbox input "true"
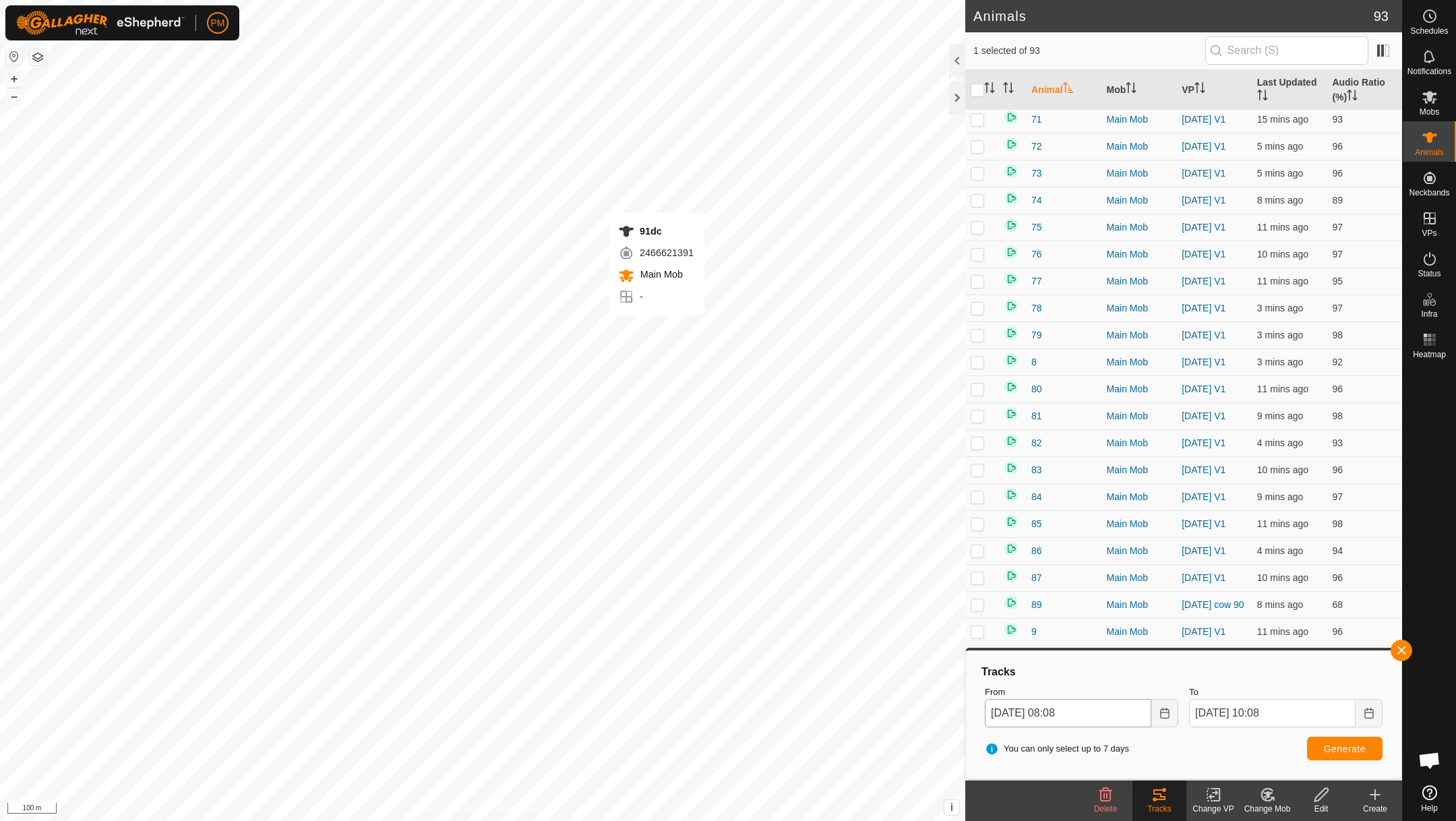
checkbox input "false"
click at [1331, 744] on span "Generate" at bounding box center [1345, 749] width 42 height 11
click at [1353, 746] on span "Generate" at bounding box center [1345, 749] width 42 height 11
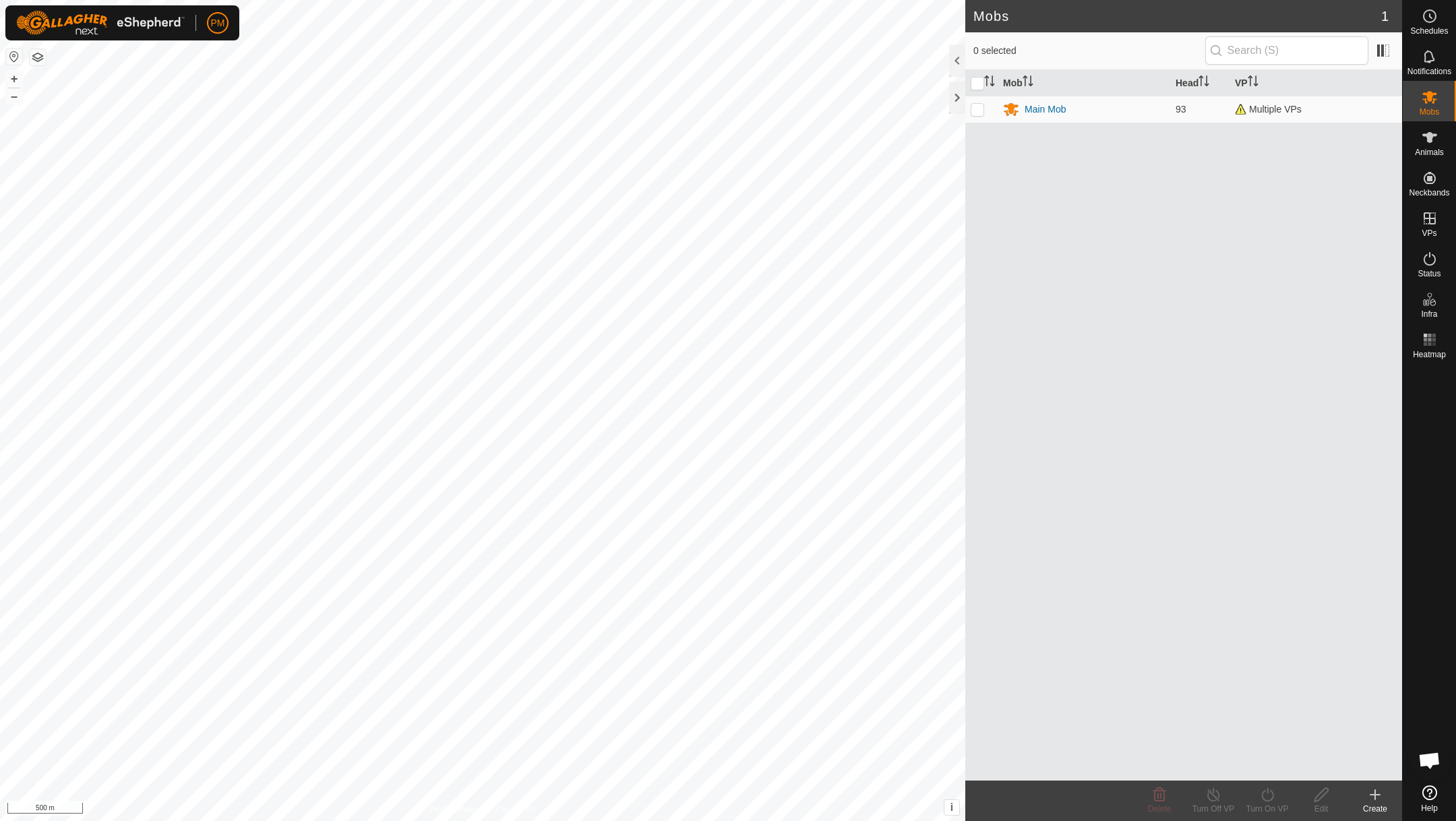
scroll to position [578, 0]
click at [13, 75] on button "+" at bounding box center [13, 78] width 16 height 16
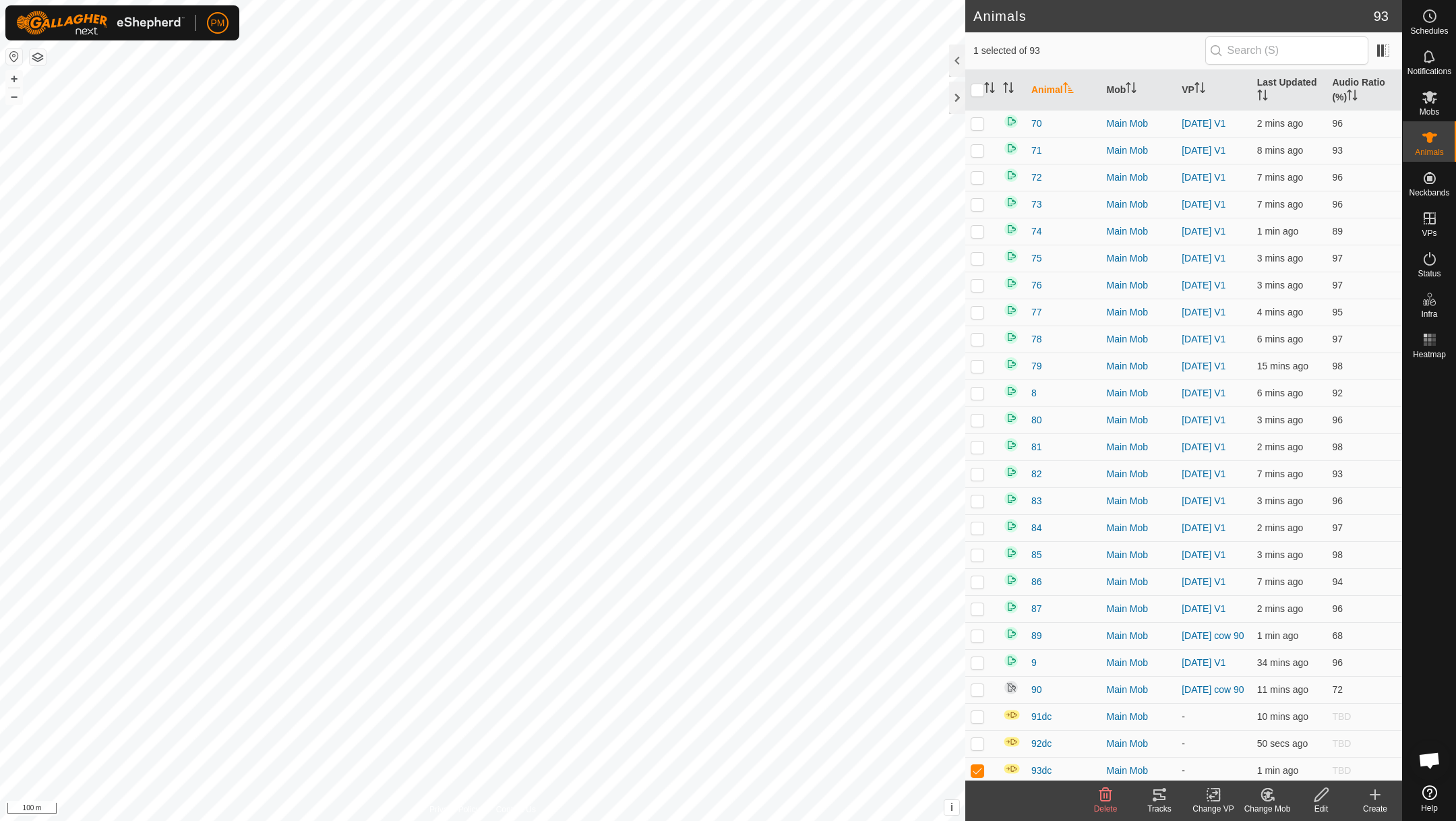
scroll to position [1850, 0]
checkbox input "true"
checkbox input "false"
click at [980, 685] on p-checkbox at bounding box center [977, 685] width 13 height 11
checkbox input "true"
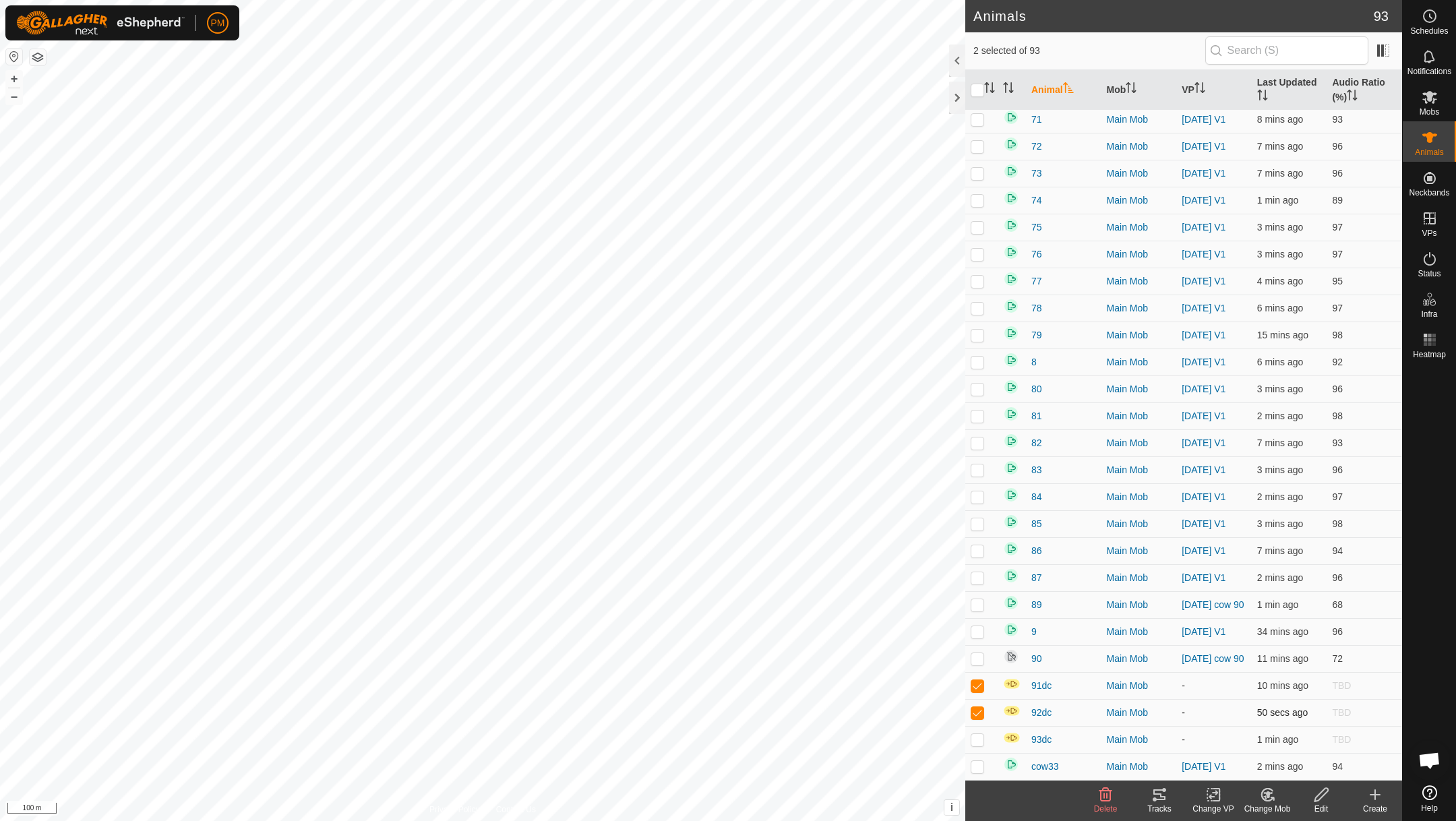
click at [977, 713] on p-checkbox at bounding box center [977, 712] width 13 height 11
checkbox input "false"
click at [1155, 790] on icon at bounding box center [1160, 794] width 12 height 11
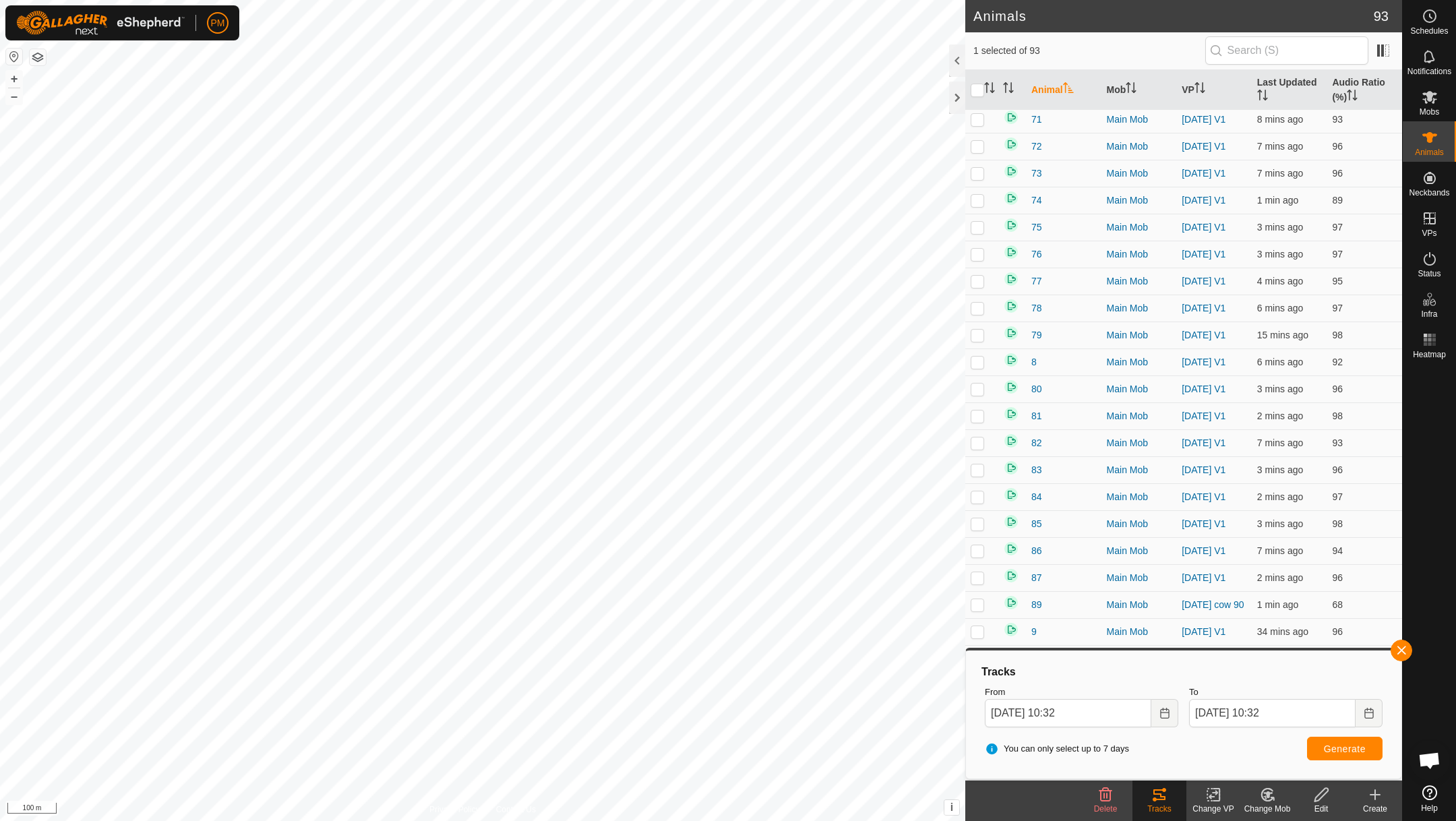
checkbox input "false"
checkbox input "true"
click at [1315, 745] on button "Generate" at bounding box center [1345, 749] width 76 height 24
checkbox input "true"
checkbox input "false"
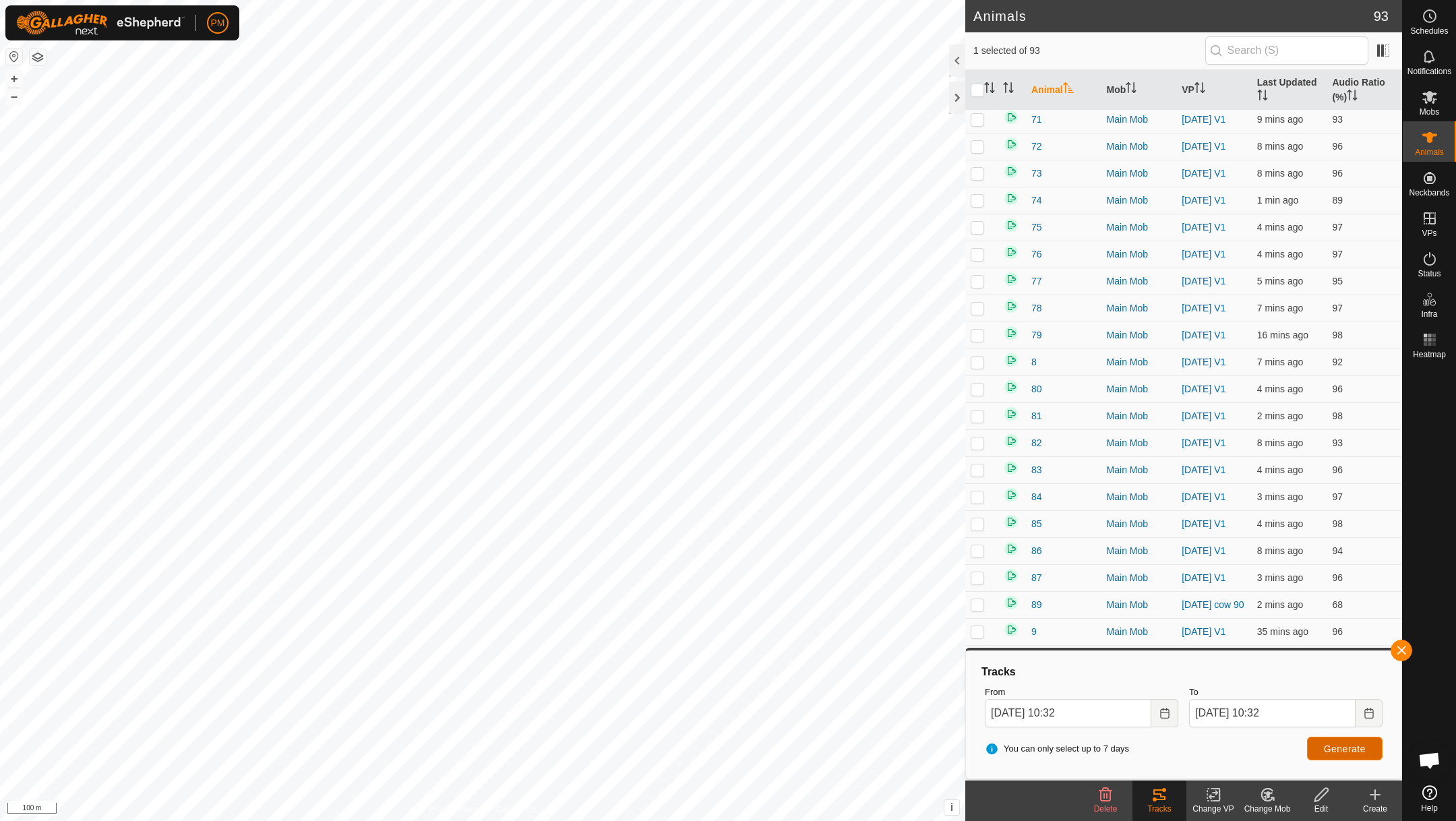
click at [1343, 750] on span "Generate" at bounding box center [1345, 749] width 42 height 11
click at [1402, 650] on button "button" at bounding box center [1401, 651] width 22 height 22
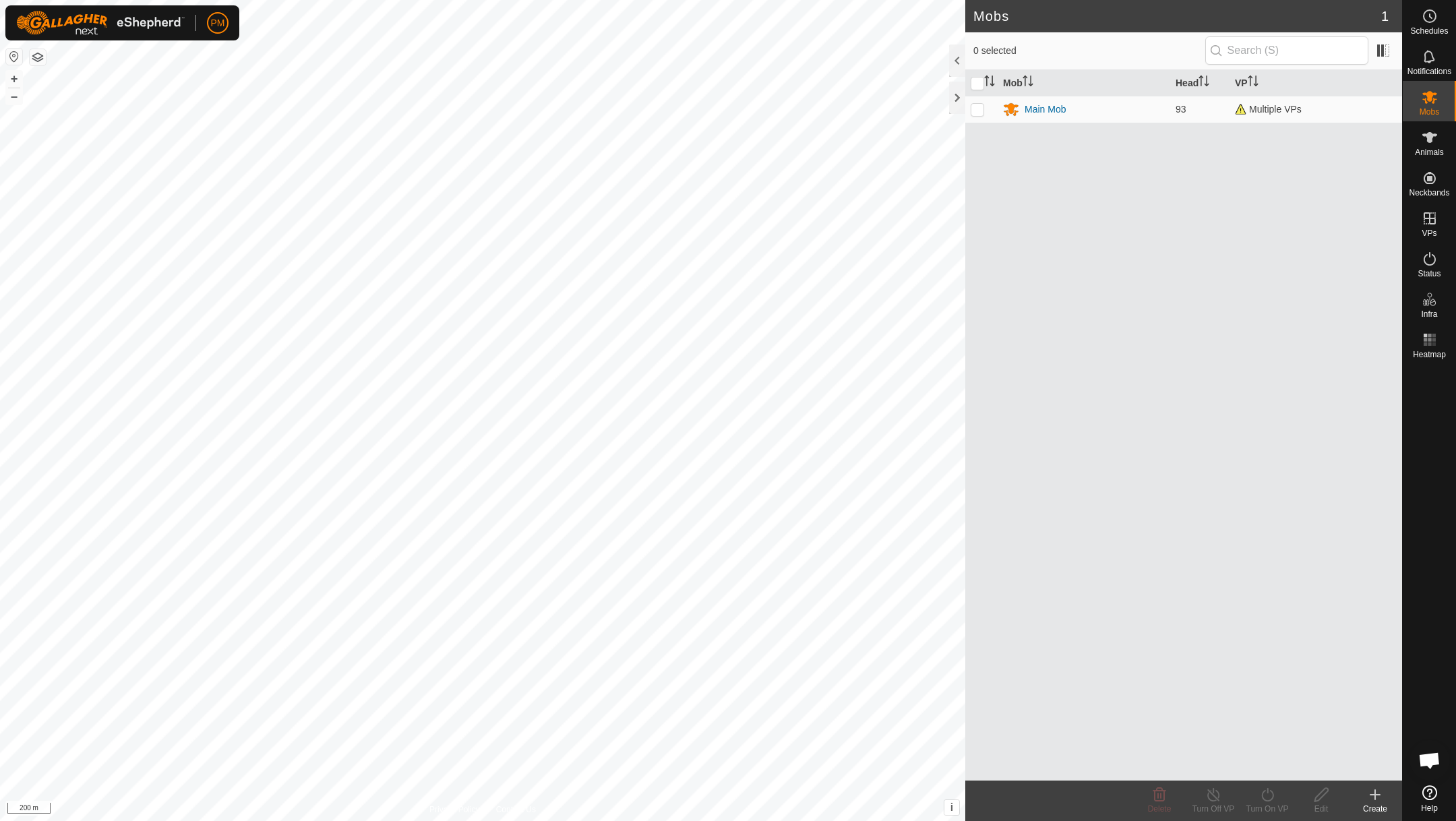
scroll to position [578, 0]
click at [12, 81] on button "+" at bounding box center [13, 78] width 16 height 16
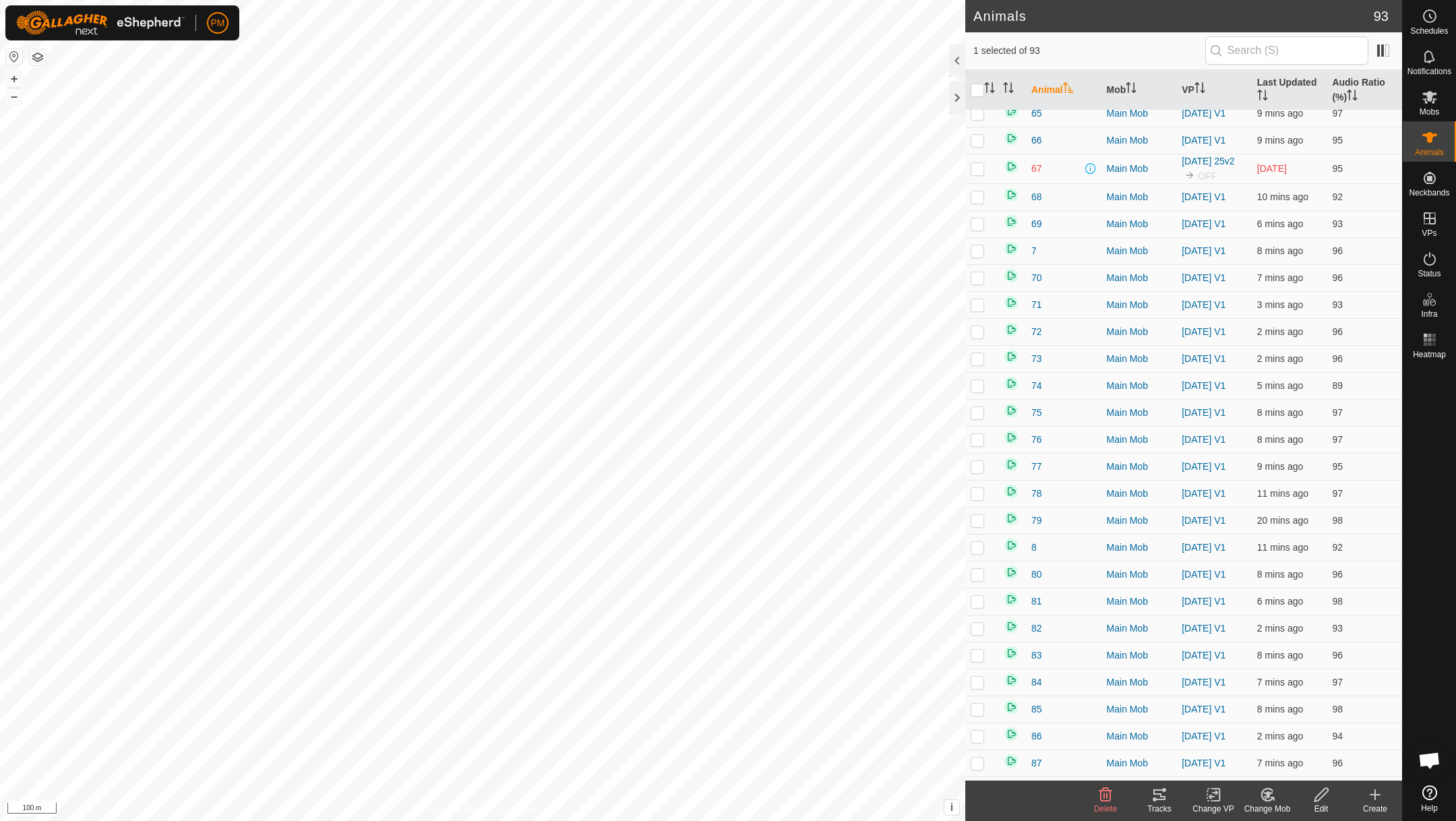
scroll to position [1850, 0]
checkbox input "false"
checkbox input "true"
click at [1161, 794] on icon at bounding box center [1159, 794] width 16 height 16
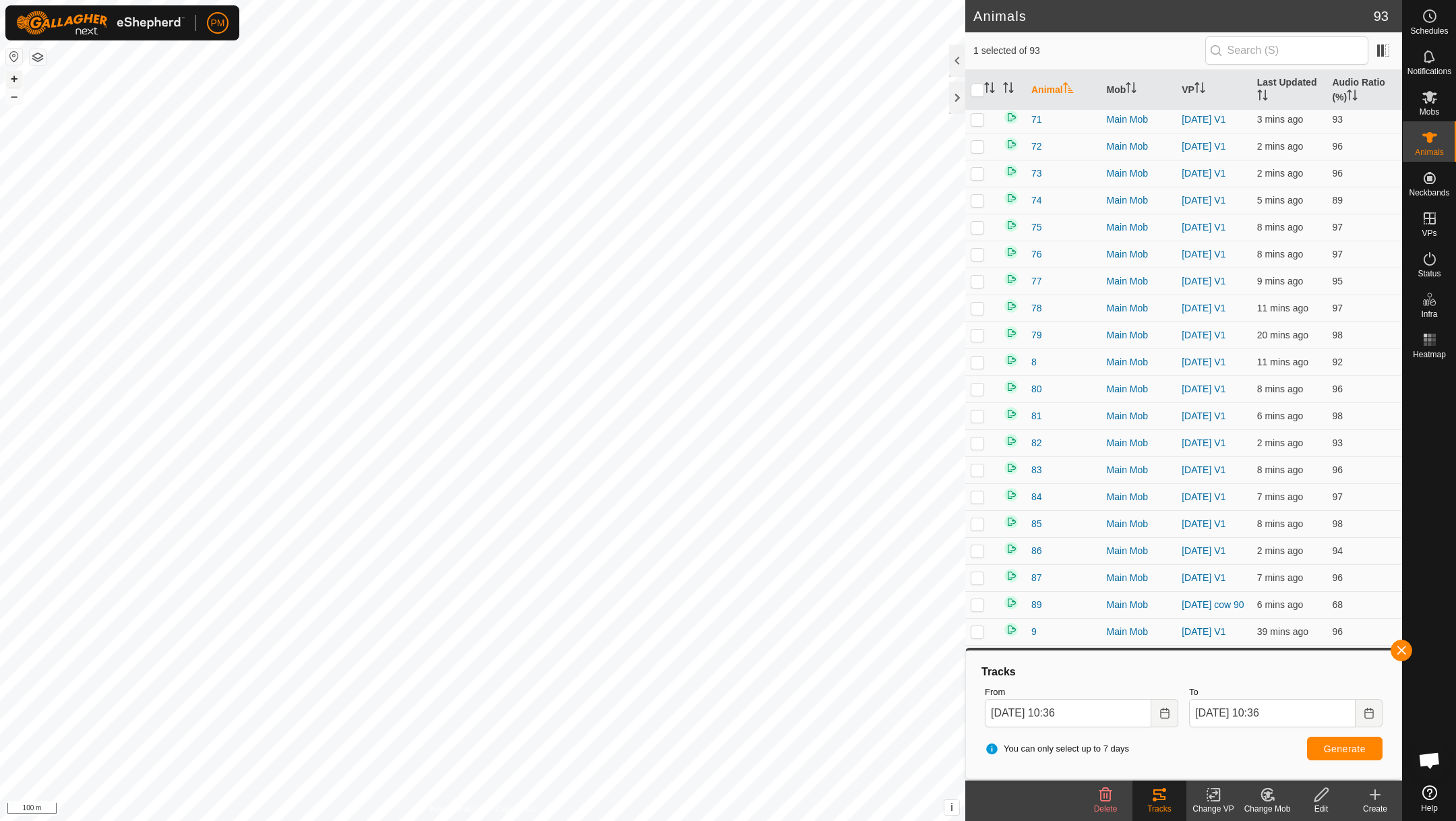
click at [18, 79] on button "+" at bounding box center [13, 78] width 16 height 16
click at [666, 698] on div at bounding box center [483, 410] width 966 height 821
checkbox input "true"
checkbox input "false"
click at [1401, 646] on button "button" at bounding box center [1401, 651] width 22 height 22
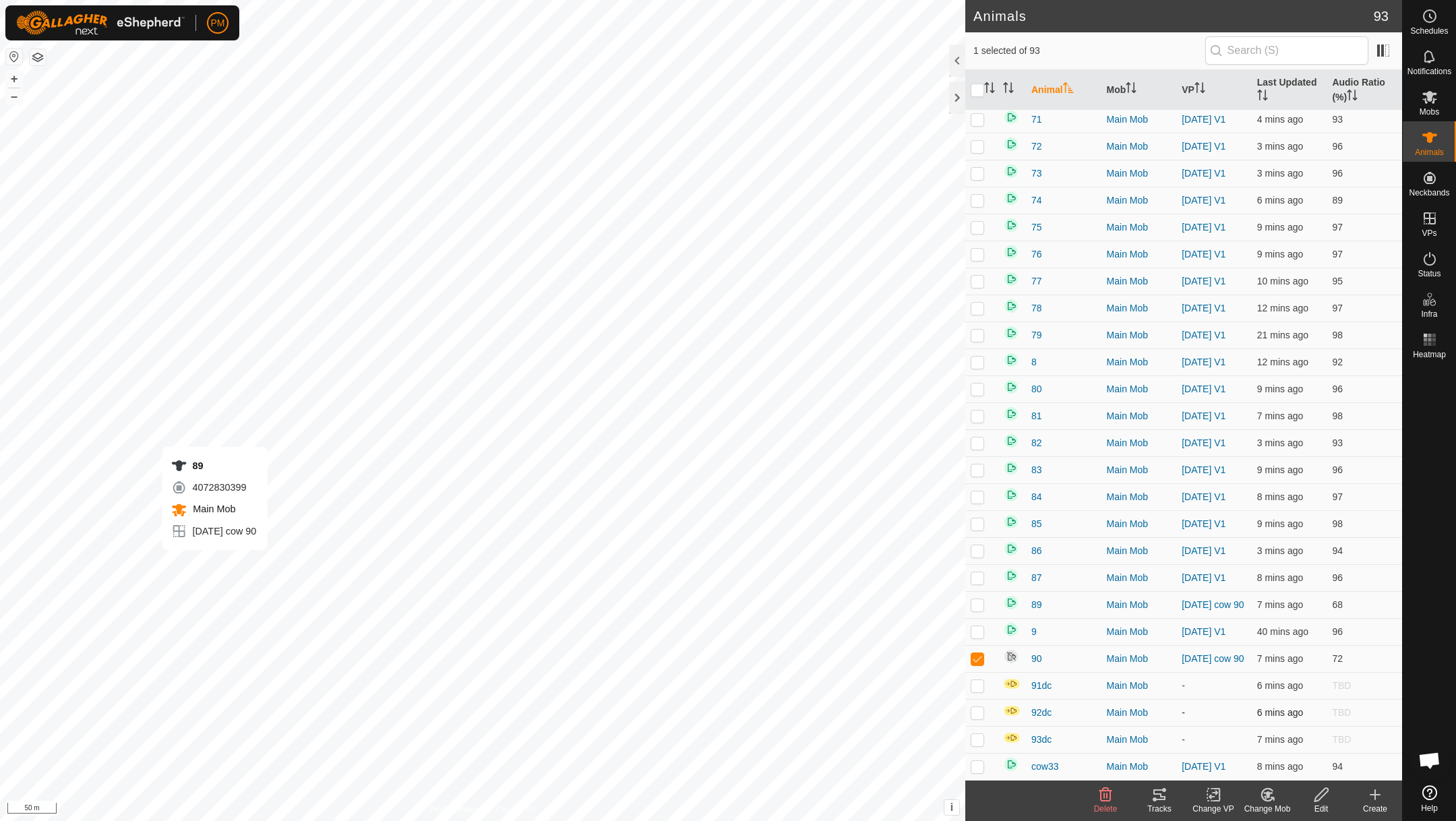
checkbox input "true"
checkbox input "false"
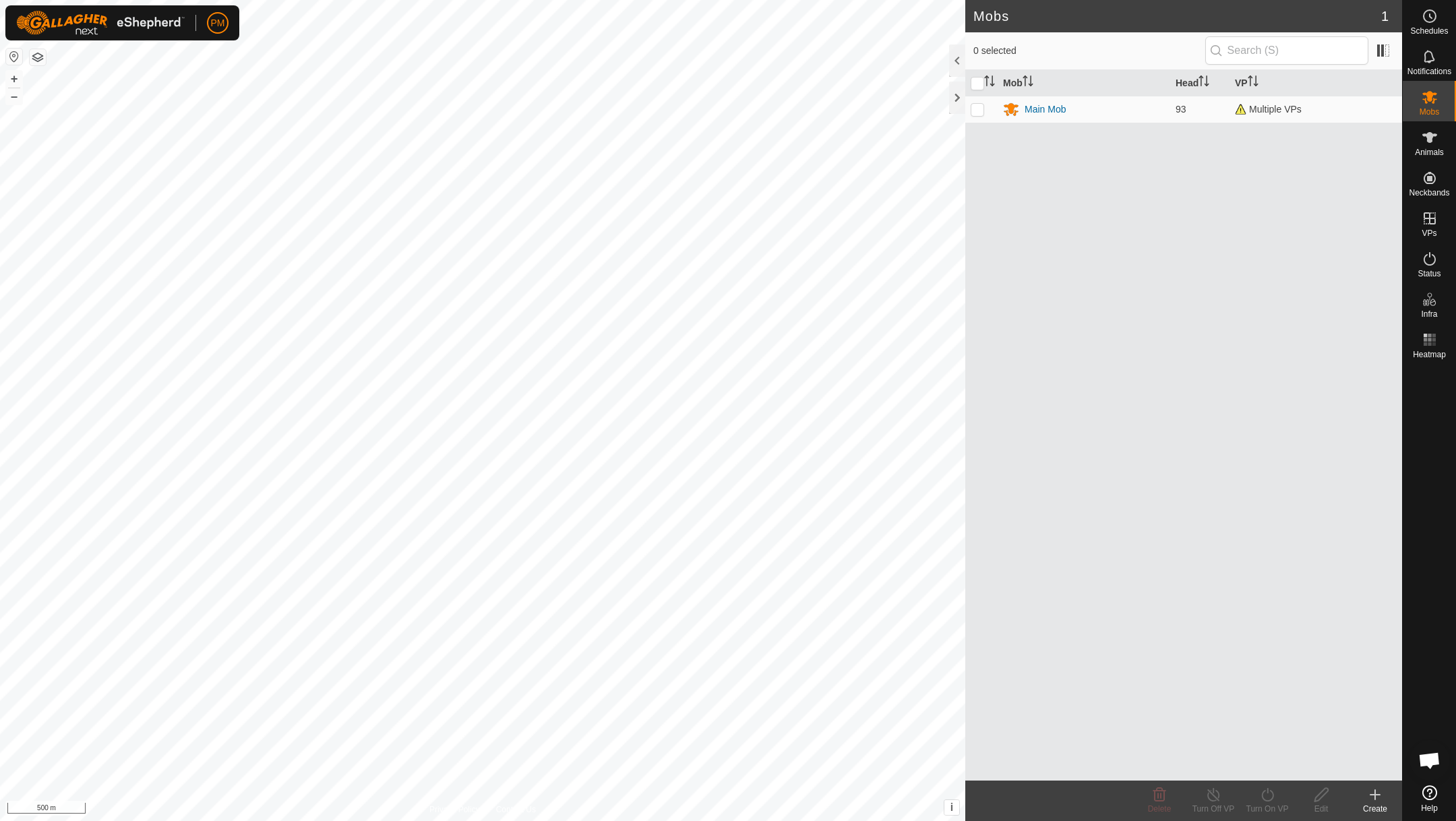
scroll to position [578, 0]
click at [13, 74] on button "+" at bounding box center [13, 78] width 16 height 16
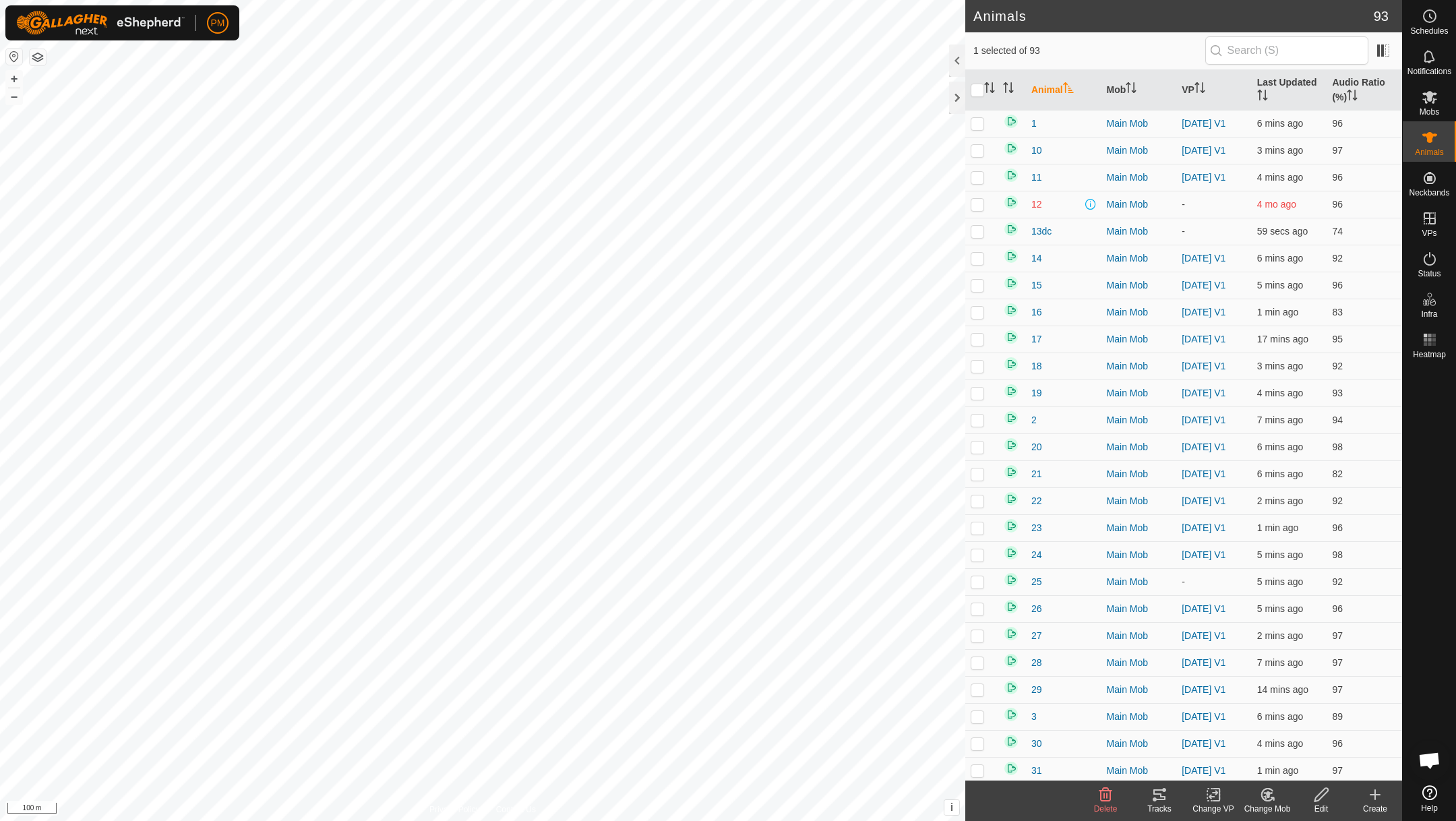
click at [1163, 793] on icon at bounding box center [1159, 794] width 16 height 16
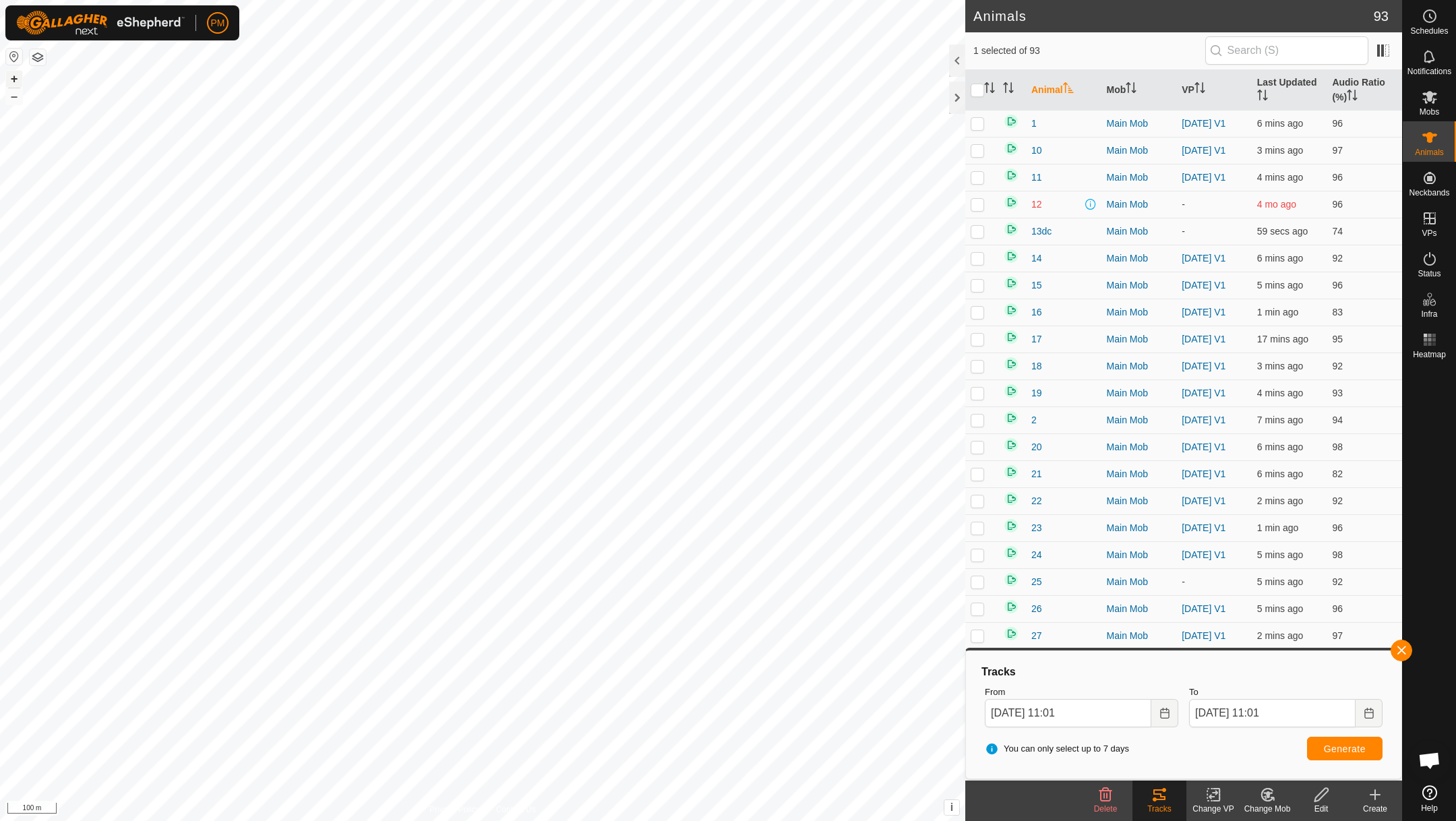
click at [11, 79] on button "+" at bounding box center [13, 78] width 16 height 16
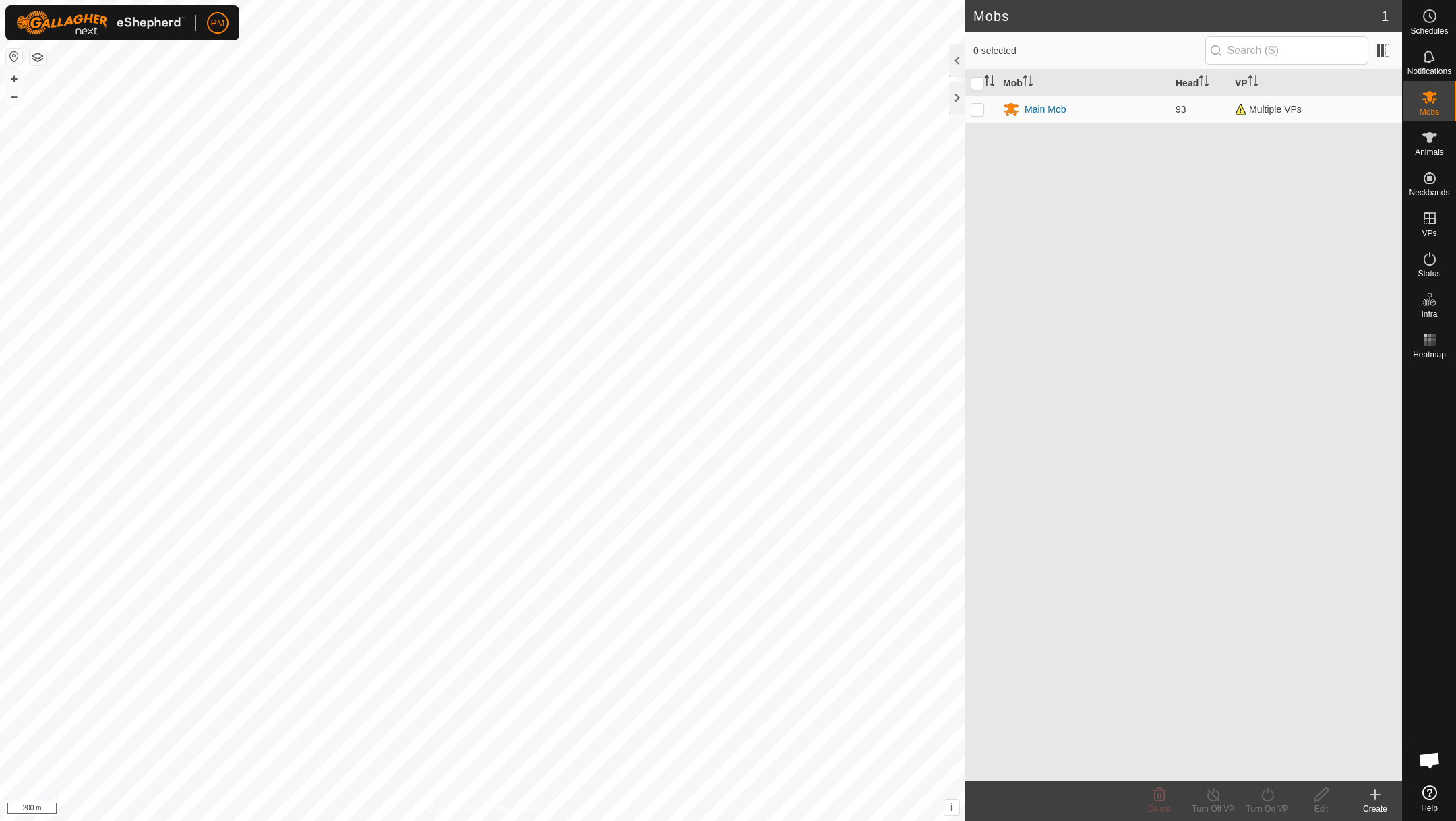
scroll to position [578, 0]
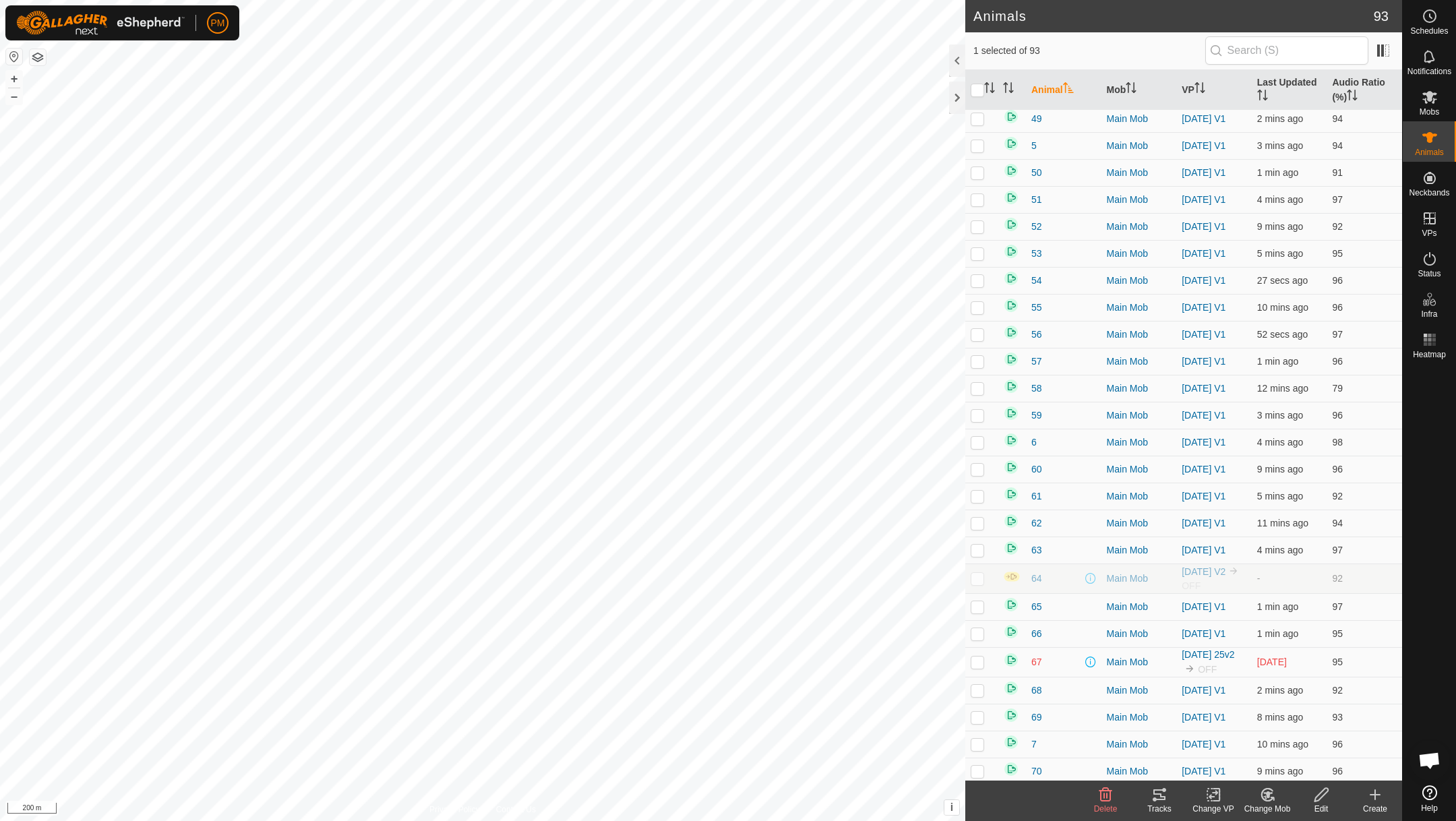
scroll to position [1850, 0]
click at [1158, 795] on icon at bounding box center [1159, 794] width 16 height 16
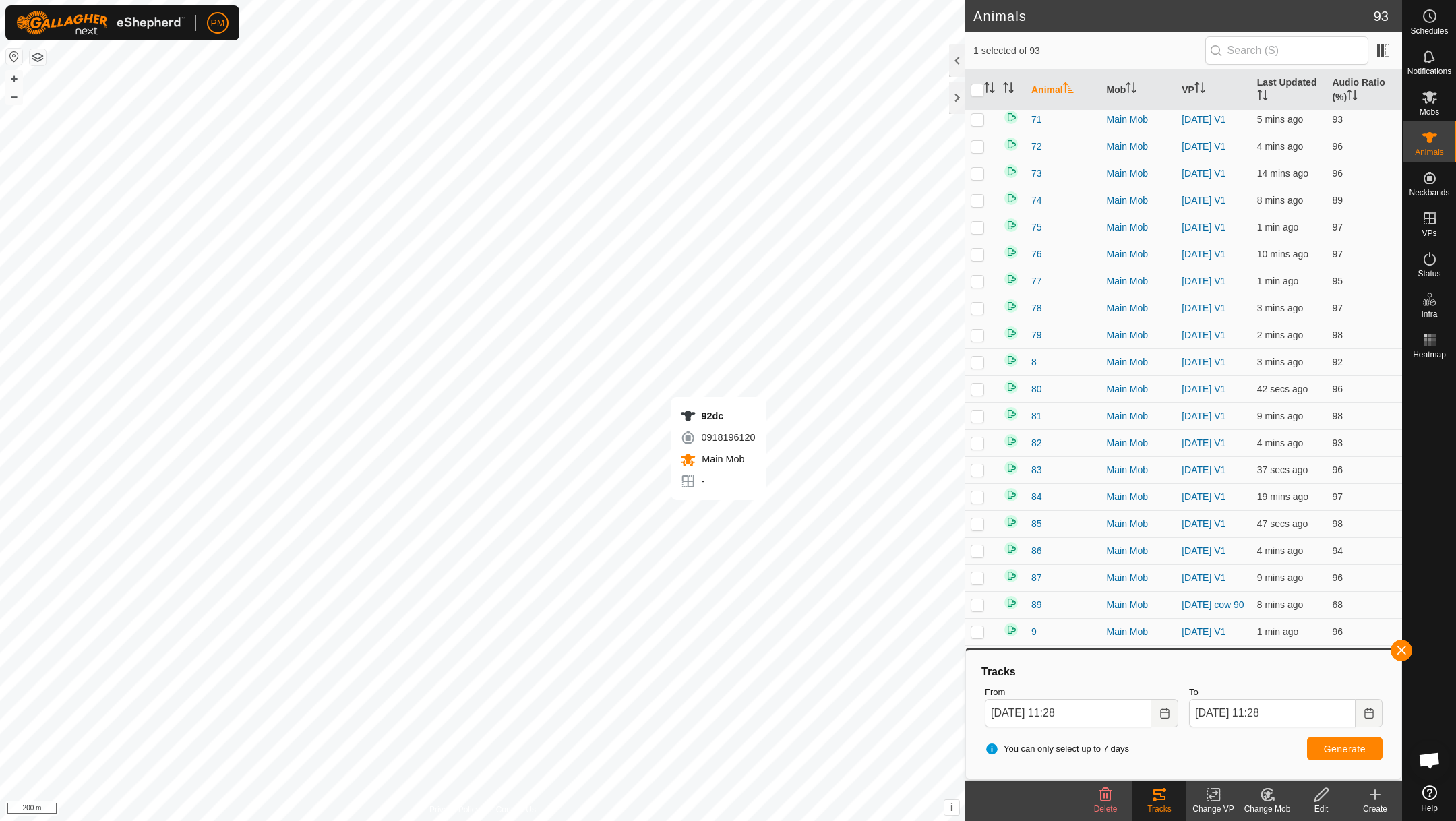
checkbox input "true"
checkbox input "false"
click at [1339, 750] on span "Generate" at bounding box center [1345, 749] width 42 height 11
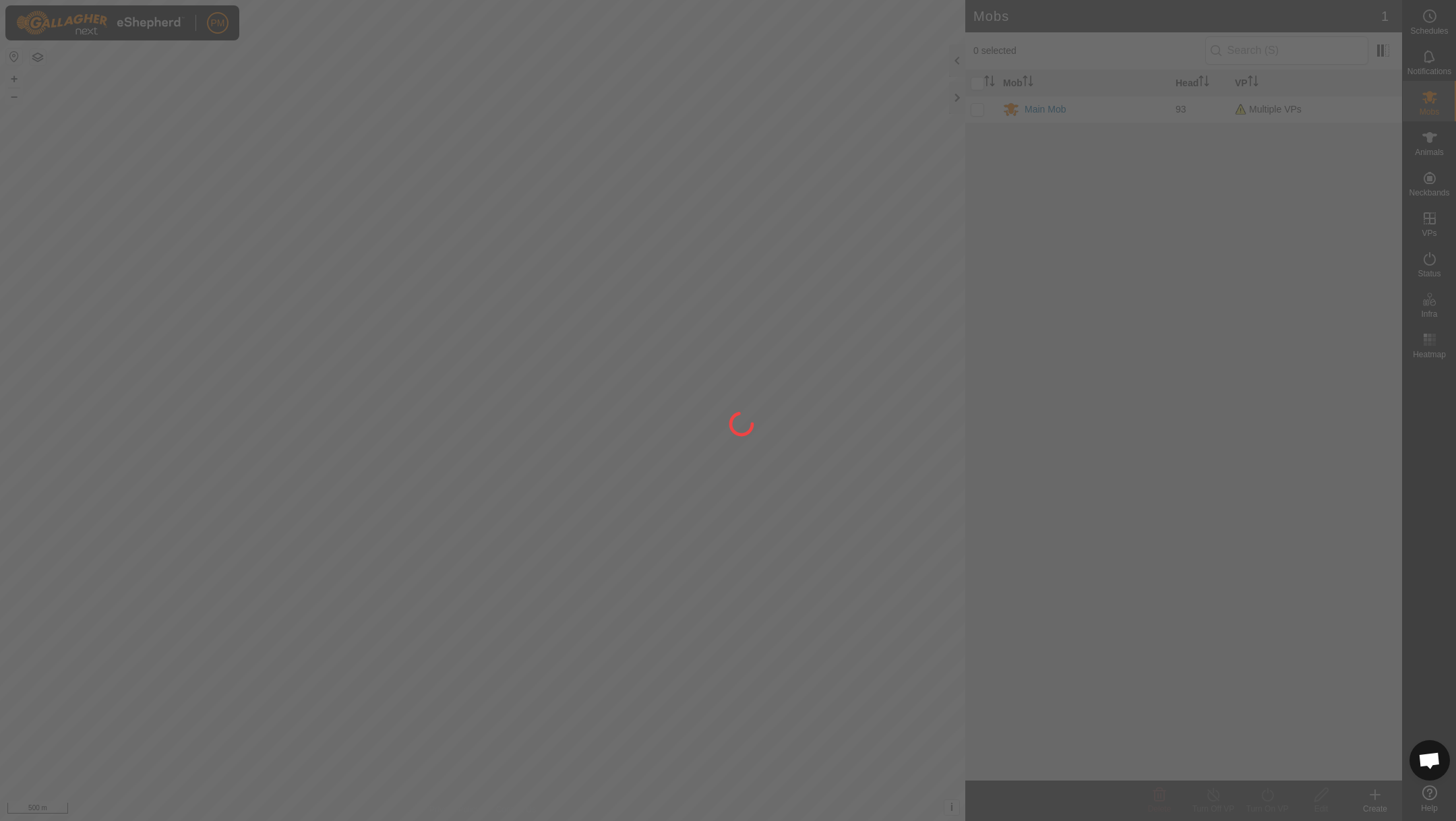
scroll to position [578, 0]
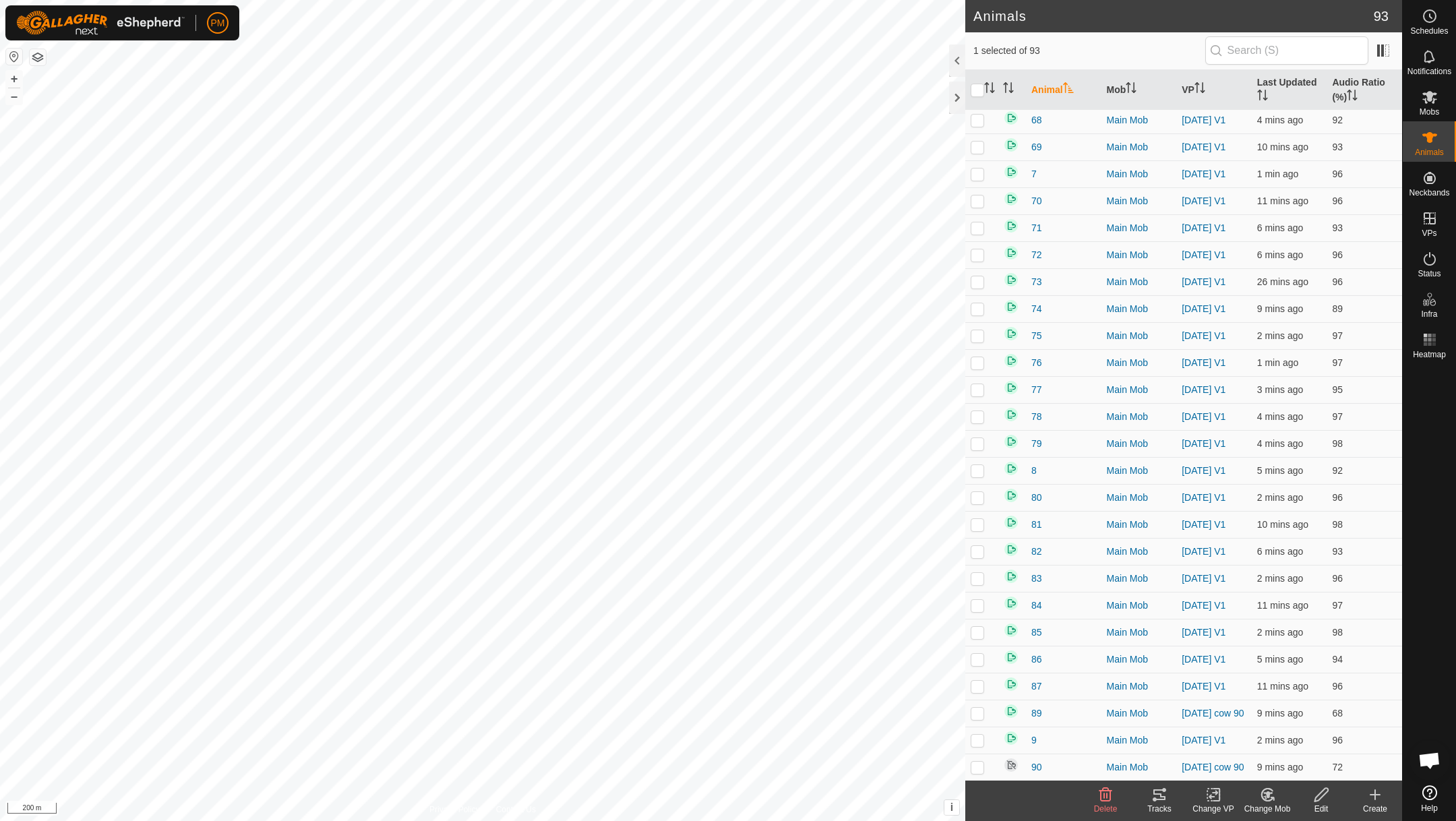
scroll to position [1850, 0]
checkbox input "true"
checkbox input "false"
click at [1431, 333] on icon at bounding box center [1429, 339] width 16 height 16
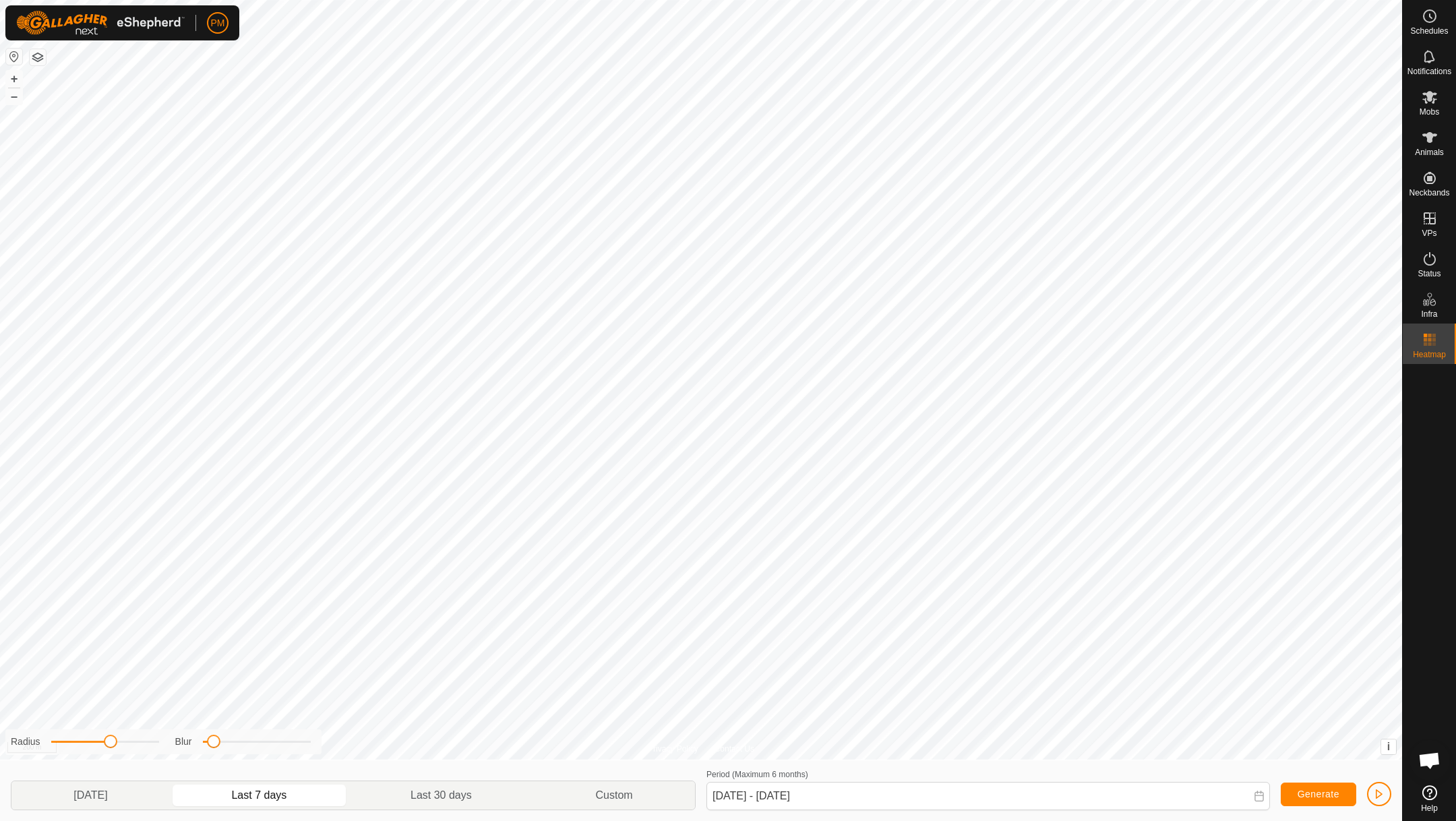
click at [249, 794] on p-togglebutton "Last 7 days" at bounding box center [259, 795] width 180 height 29
click at [1338, 785] on button "Generate" at bounding box center [1318, 794] width 76 height 24
click at [1322, 787] on button "Generate" at bounding box center [1318, 794] width 76 height 24
click at [1380, 792] on span "button" at bounding box center [1379, 793] width 11 height 11
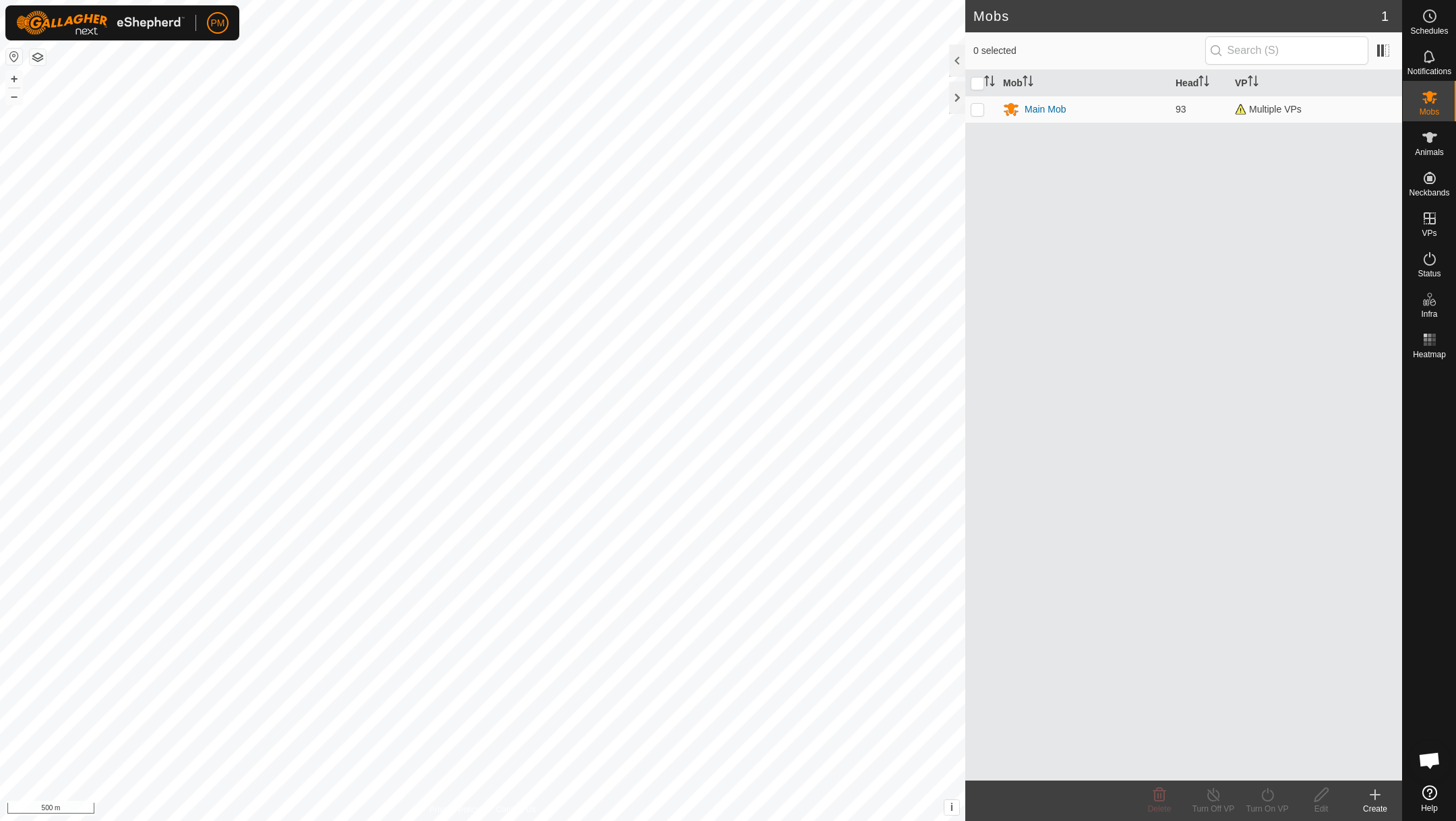
scroll to position [578, 0]
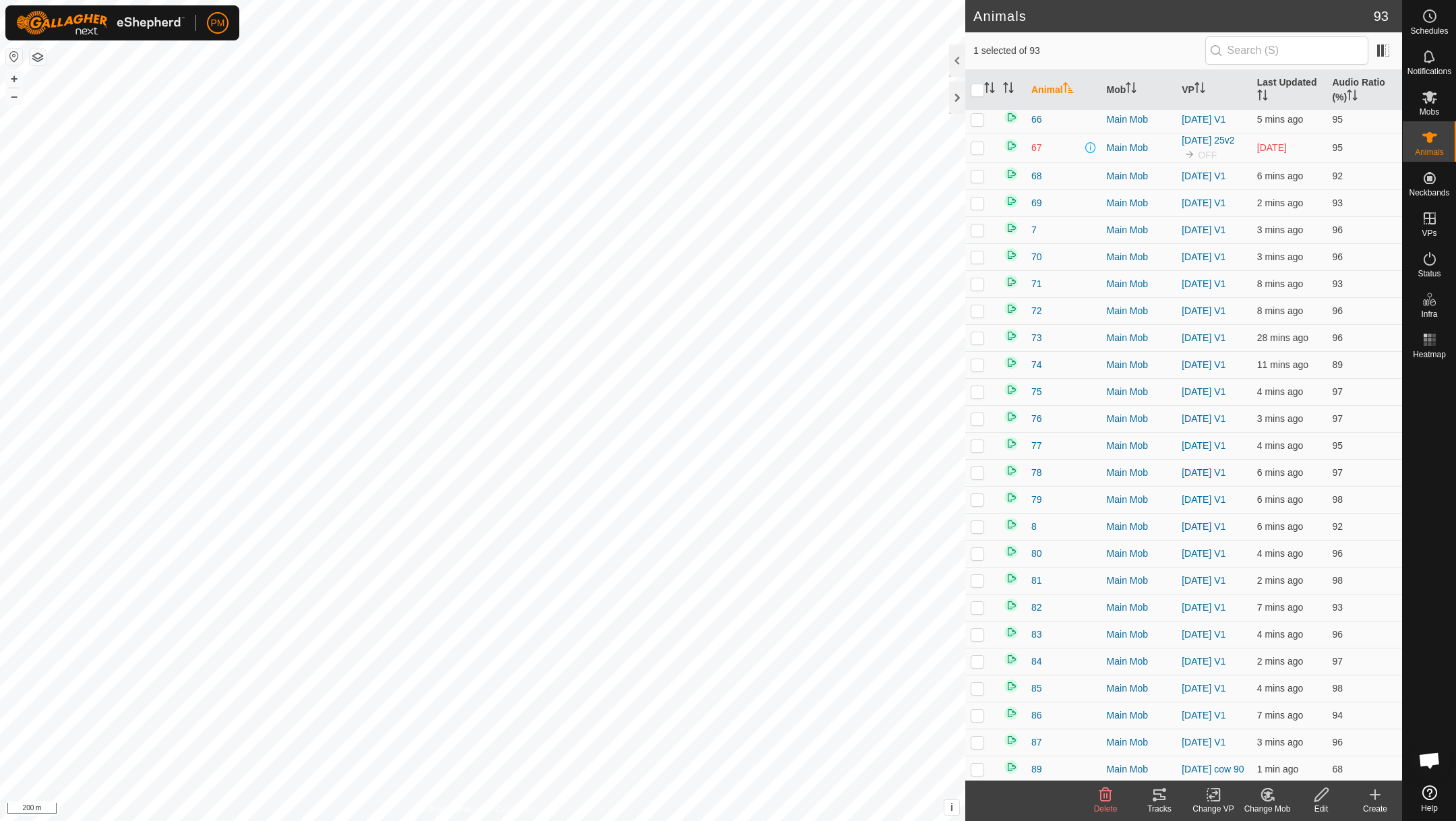
scroll to position [1850, 0]
click at [1160, 795] on icon at bounding box center [1160, 794] width 12 height 11
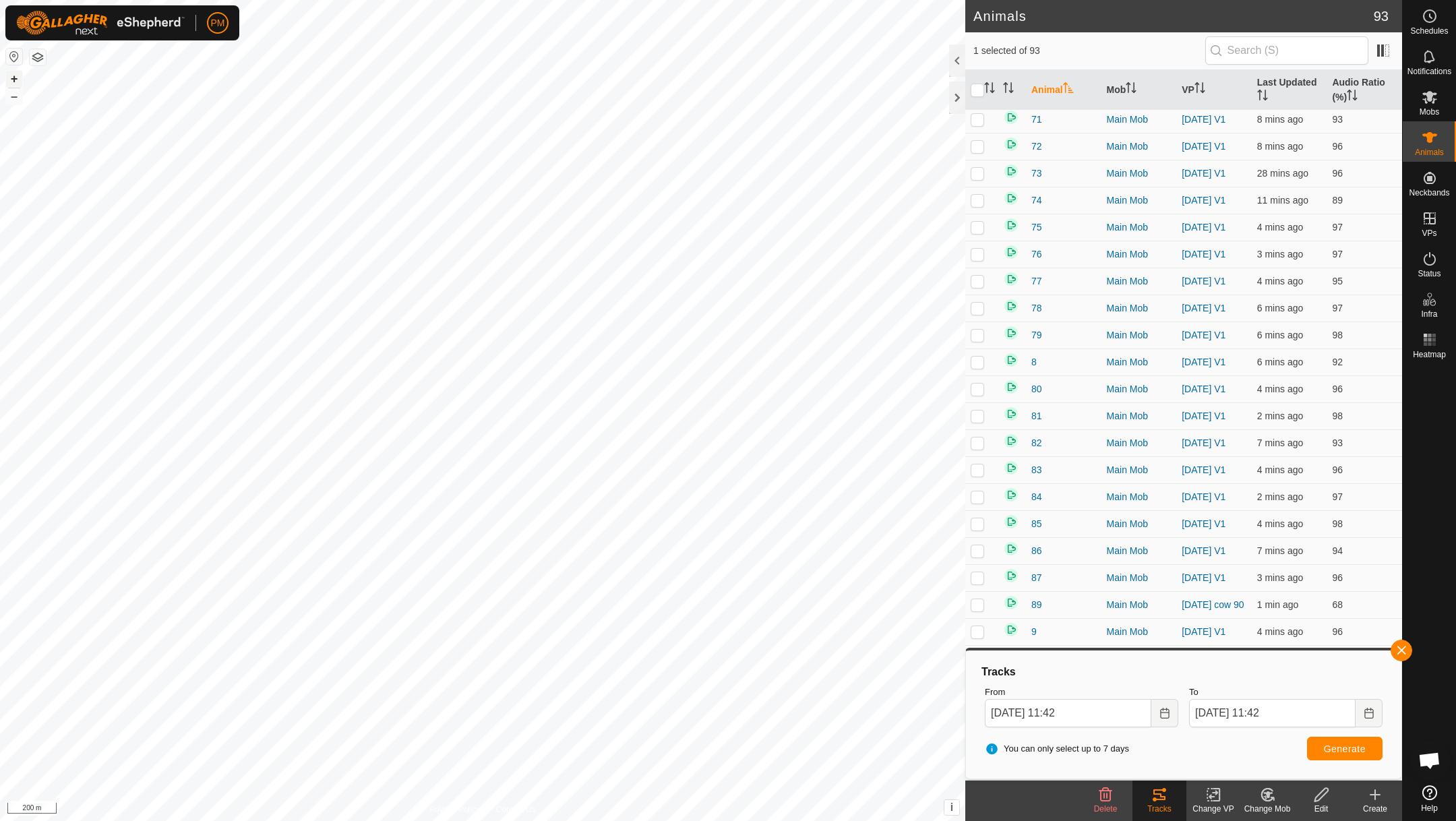
click at [12, 74] on button "+" at bounding box center [13, 78] width 16 height 16
click at [20, 76] on button "+" at bounding box center [13, 78] width 16 height 16
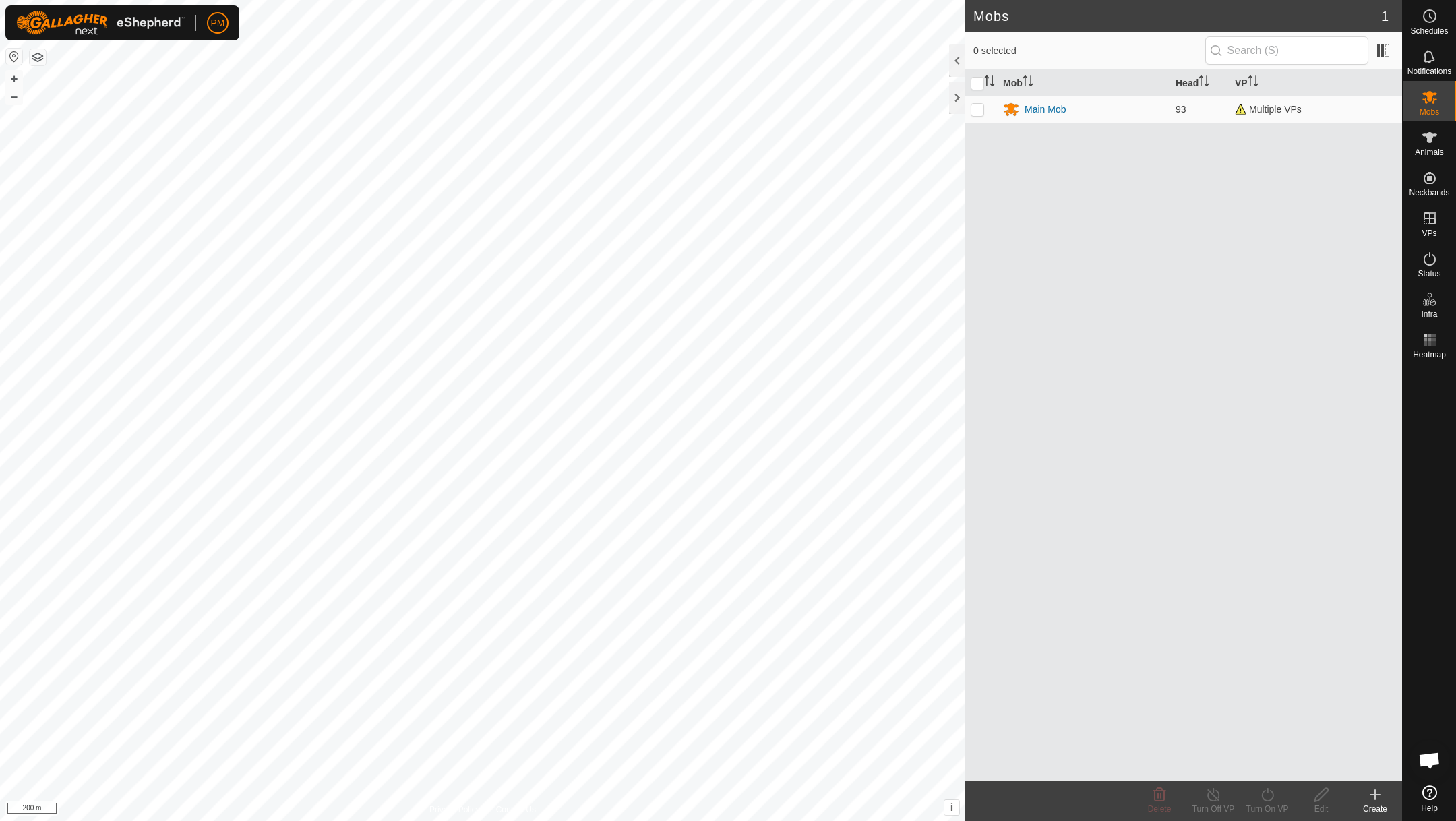
scroll to position [578, 0]
click at [13, 85] on button "+" at bounding box center [13, 78] width 16 height 16
click at [12, 80] on button "+" at bounding box center [13, 78] width 16 height 16
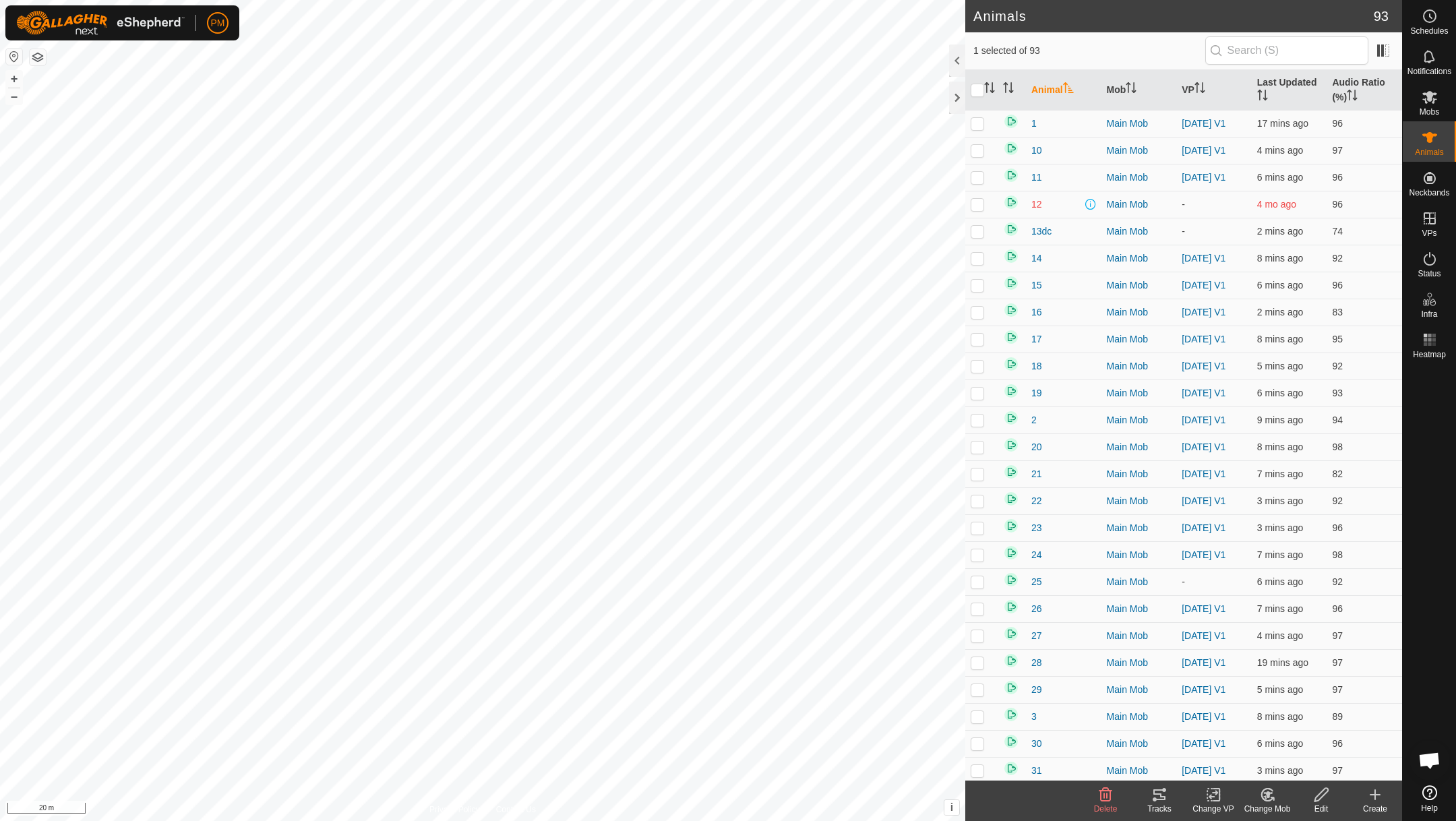
click at [1160, 793] on icon at bounding box center [1160, 794] width 12 height 11
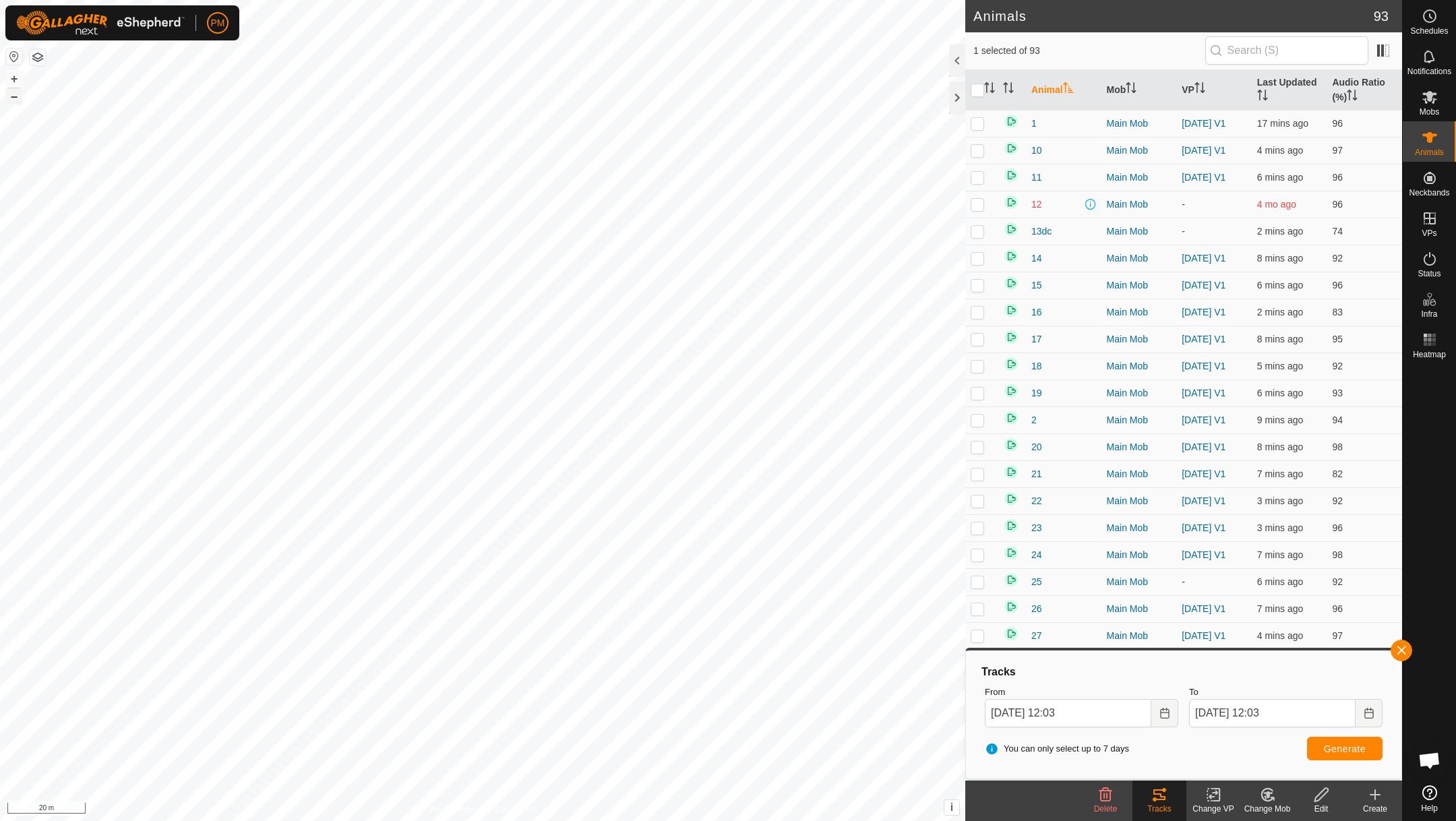
click at [8, 91] on button "–" at bounding box center [13, 96] width 16 height 16
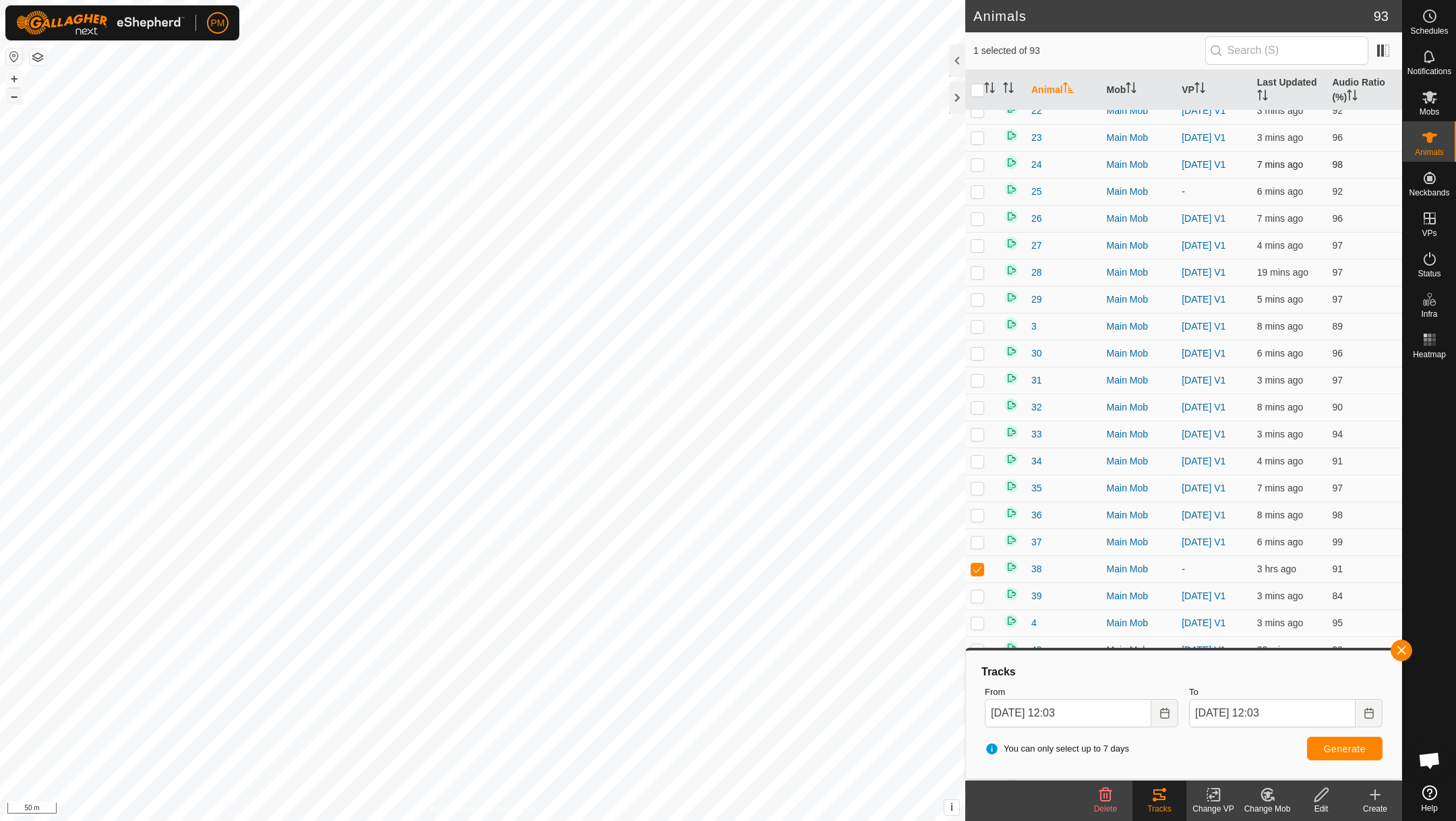
scroll to position [398, 0]
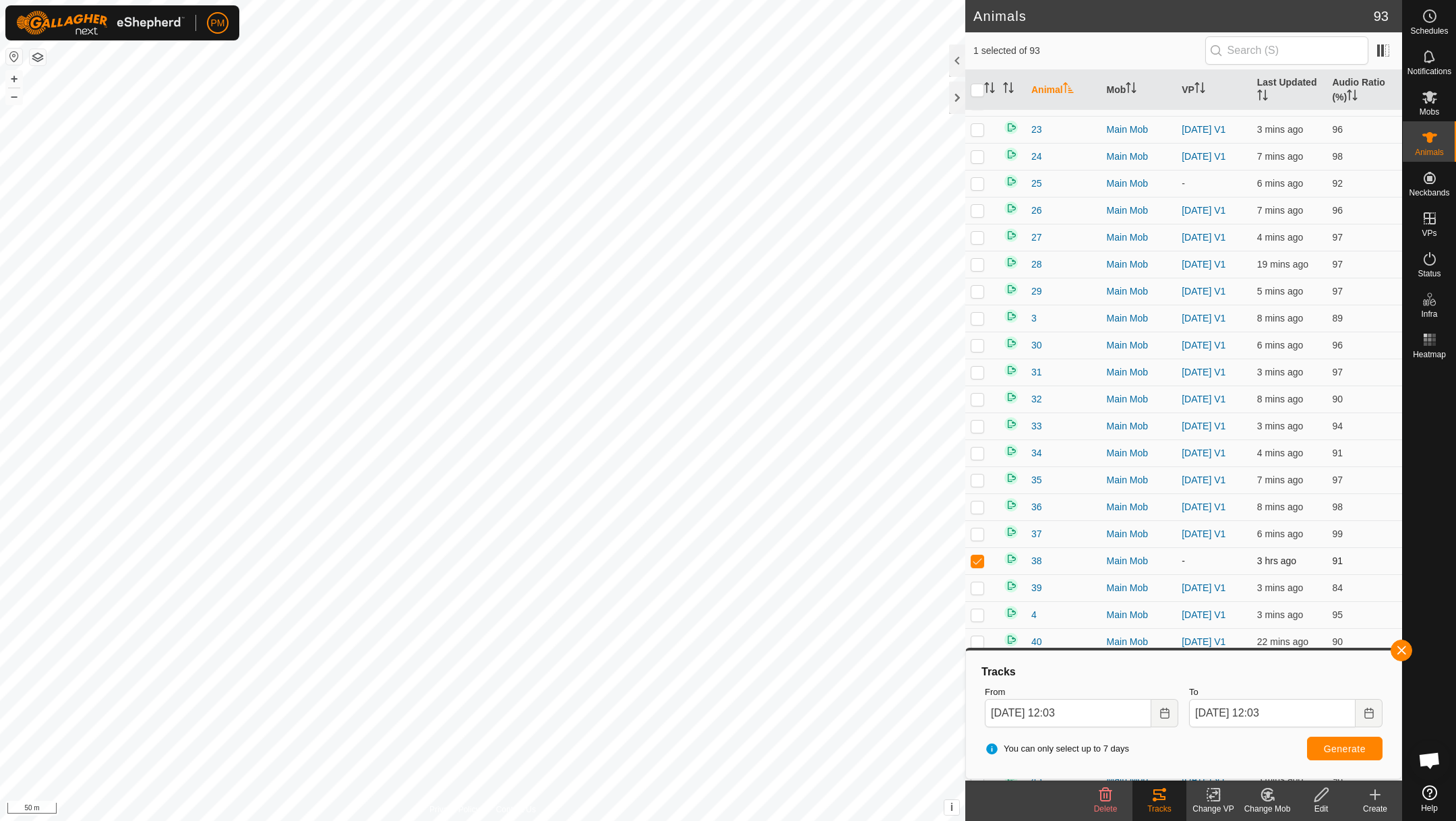
click at [982, 561] on p-checkbox at bounding box center [977, 561] width 13 height 11
checkbox input "false"
checkbox input "true"
click at [1354, 745] on span "Generate" at bounding box center [1345, 749] width 42 height 11
